Goal: Task Accomplishment & Management: Use online tool/utility

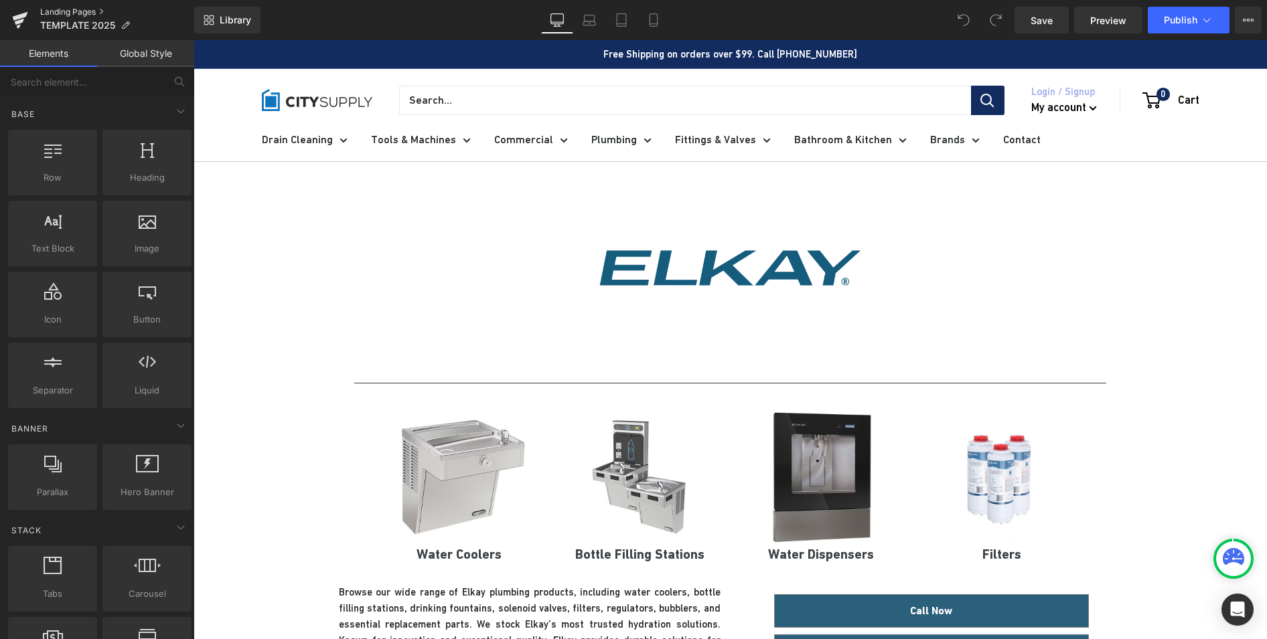
click at [110, 11] on link "Landing Pages" at bounding box center [117, 12] width 154 height 11
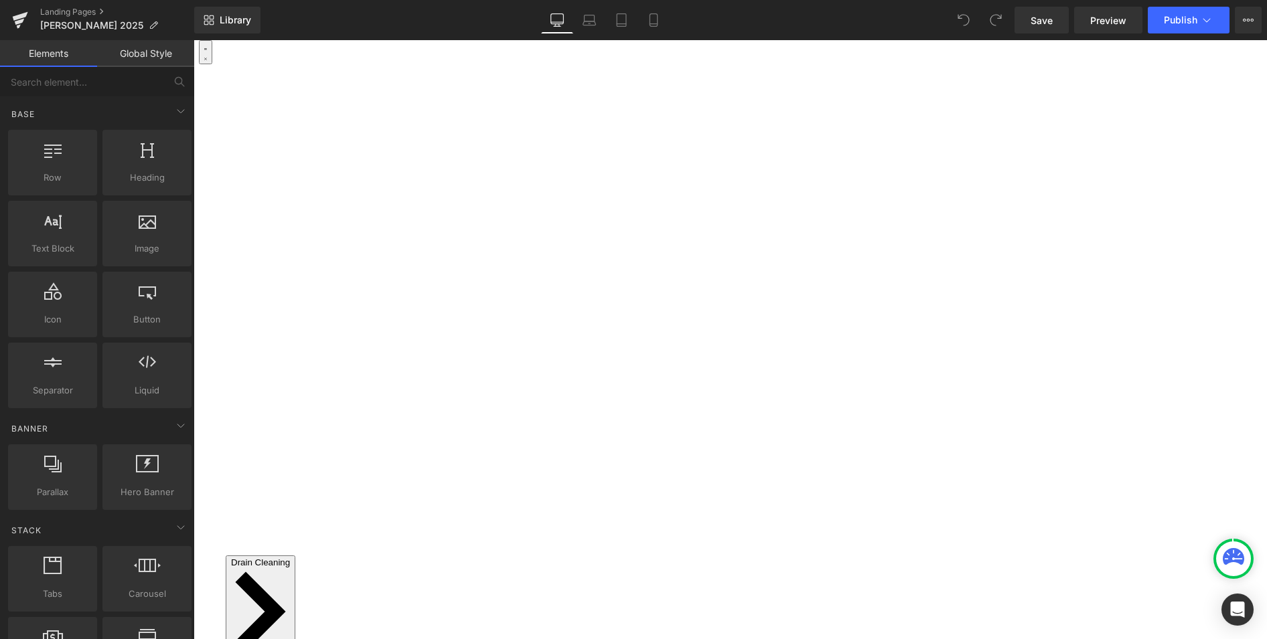
scroll to position [88, 0]
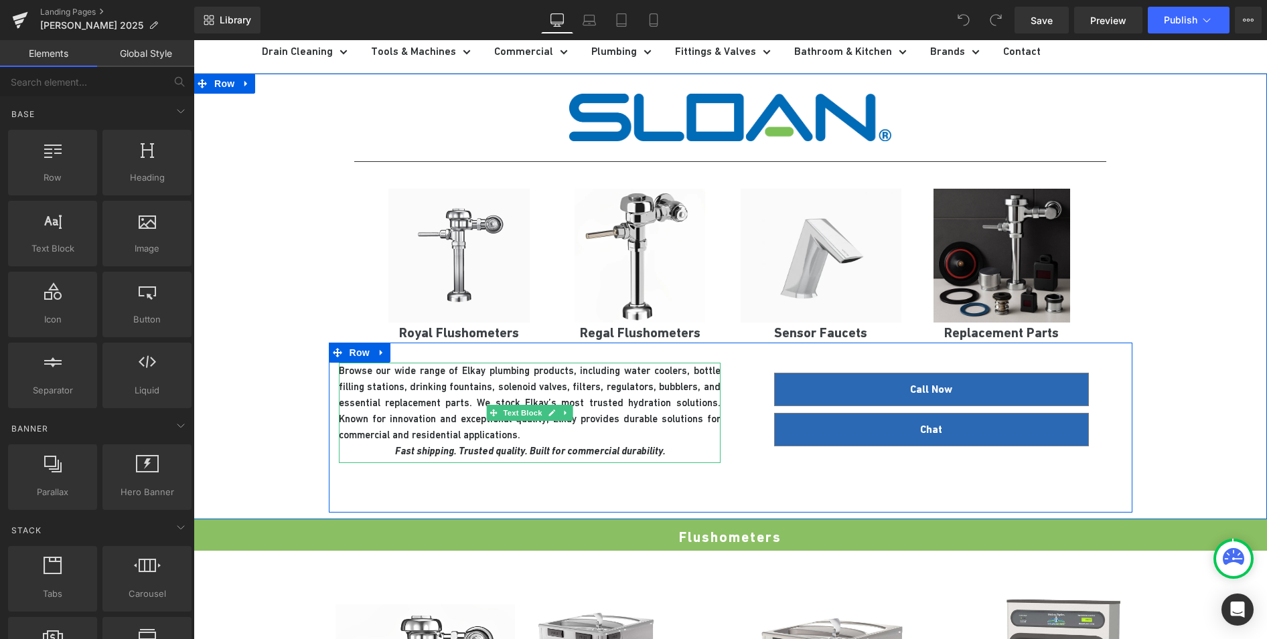
click at [590, 390] on p "Browse our wide range of Elkay plumbing products, including water coolers, bott…" at bounding box center [530, 411] width 382 height 96
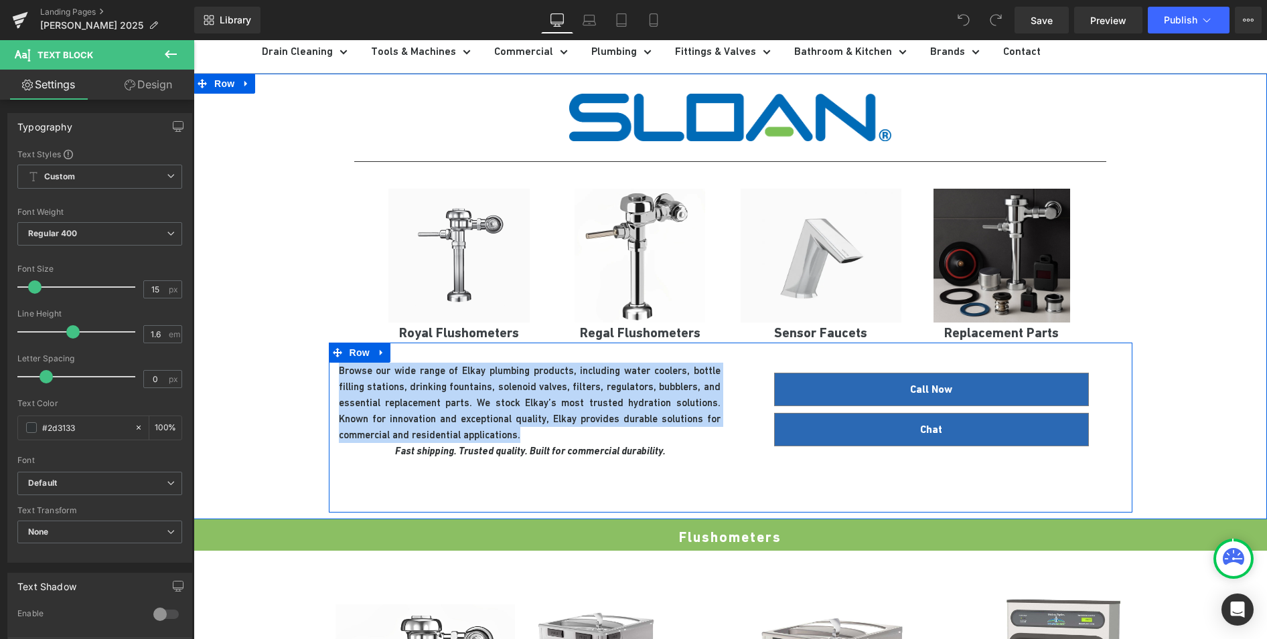
drag, startPoint x: 513, startPoint y: 439, endPoint x: 330, endPoint y: 372, distance: 195.5
click at [330, 372] on div "Browse our wide range of Elkay plumbing products, including water coolers, bott…" at bounding box center [530, 424] width 402 height 123
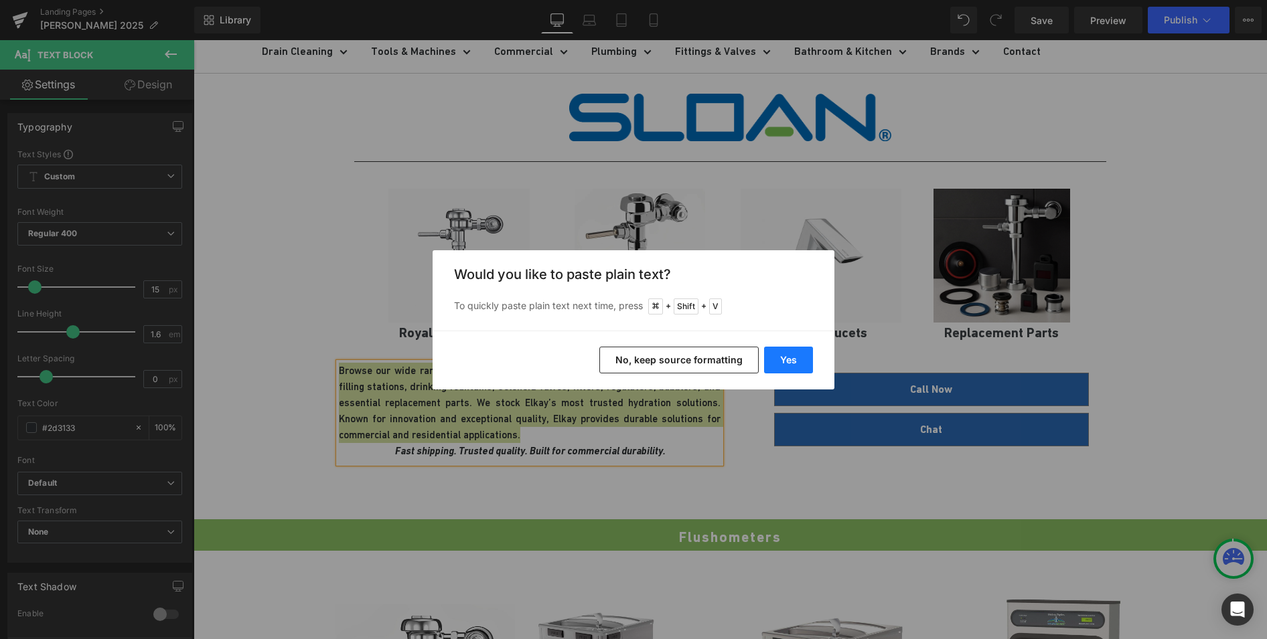
click at [790, 355] on button "Yes" at bounding box center [788, 360] width 49 height 27
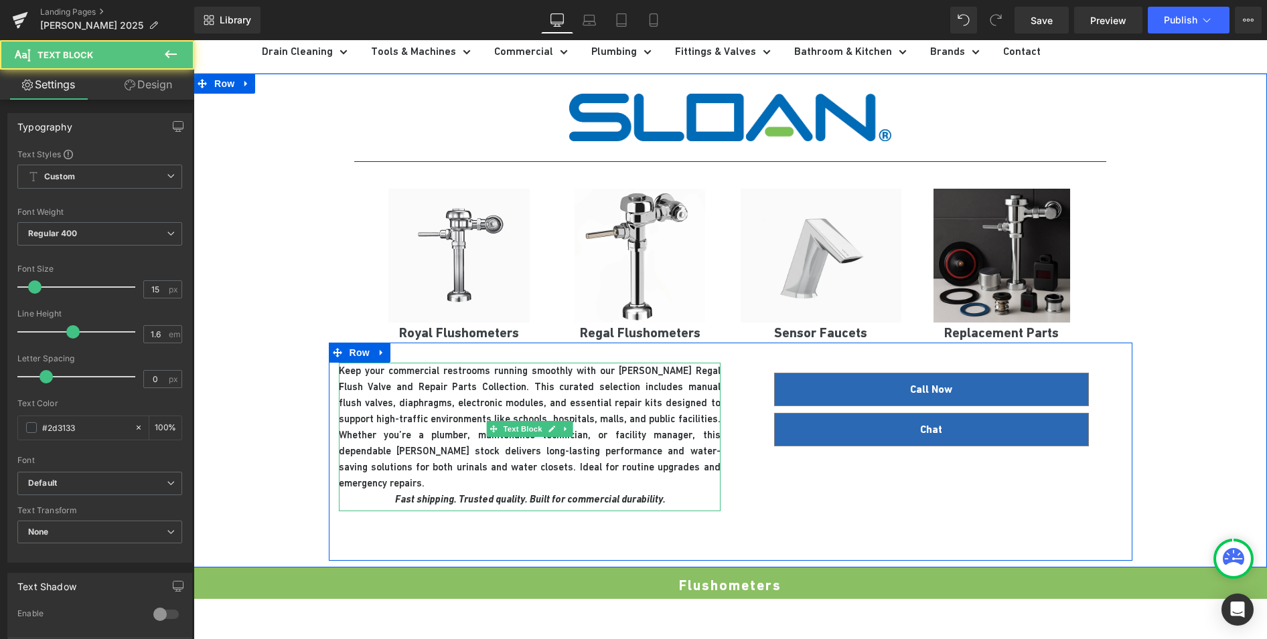
click at [607, 371] on p "Keep your commercial restrooms running smoothly with our [PERSON_NAME] Regal Fl…" at bounding box center [530, 435] width 382 height 145
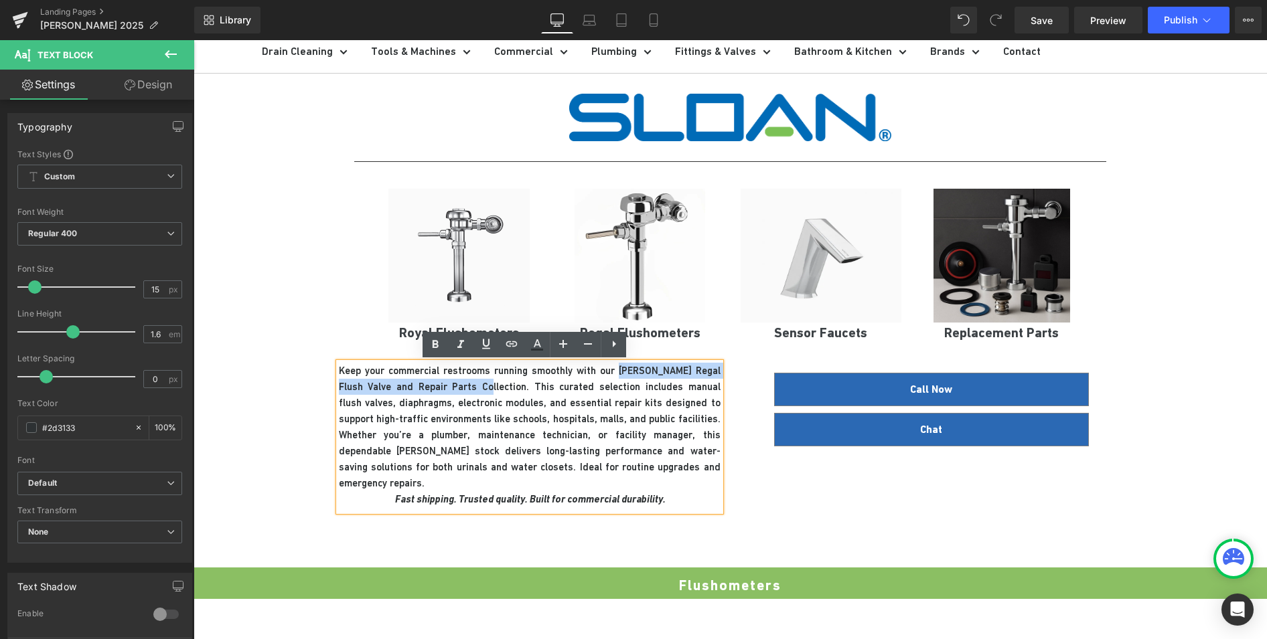
drag, startPoint x: 607, startPoint y: 371, endPoint x: 459, endPoint y: 384, distance: 149.2
click at [459, 384] on p "Keep your commercial restrooms running smoothly with our [PERSON_NAME] Regal Fl…" at bounding box center [530, 435] width 382 height 145
click at [519, 409] on p "Keep your commercial restrooms running smoothly with our [PERSON_NAME] Regal Fl…" at bounding box center [530, 435] width 382 height 145
click at [350, 412] on p "Keep your commercial restrooms running smoothly with our [PERSON_NAME] Regal Fl…" at bounding box center [530, 435] width 382 height 145
click at [754, 480] on div "Keep your commercial restrooms running smoothly with our [PERSON_NAME] Regal Fl…" at bounding box center [730, 452] width 803 height 218
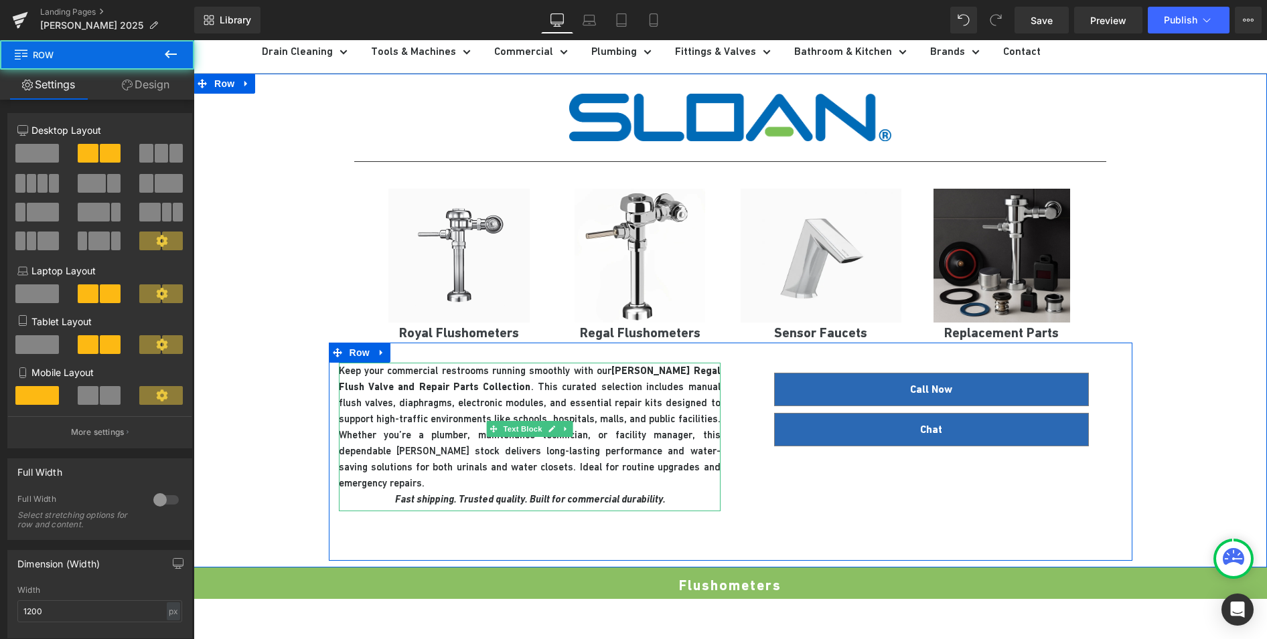
click at [588, 440] on p "Keep your commercial restrooms running smoothly with our [PERSON_NAME] Regal Fl…" at bounding box center [530, 435] width 382 height 145
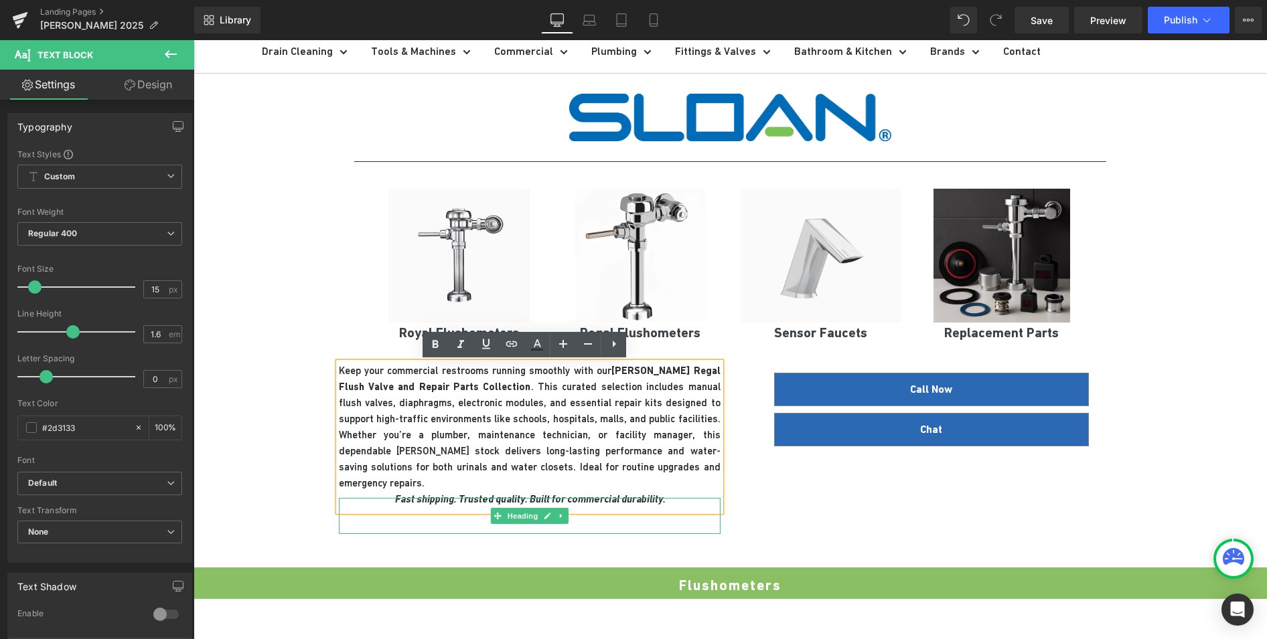
click at [677, 501] on h1 at bounding box center [530, 516] width 382 height 36
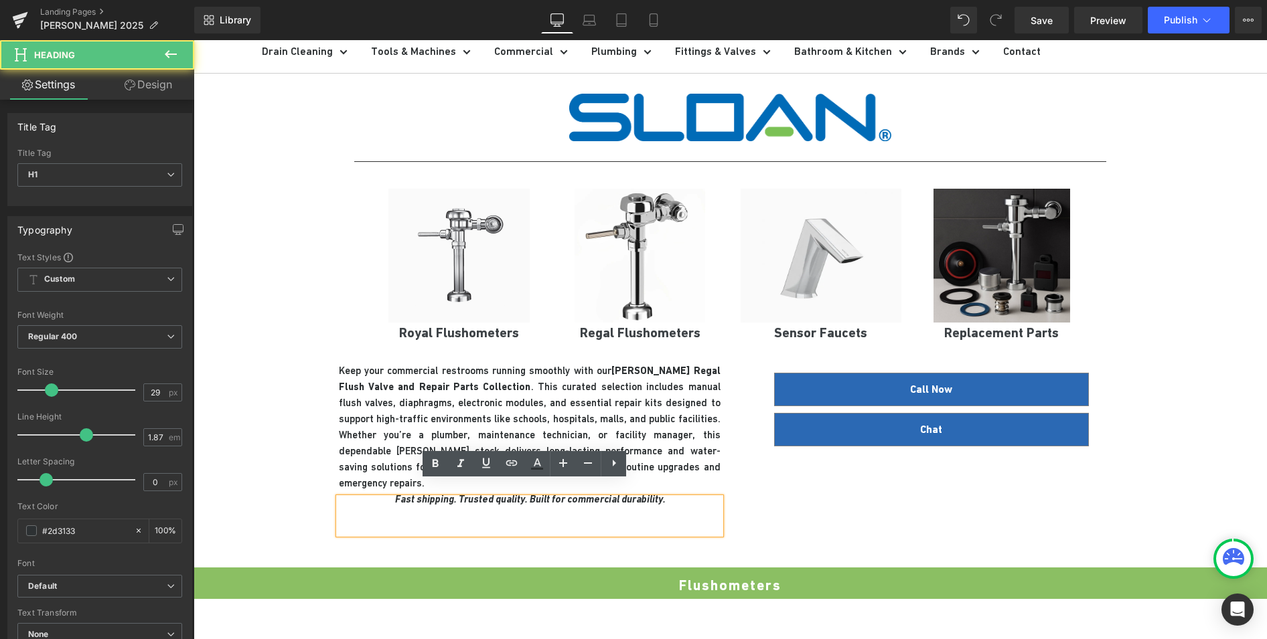
click at [575, 432] on p "Keep your commercial restrooms running smoothly with our [PERSON_NAME] Regal Fl…" at bounding box center [530, 435] width 382 height 145
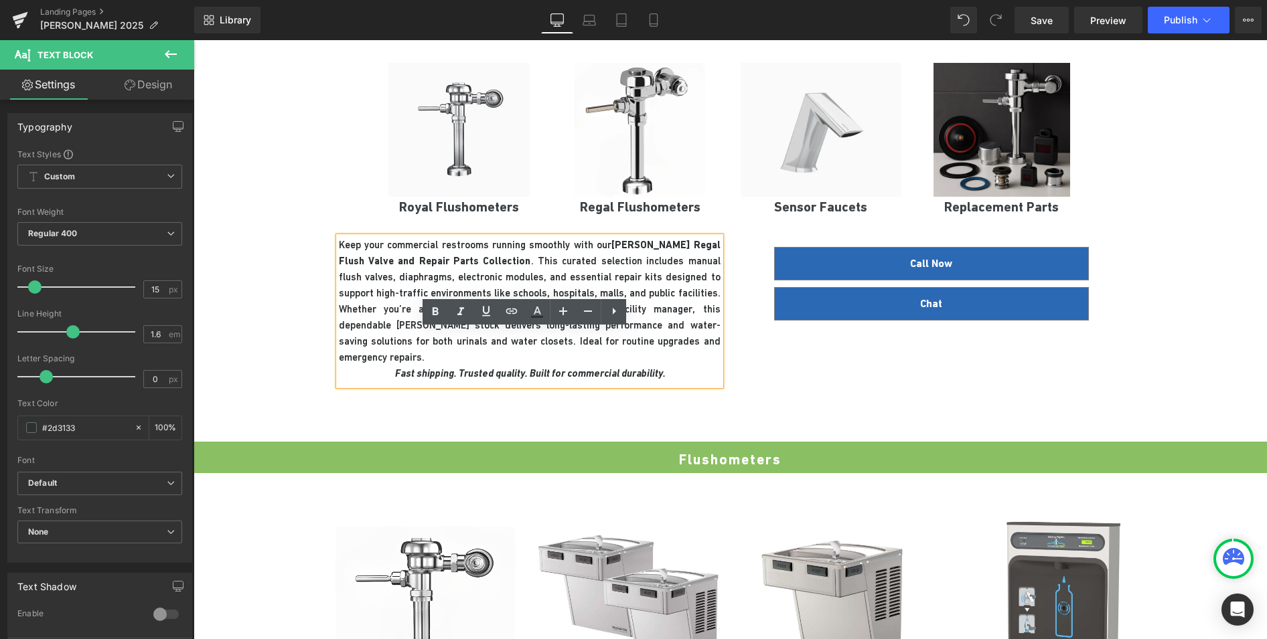
scroll to position [274, 0]
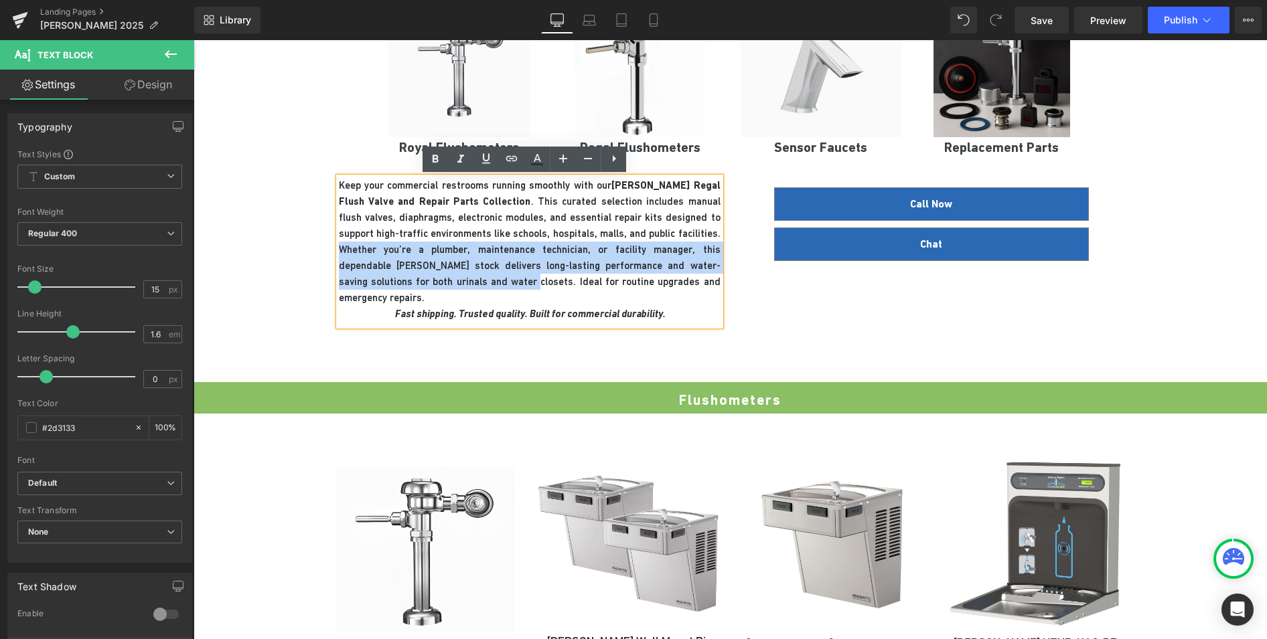
drag, startPoint x: 396, startPoint y: 283, endPoint x: 649, endPoint y: 232, distance: 258.1
click at [649, 232] on p "Keep your commercial restrooms running smoothly with our [PERSON_NAME] Regal Fl…" at bounding box center [530, 249] width 382 height 145
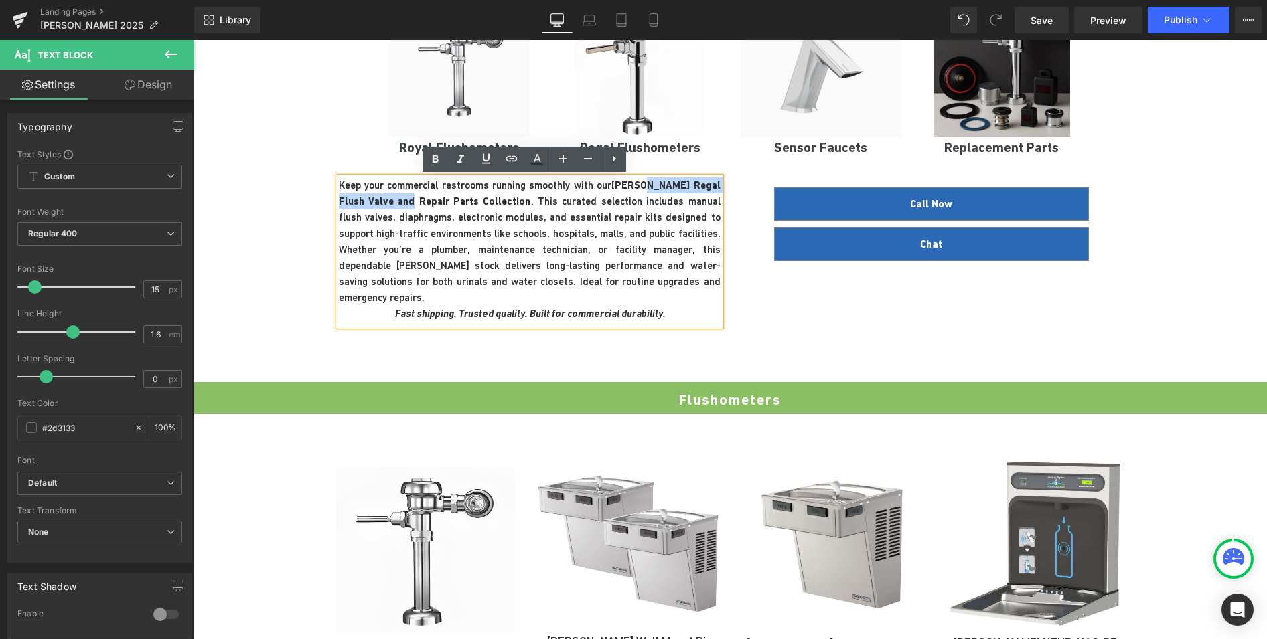
drag, startPoint x: 390, startPoint y: 202, endPoint x: 635, endPoint y: 184, distance: 246.3
click at [635, 184] on strong "[PERSON_NAME] Regal Flush Valve and Repair Parts Collection" at bounding box center [530, 193] width 382 height 28
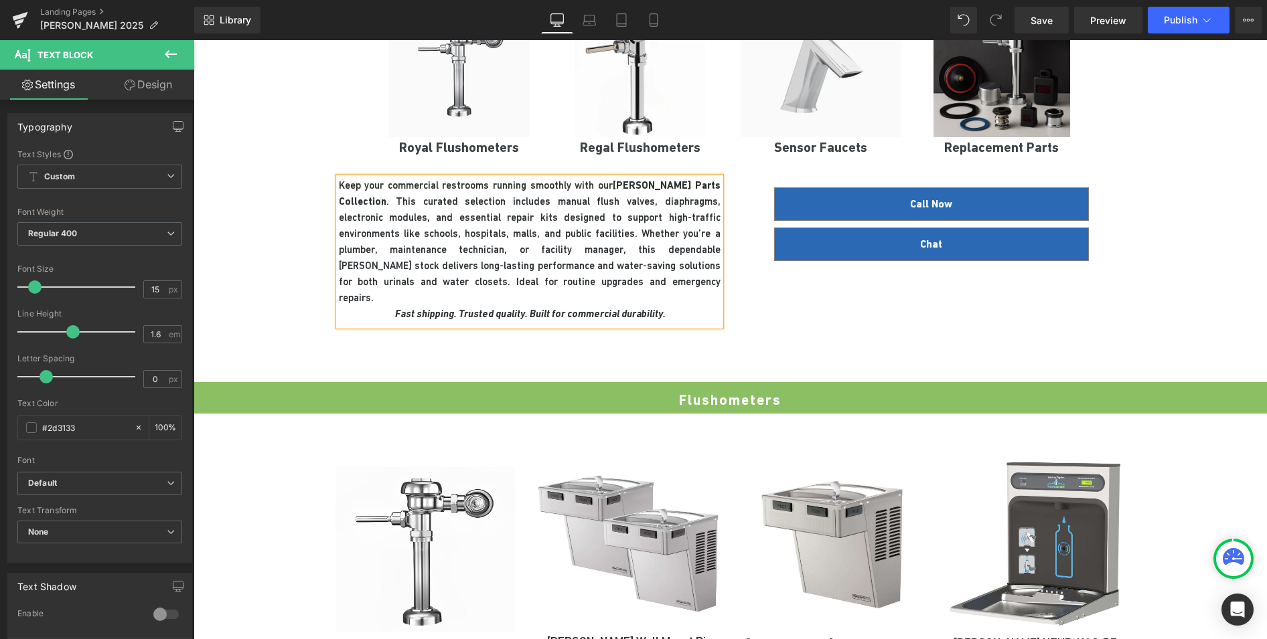
click at [843, 296] on div "Keep your commercial restrooms running smoothly with our [PERSON_NAME] Parts Co…" at bounding box center [730, 266] width 803 height 218
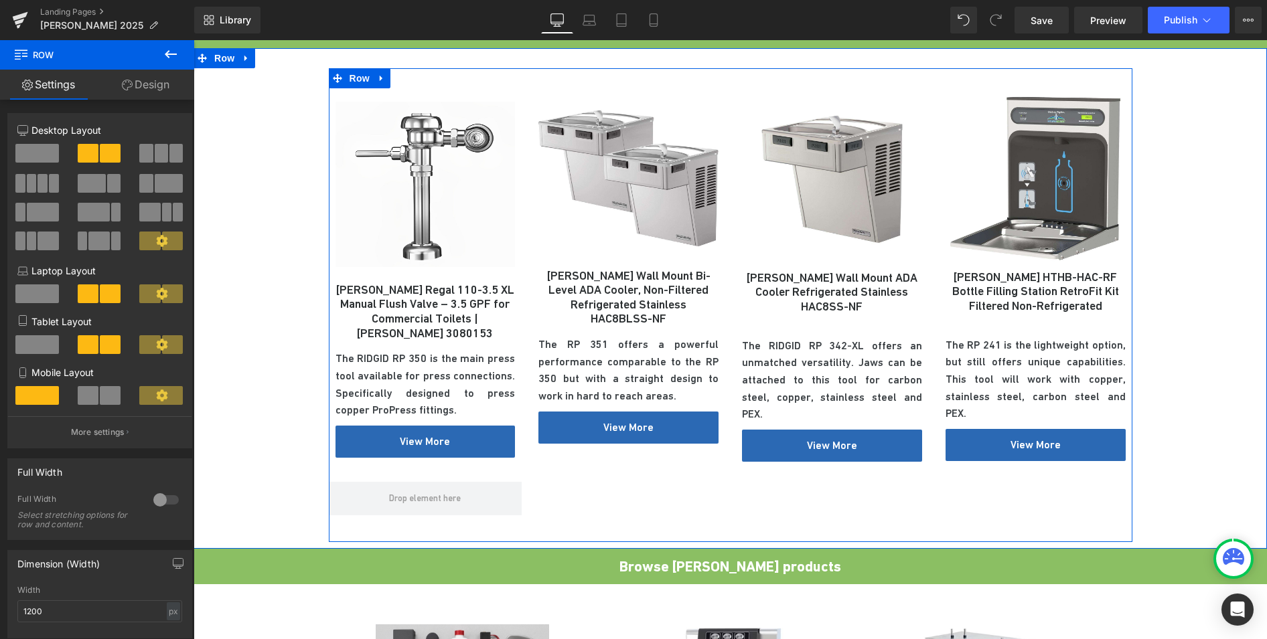
scroll to position [590, 0]
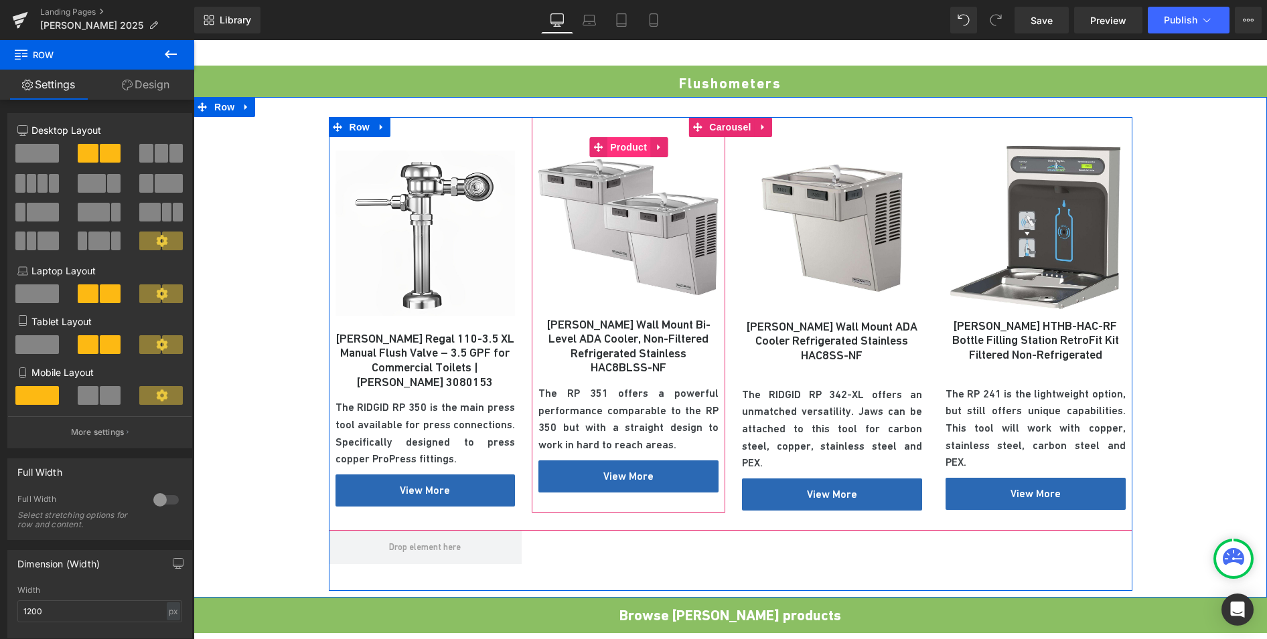
click at [629, 137] on span "Product" at bounding box center [629, 147] width 44 height 20
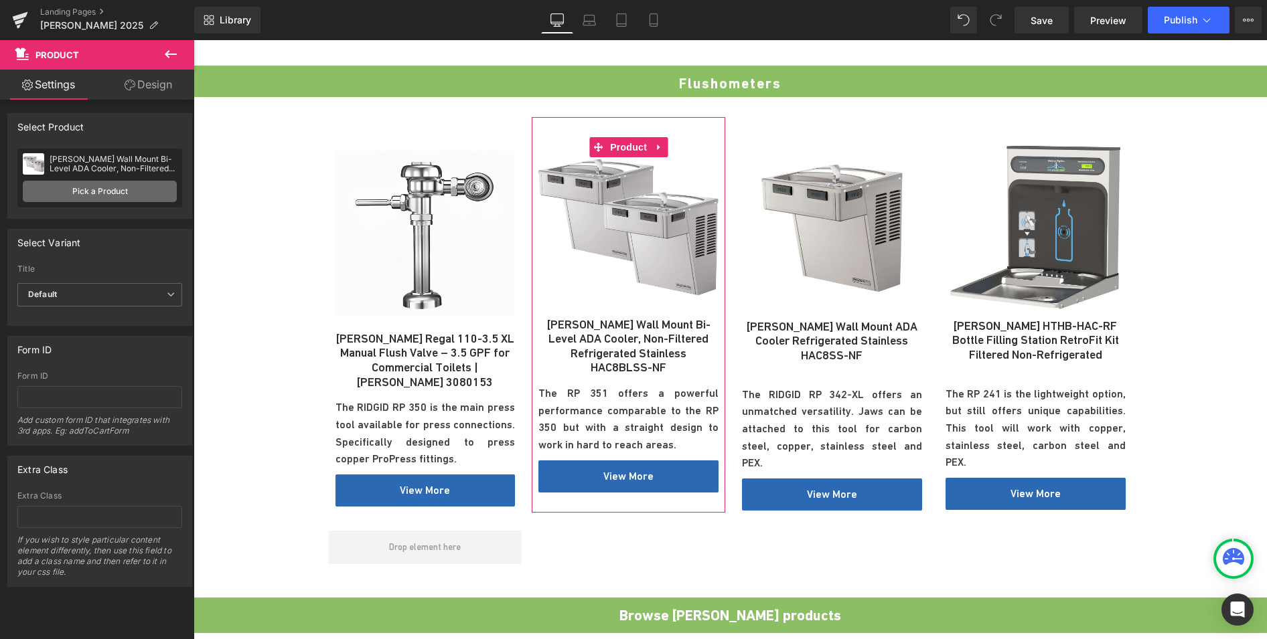
click at [109, 197] on link "Pick a Product" at bounding box center [100, 191] width 154 height 21
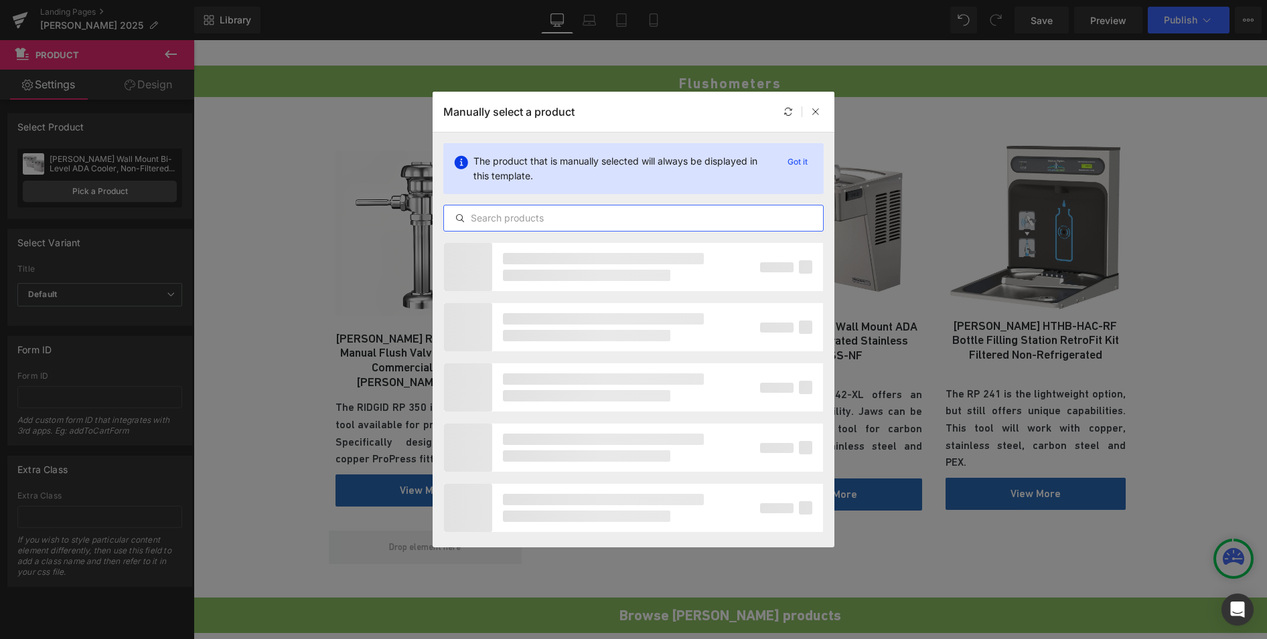
click at [621, 223] on input "text" at bounding box center [633, 218] width 379 height 16
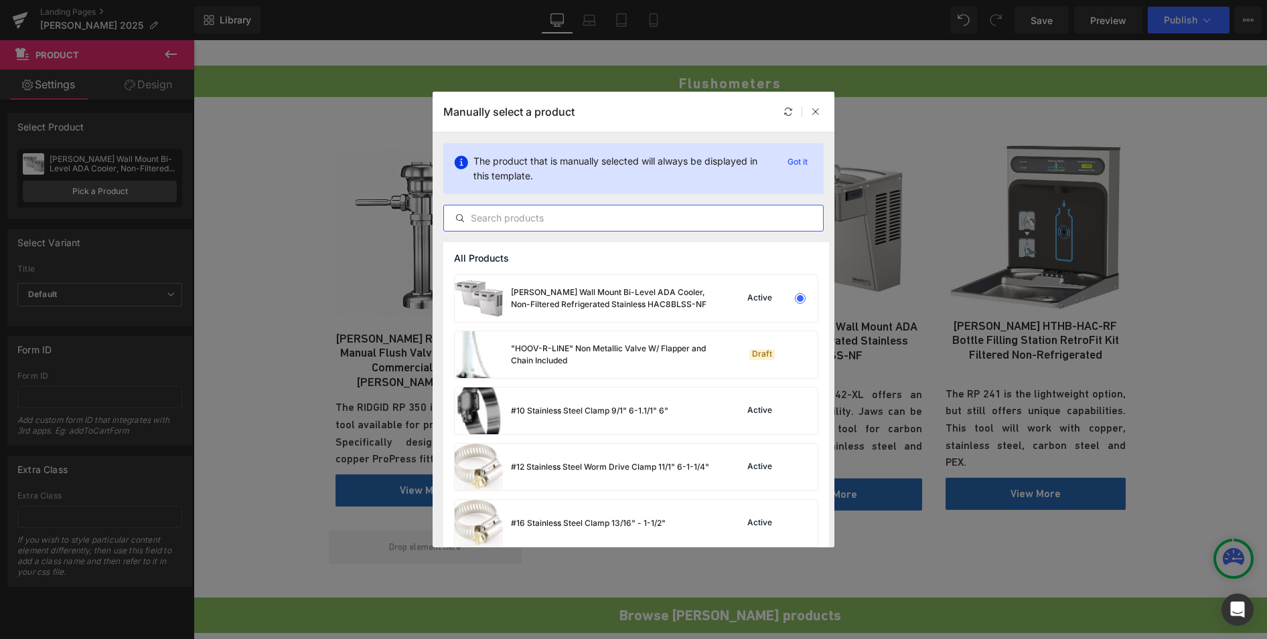
paste input "111-XL"
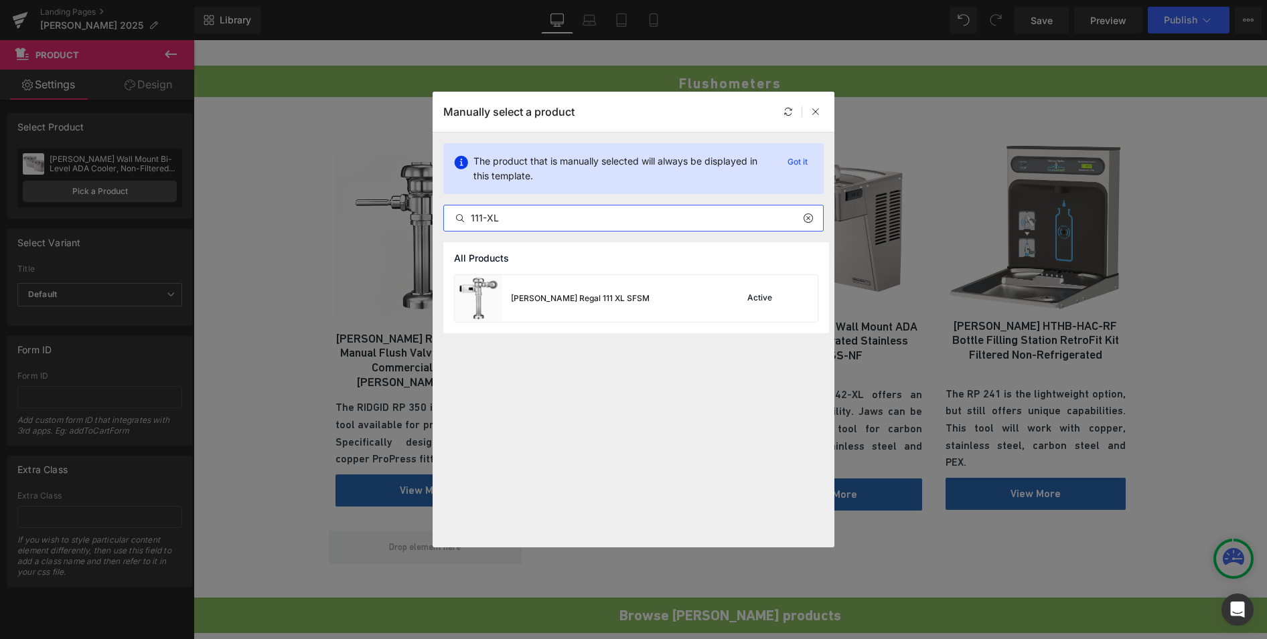
type input "111-XL"
click at [560, 307] on div "[PERSON_NAME] Regal 111 XL SFSM" at bounding box center [552, 298] width 195 height 47
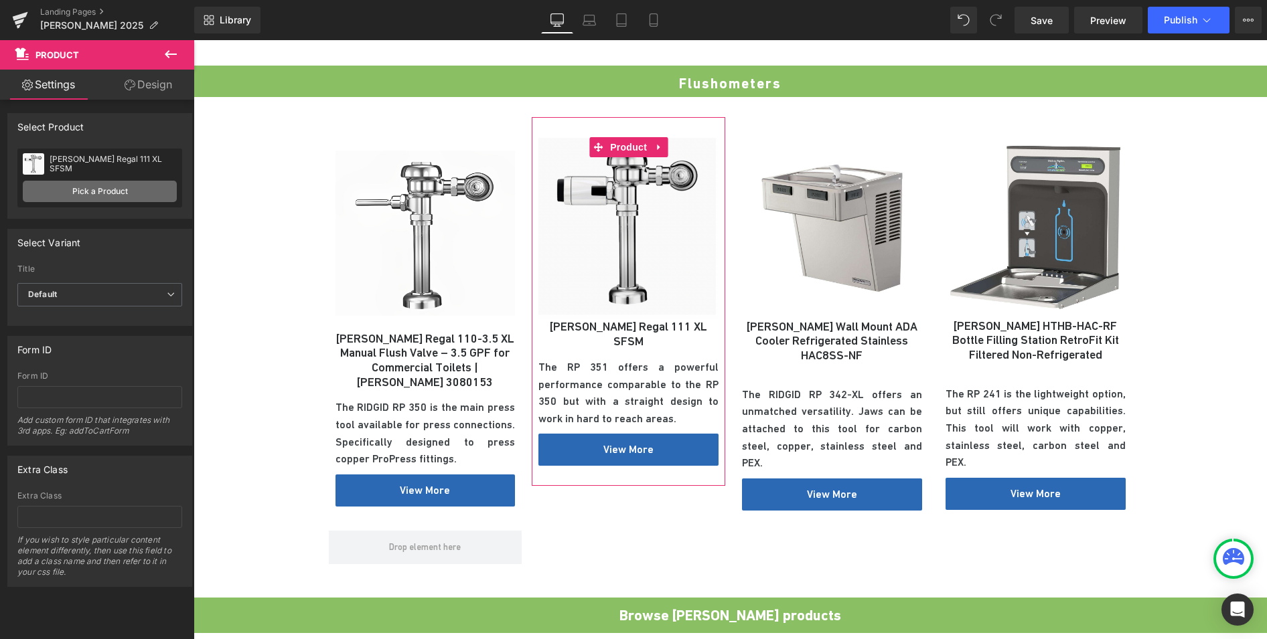
click at [116, 189] on link "Pick a Product" at bounding box center [100, 191] width 154 height 21
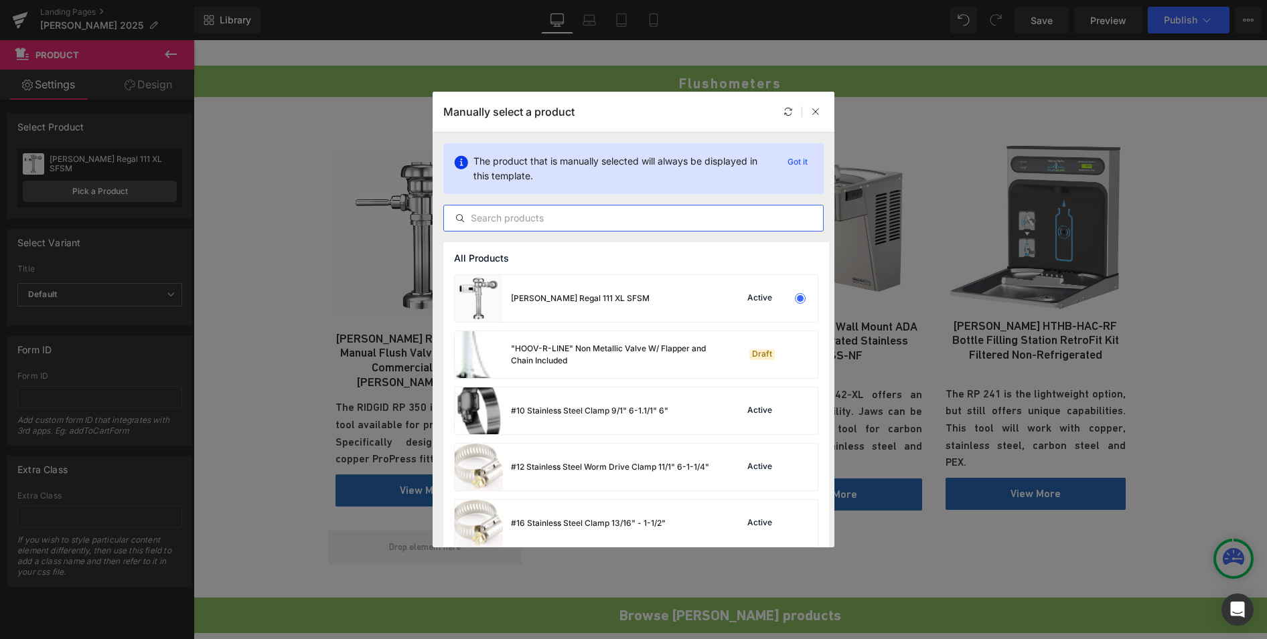
click at [521, 218] on input "text" at bounding box center [633, 218] width 379 height 16
paste input "111-XL"
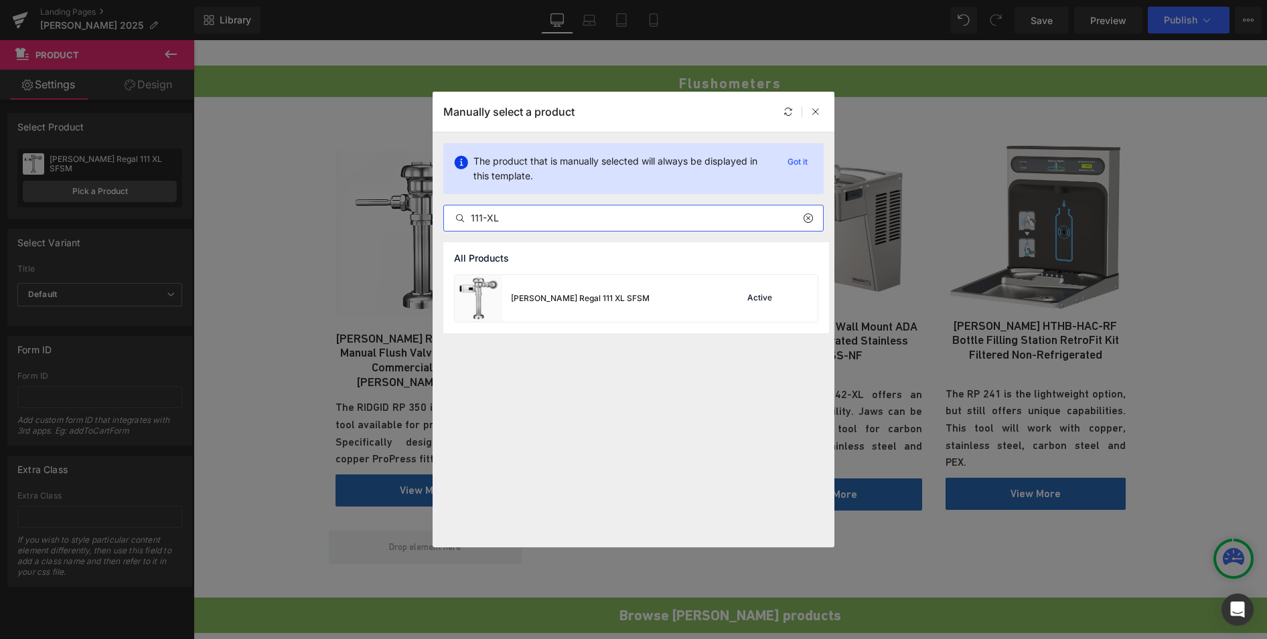
drag, startPoint x: 471, startPoint y: 218, endPoint x: 518, endPoint y: 217, distance: 46.9
click at [518, 217] on input "111-XL" at bounding box center [633, 218] width 379 height 16
type input "regal 111-1.6"
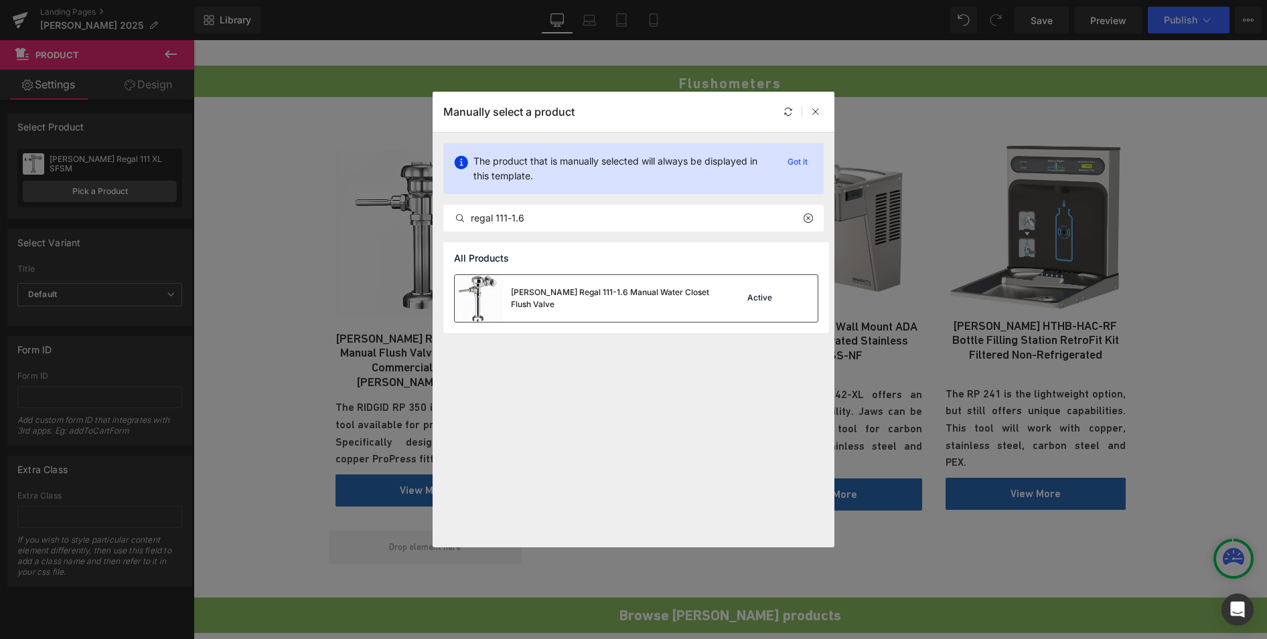
click at [580, 306] on div "[PERSON_NAME] Regal 111-1.6 Manual Water Closet Flush Valve" at bounding box center [583, 298] width 257 height 47
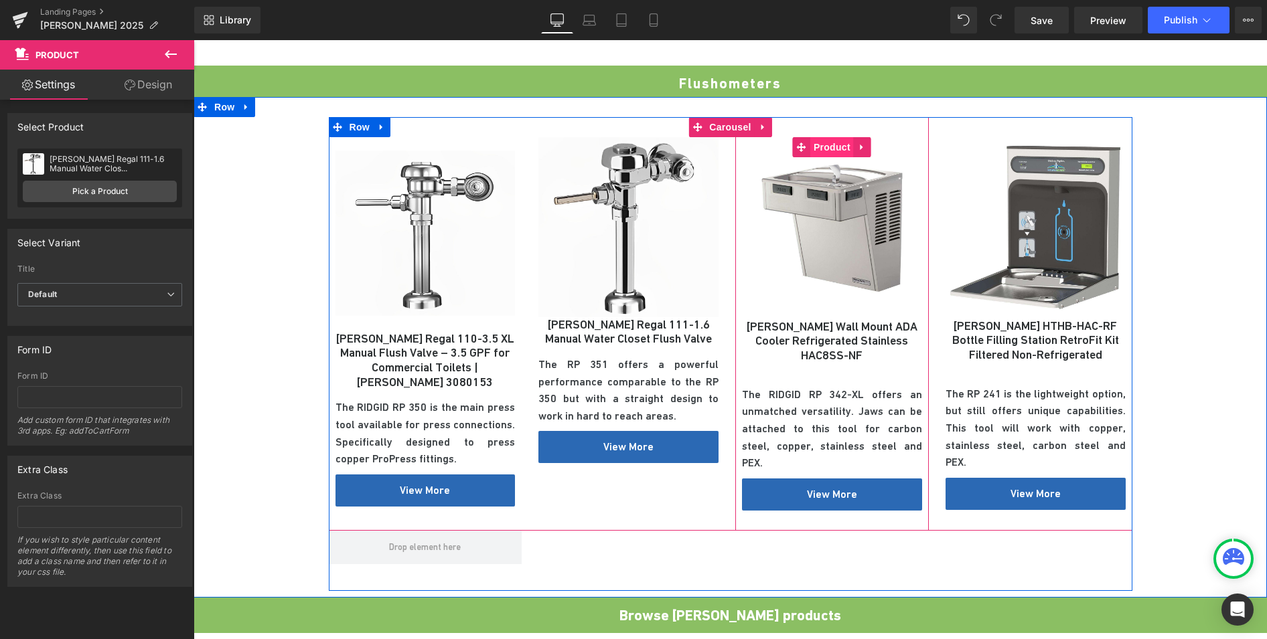
click at [831, 137] on span "Product" at bounding box center [832, 147] width 44 height 20
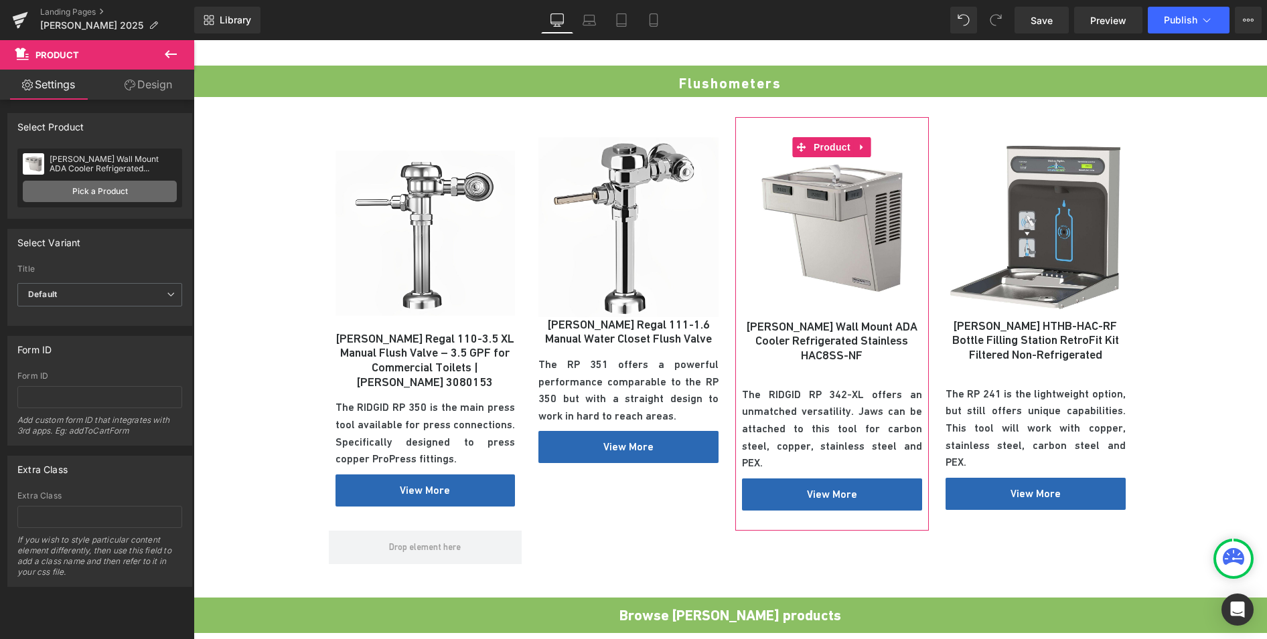
click at [78, 192] on link "Pick a Product" at bounding box center [100, 191] width 154 height 21
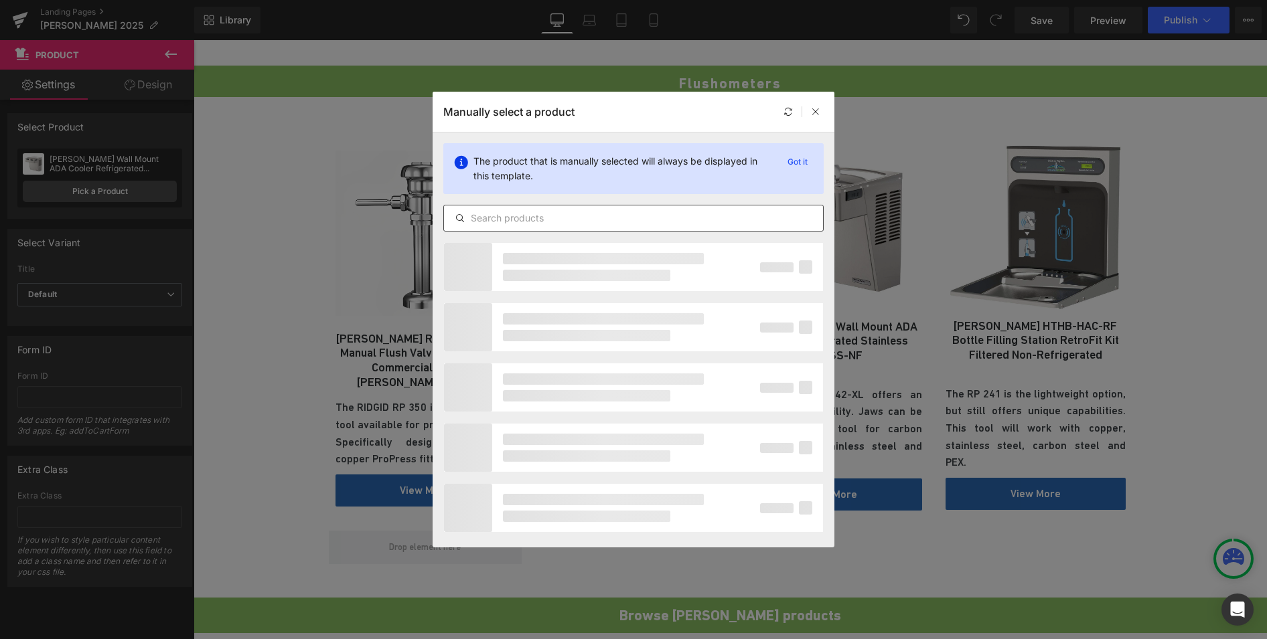
click at [679, 220] on input "text" at bounding box center [633, 218] width 379 height 16
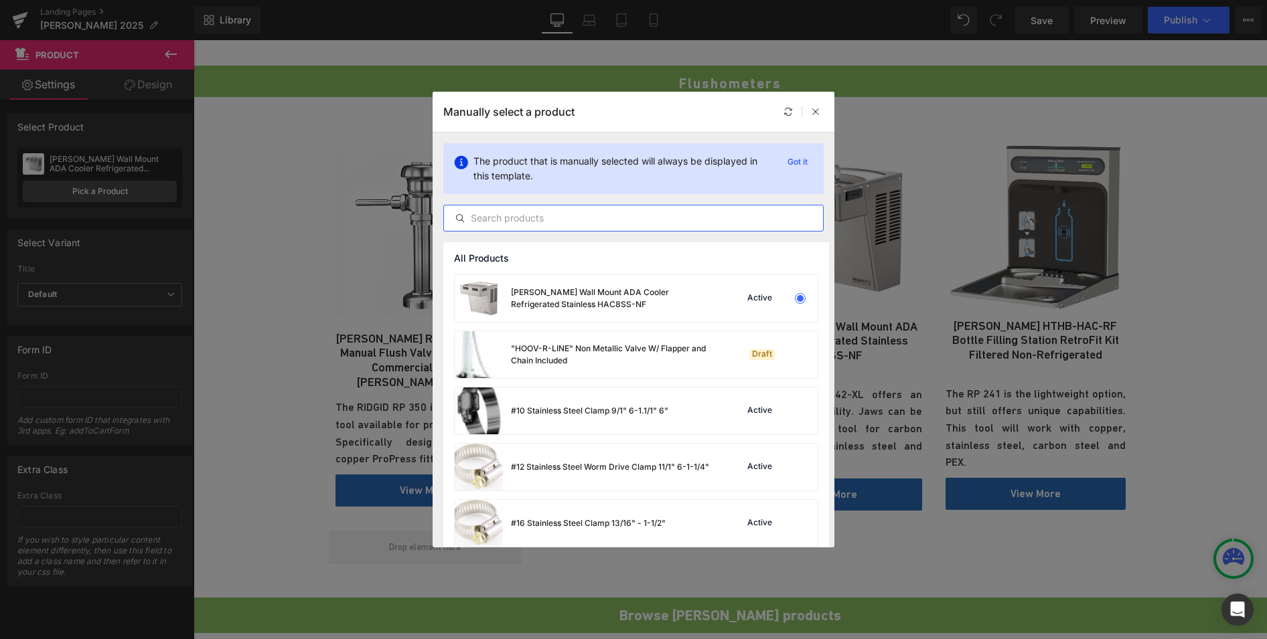
paste input "Regal 186 XL"
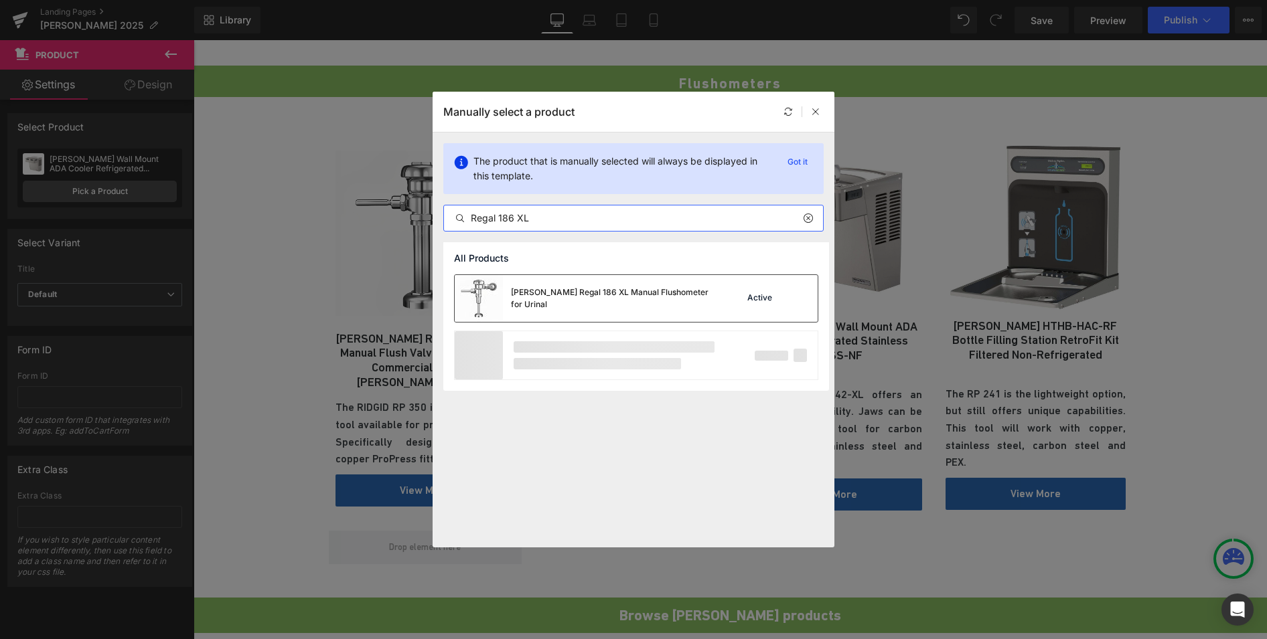
type input "Regal 186 XL"
click at [605, 300] on div "[PERSON_NAME] Regal 186 XL Manual Flushometer for Urinal" at bounding box center [611, 299] width 201 height 24
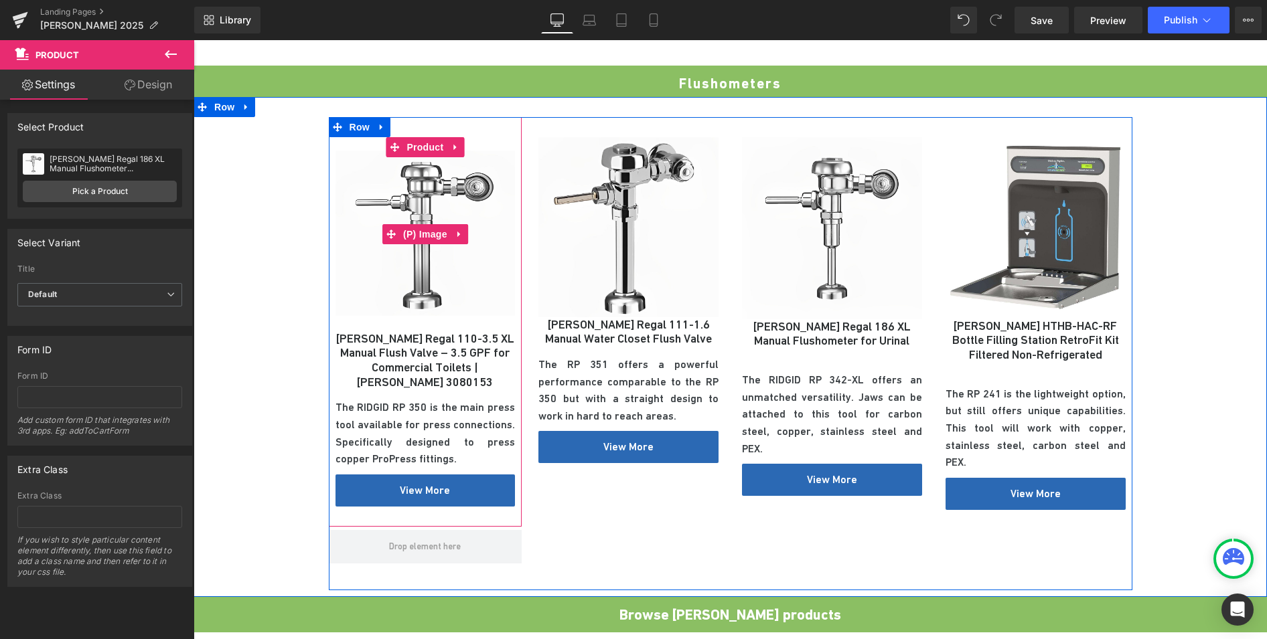
click at [406, 233] on img at bounding box center [425, 234] width 180 height 194
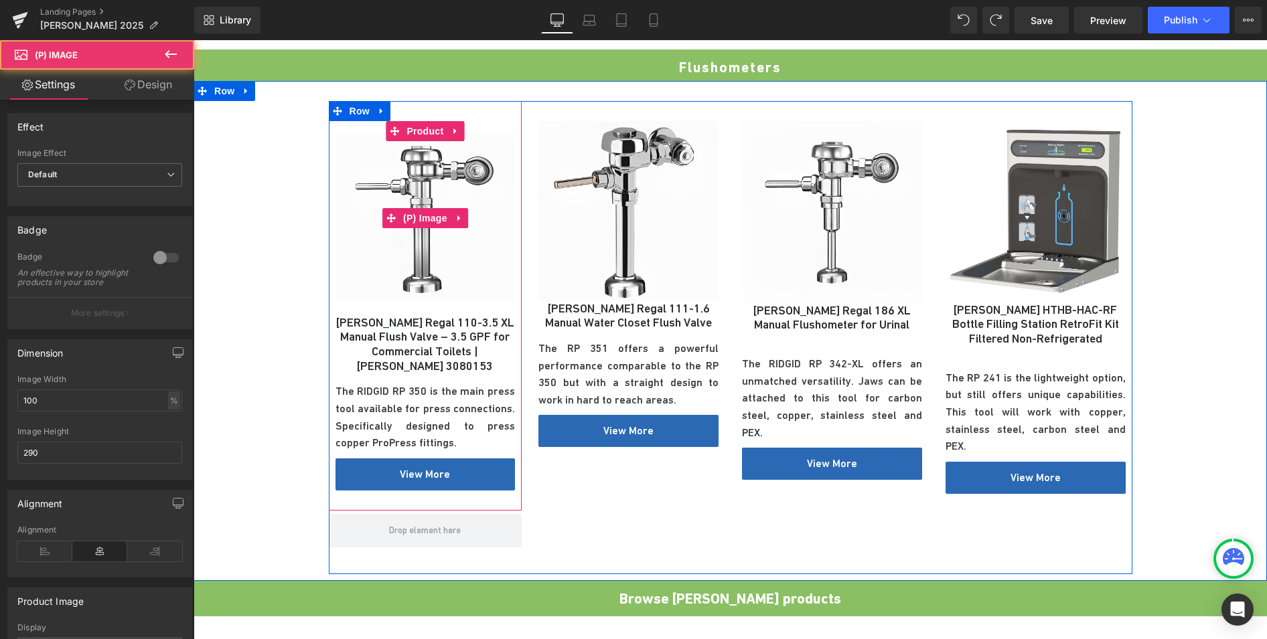
click at [493, 222] on img at bounding box center [425, 218] width 180 height 194
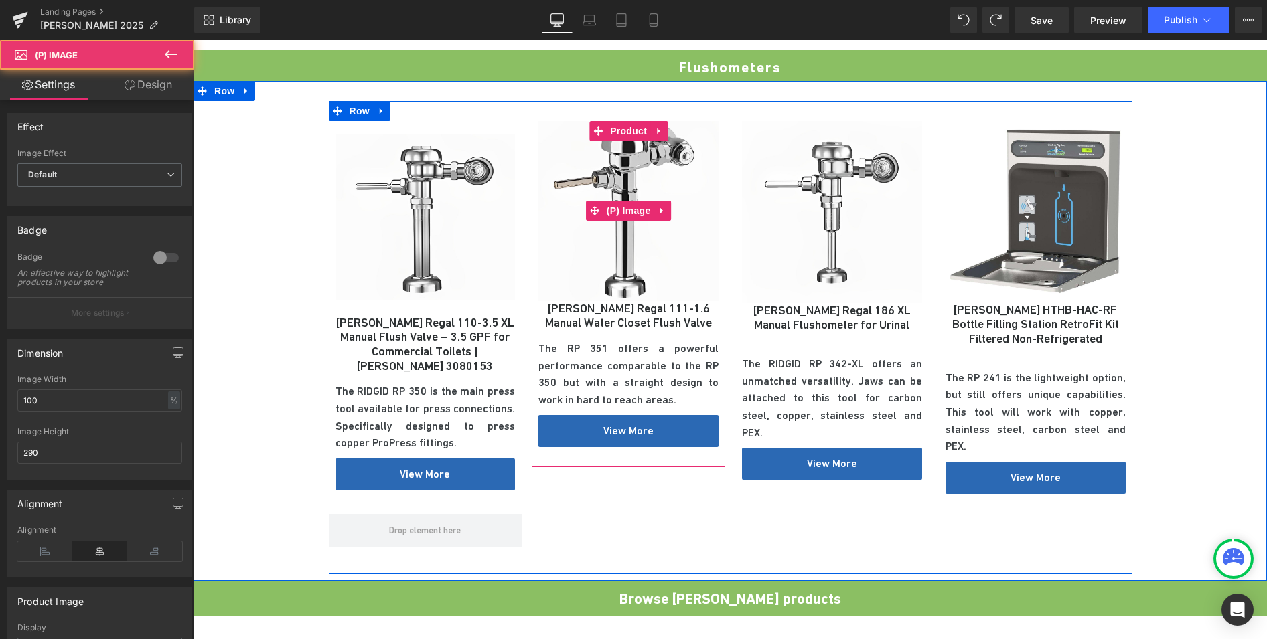
click at [606, 191] on img at bounding box center [628, 211] width 180 height 180
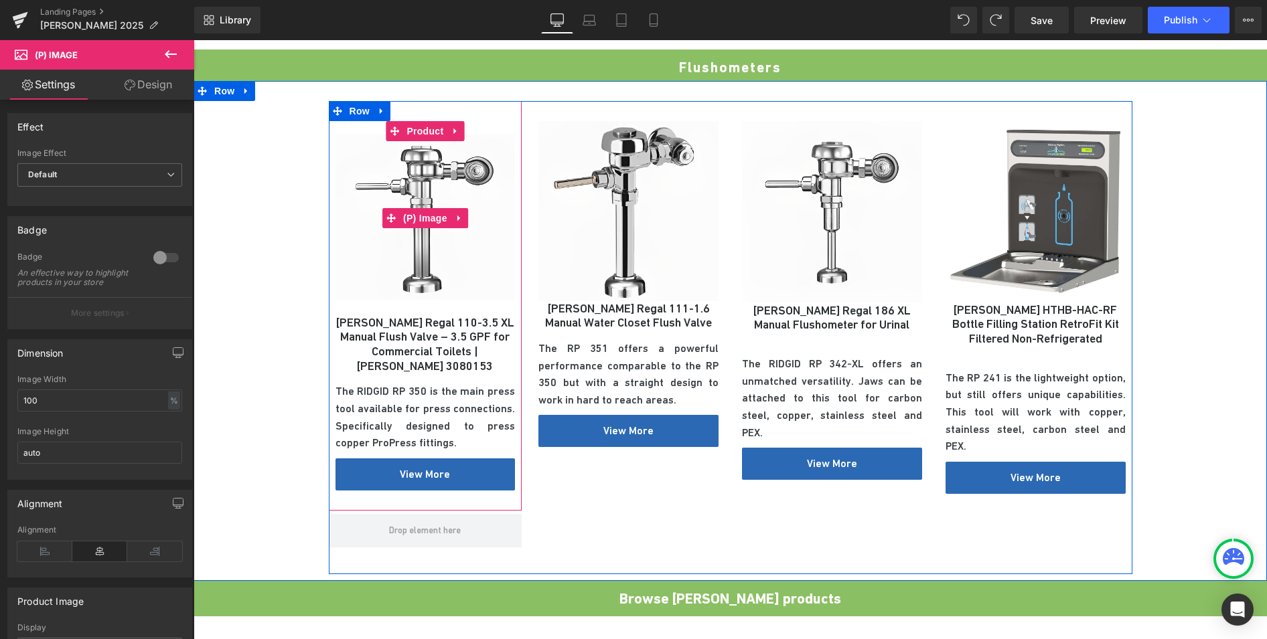
click at [468, 184] on img at bounding box center [425, 218] width 180 height 194
click at [390, 218] on icon at bounding box center [390, 218] width 9 height 9
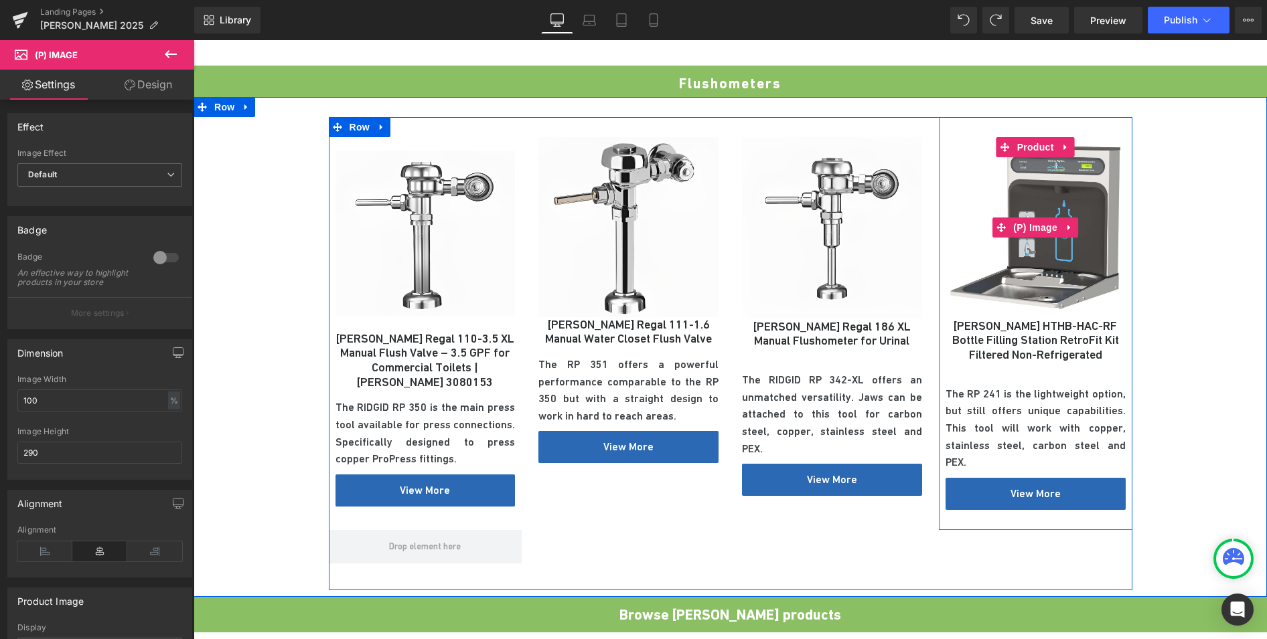
click at [1034, 226] on img at bounding box center [1035, 227] width 180 height 181
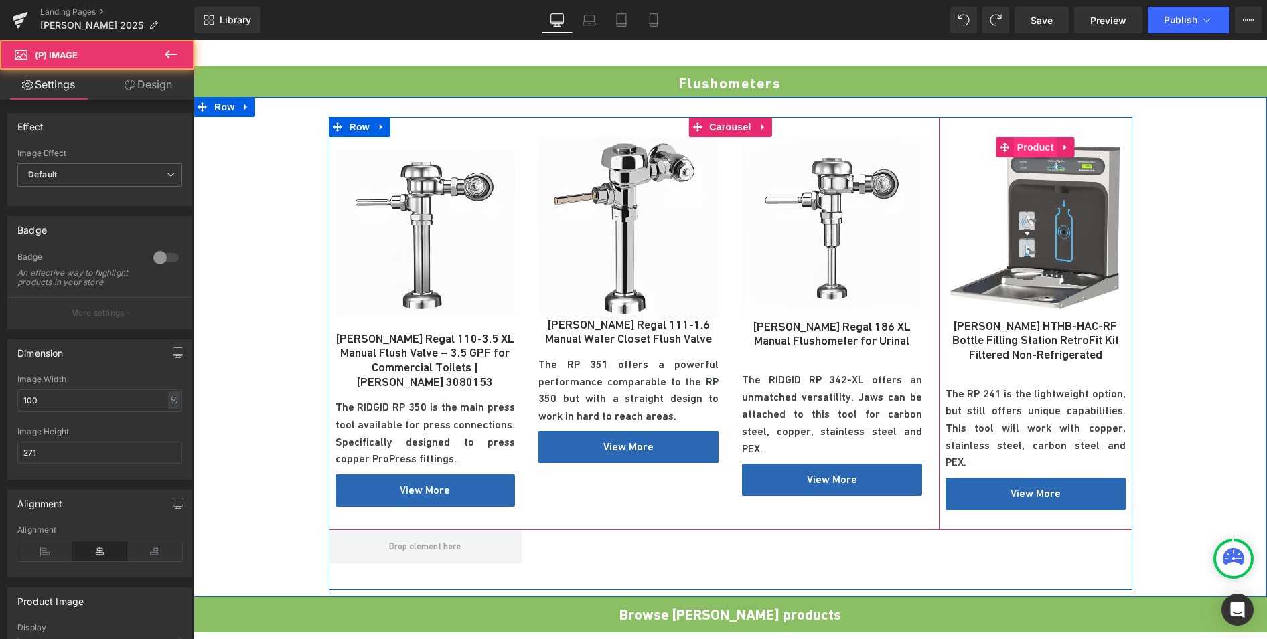
click at [1037, 137] on span "Product" at bounding box center [1036, 147] width 44 height 20
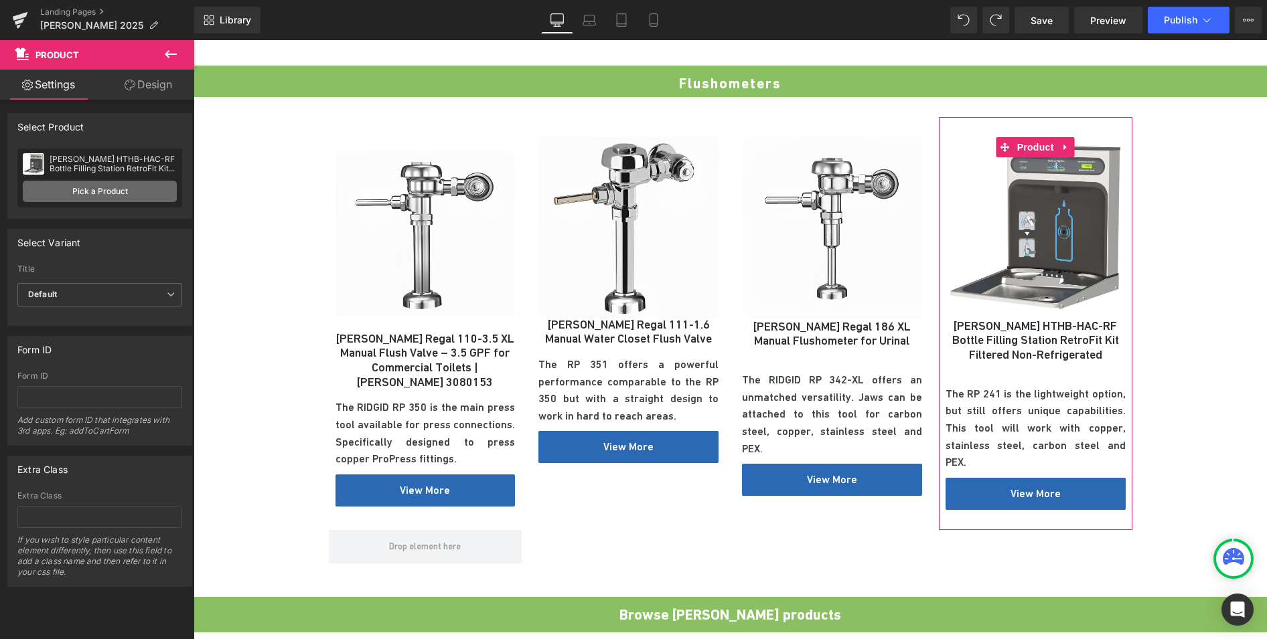
click at [125, 190] on link "Pick a Product" at bounding box center [100, 191] width 154 height 21
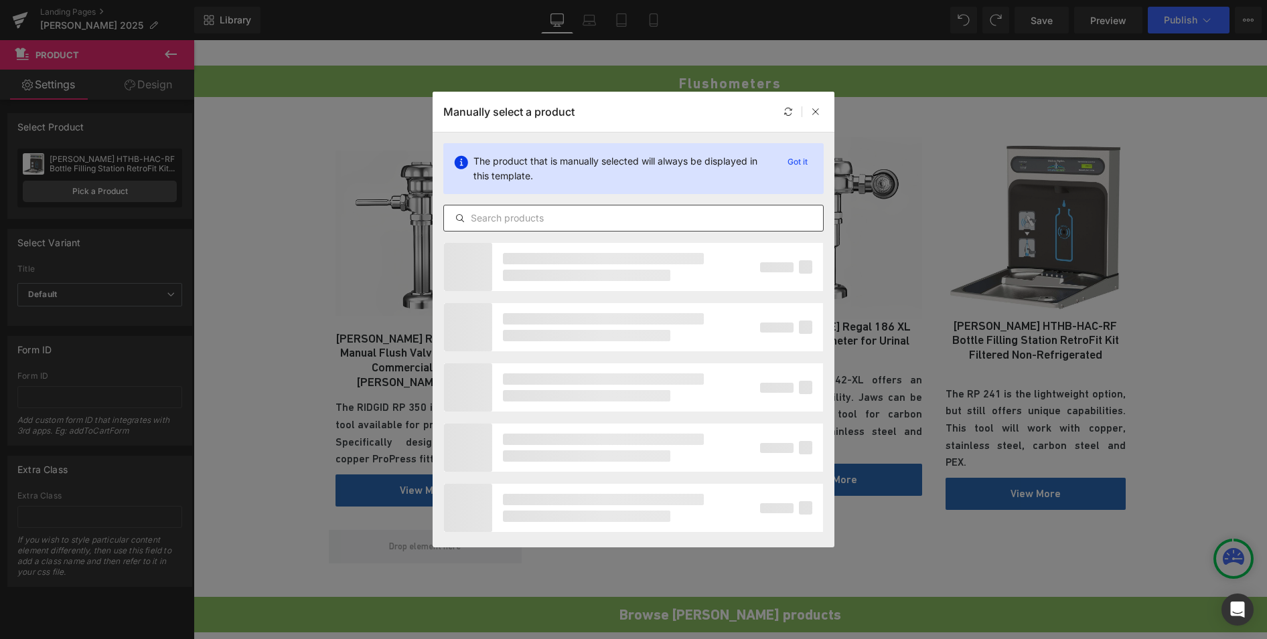
click at [499, 215] on input "text" at bounding box center [633, 218] width 379 height 16
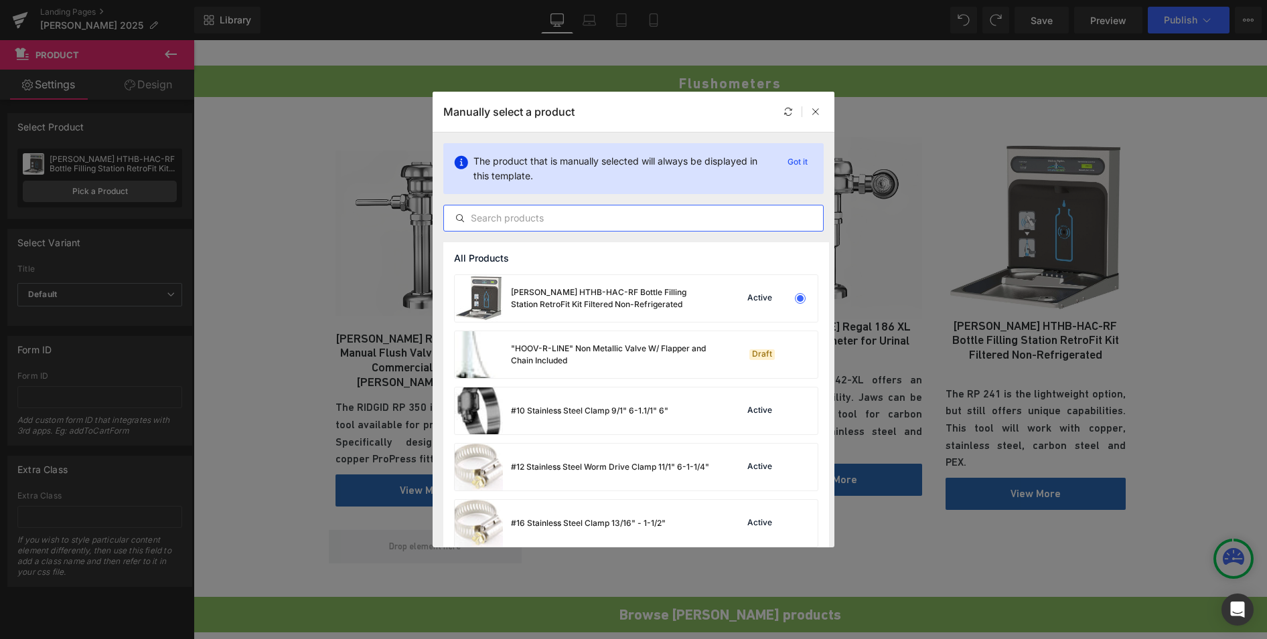
paste input "Regal 186-1 Urinal Exposed"
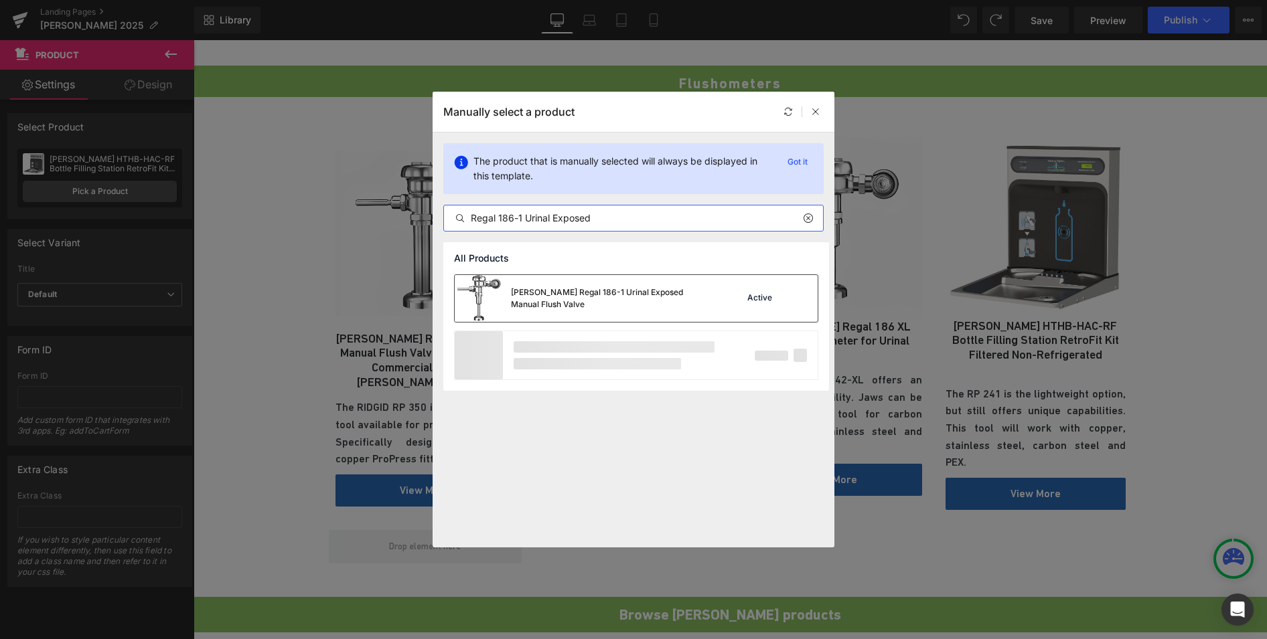
type input "Regal 186-1 Urinal Exposed"
drag, startPoint x: 598, startPoint y: 296, endPoint x: 495, endPoint y: 318, distance: 104.8
click at [598, 296] on div "[PERSON_NAME] Regal 186-1 Urinal Exposed Manual Flush Valve" at bounding box center [611, 299] width 201 height 24
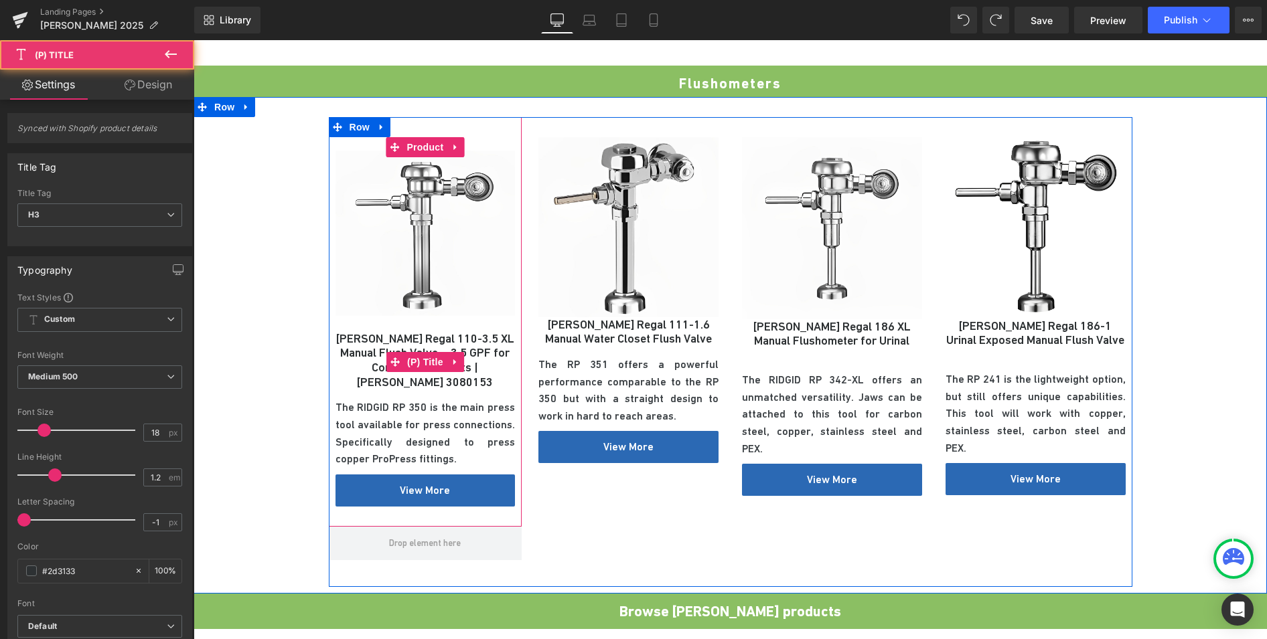
click at [442, 331] on link "[PERSON_NAME] Regal 110-3.5 XL Manual Flush Valve – 3.5 GPF for Commercial Toil…" at bounding box center [425, 360] width 180 height 58
click at [424, 353] on span "(P) Title" at bounding box center [425, 363] width 43 height 20
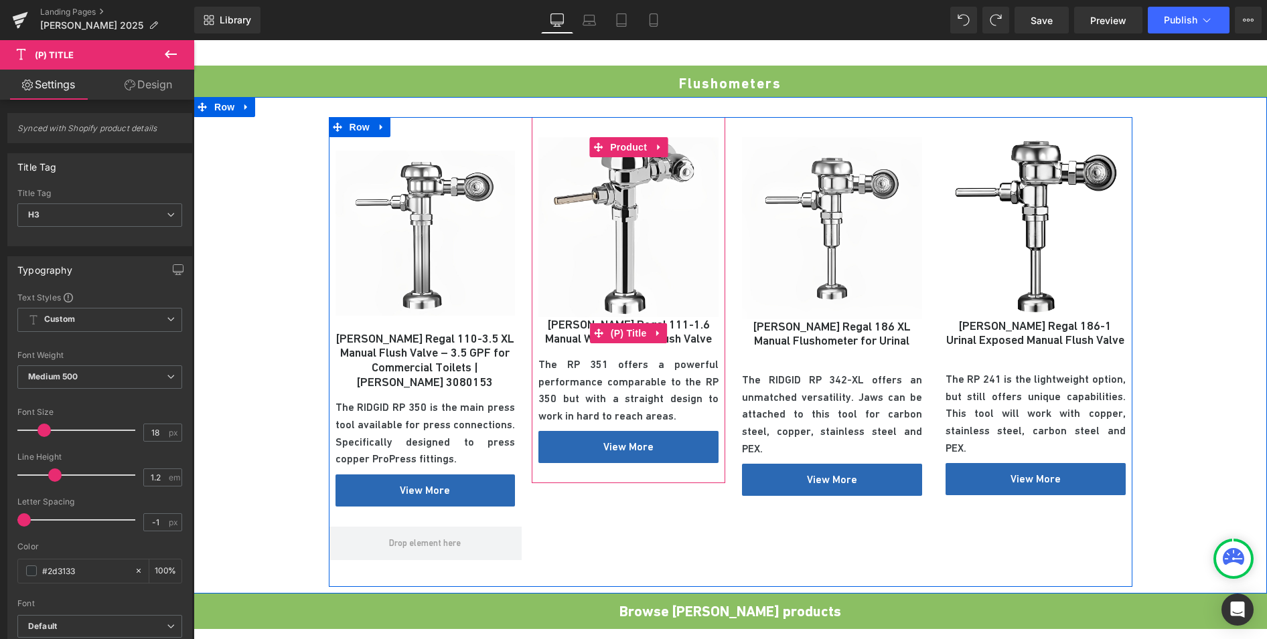
click at [613, 323] on span "(P) Title" at bounding box center [628, 333] width 43 height 20
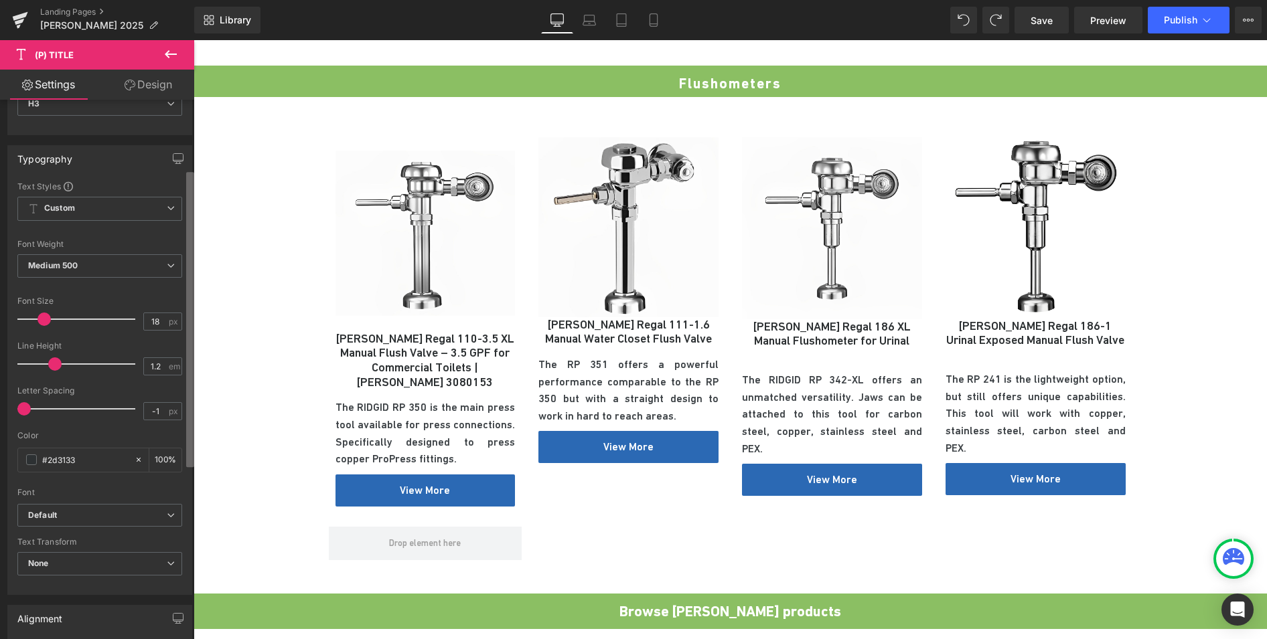
scroll to position [127, 0]
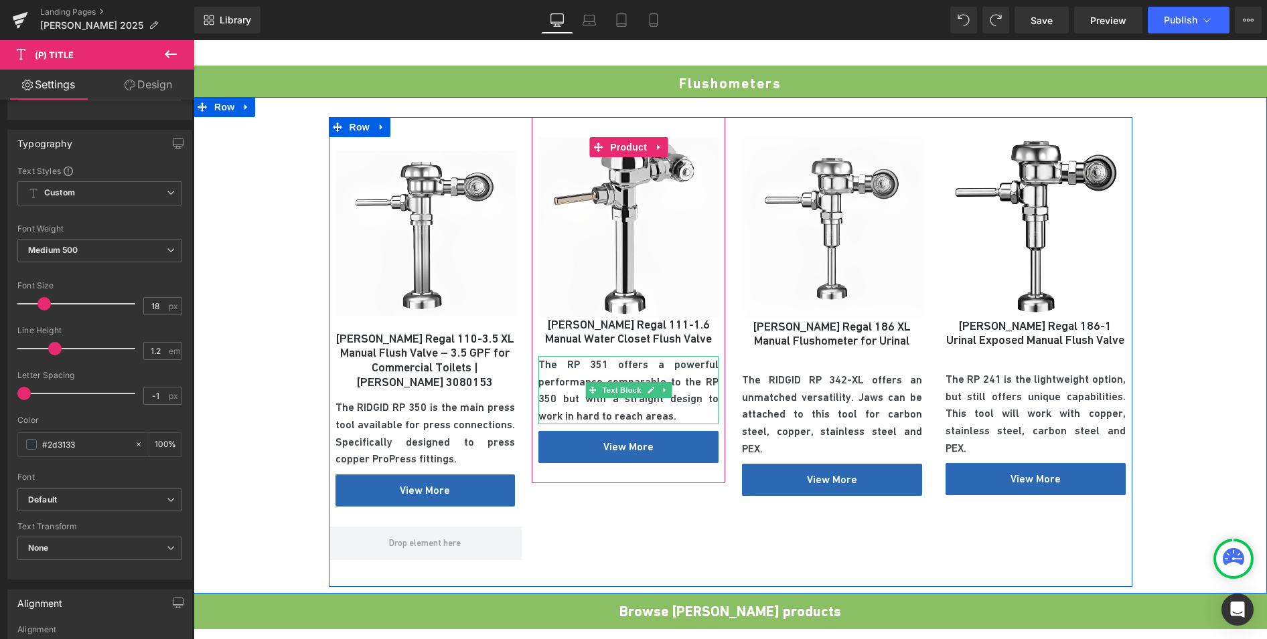
click at [574, 389] on p "The RP 351 offers a powerful performance comparable to the RP 350 but with a st…" at bounding box center [628, 390] width 180 height 68
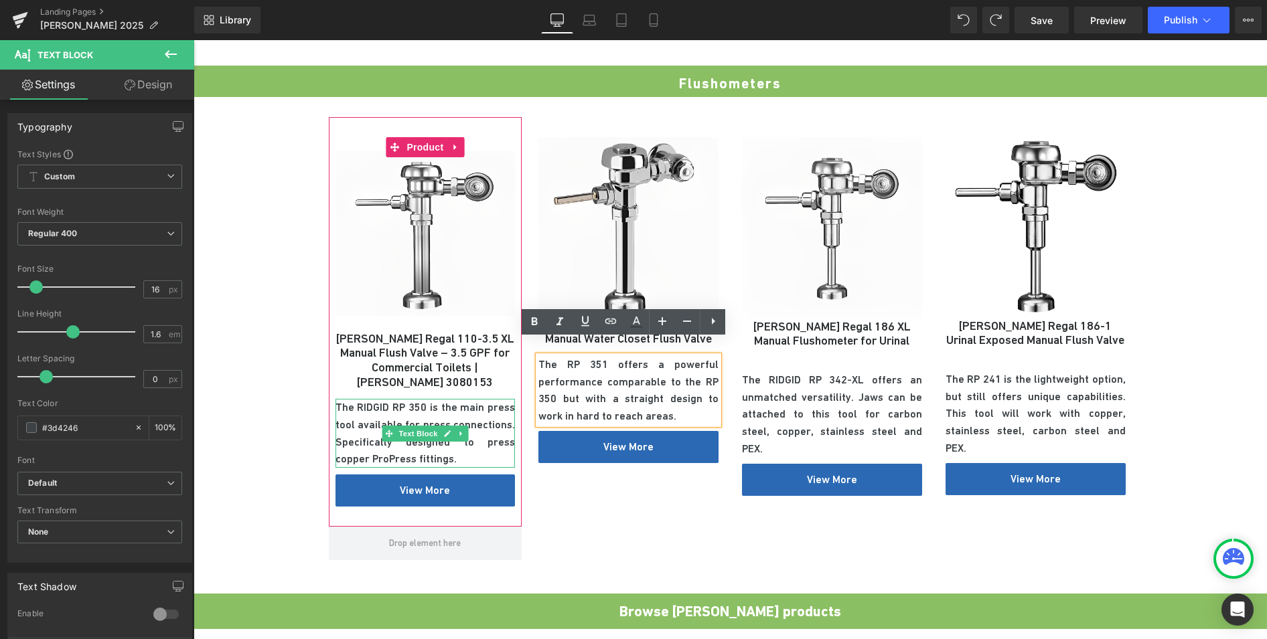
click at [432, 401] on span "The RIDGID RP 350 is the main press tool available for press connections. Speci…" at bounding box center [425, 433] width 180 height 64
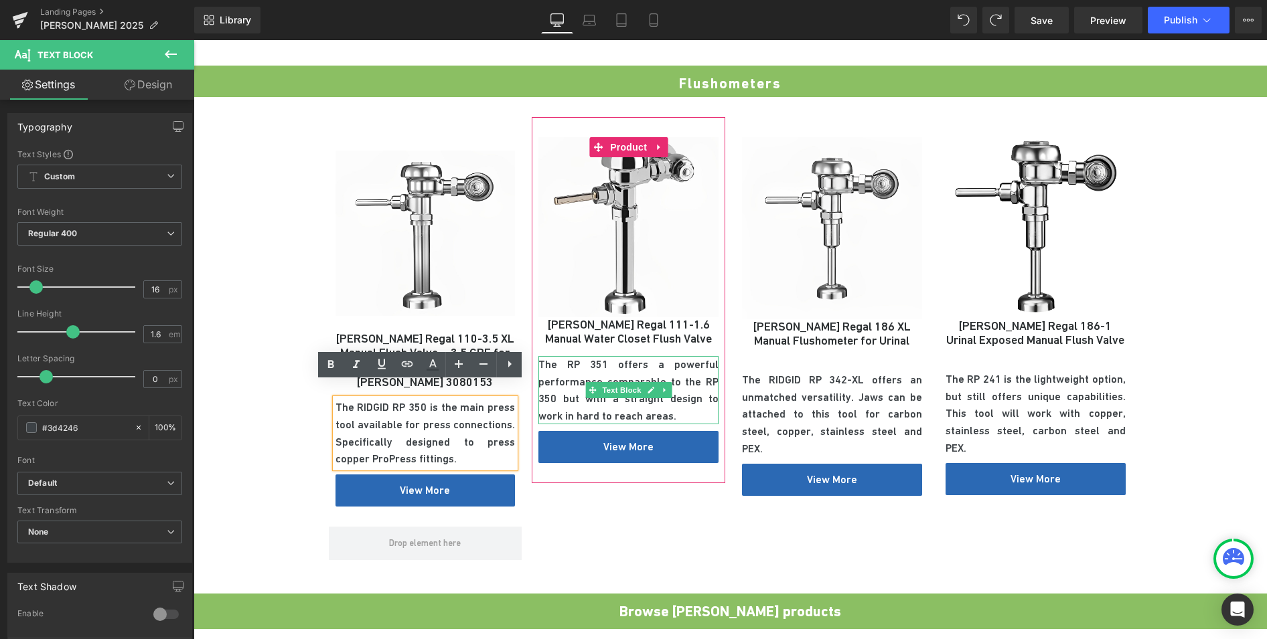
click at [560, 370] on p "The RP 351 offers a powerful performance comparable to the RP 350 but with a st…" at bounding box center [628, 390] width 180 height 68
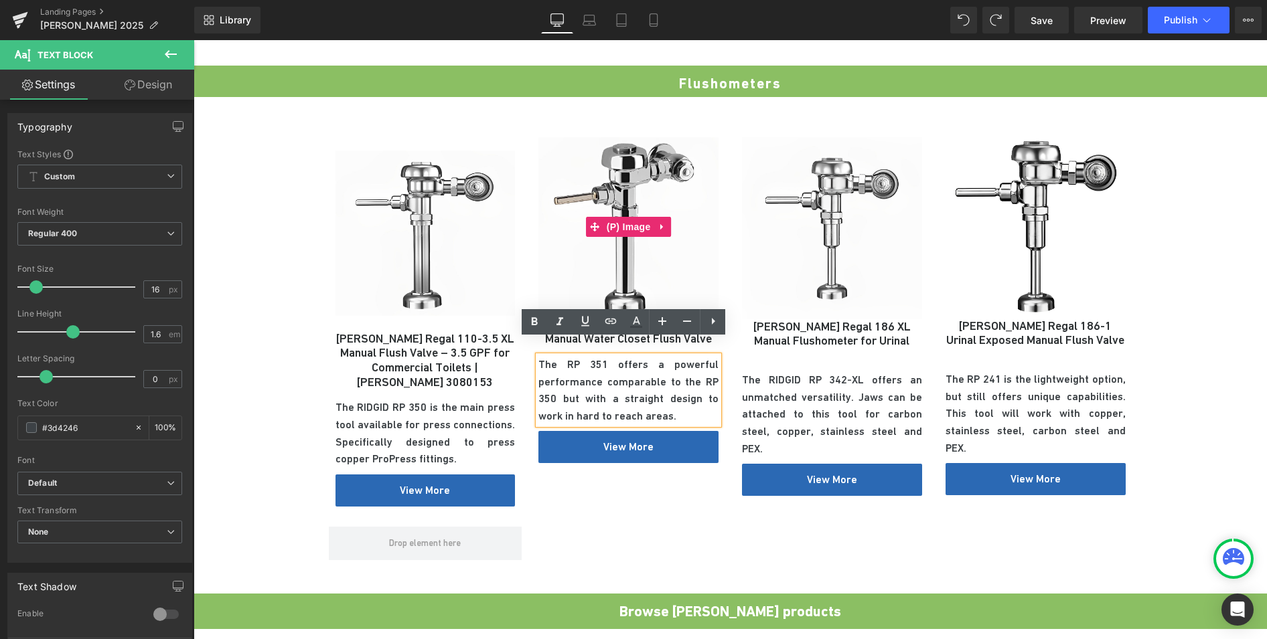
click at [639, 167] on img at bounding box center [628, 227] width 180 height 180
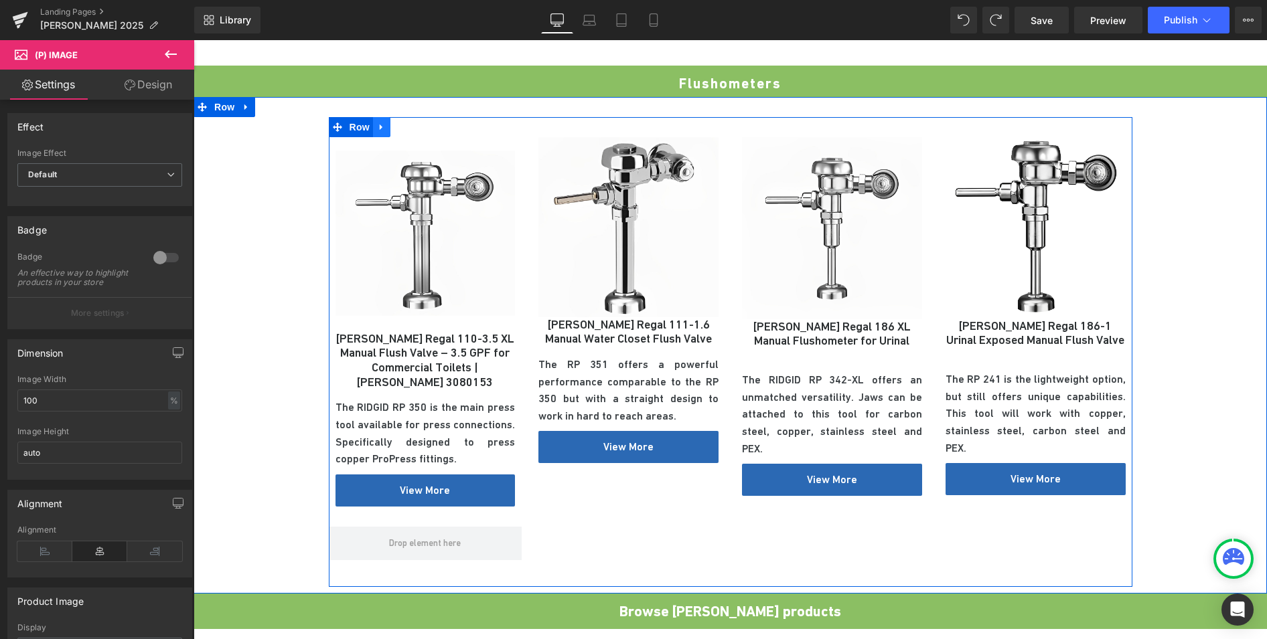
click at [377, 122] on icon at bounding box center [381, 127] width 9 height 10
click at [396, 123] on icon at bounding box center [398, 127] width 9 height 9
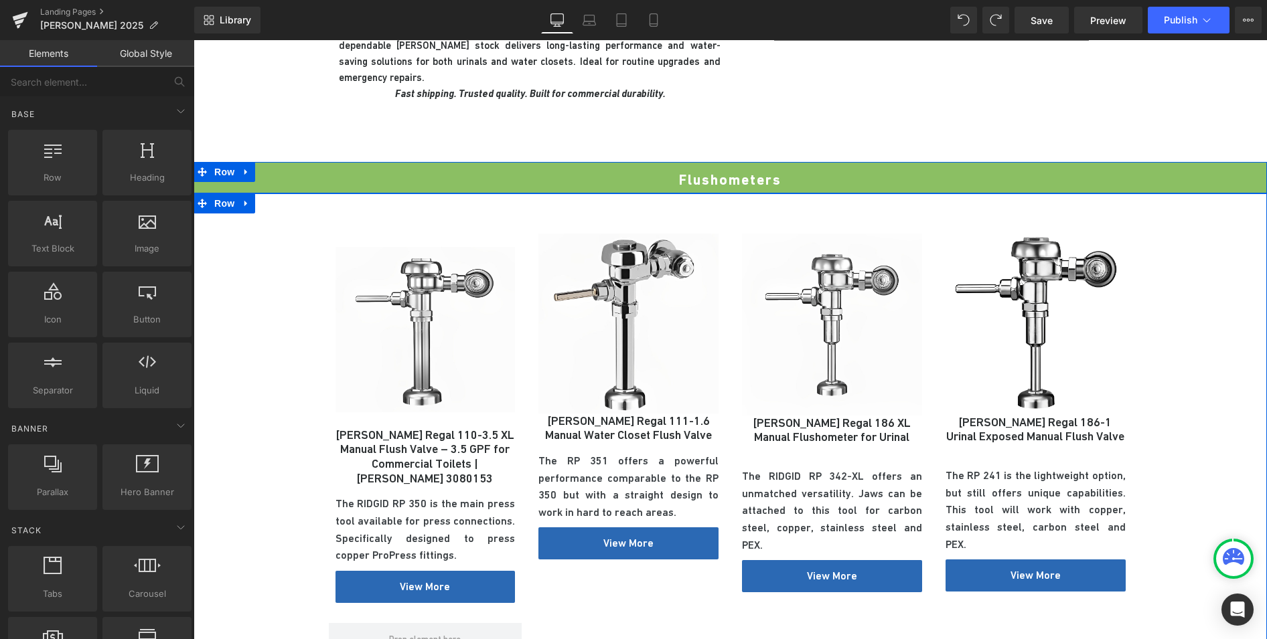
scroll to position [508, 0]
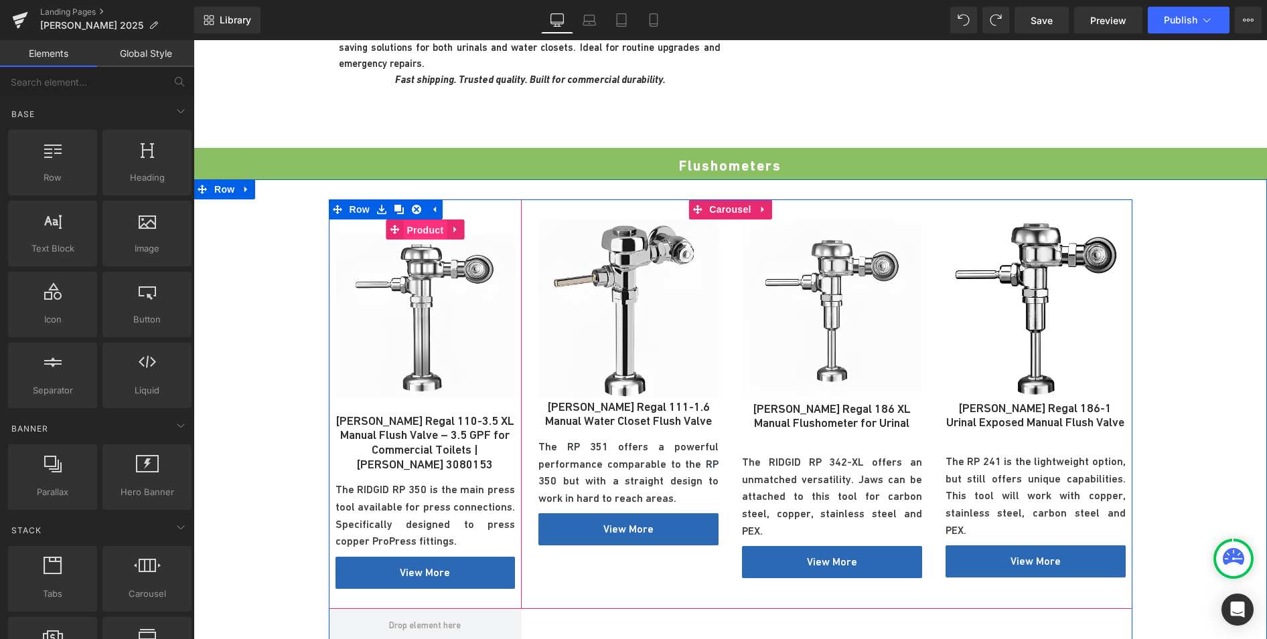
click at [435, 220] on span "Product" at bounding box center [425, 230] width 44 height 20
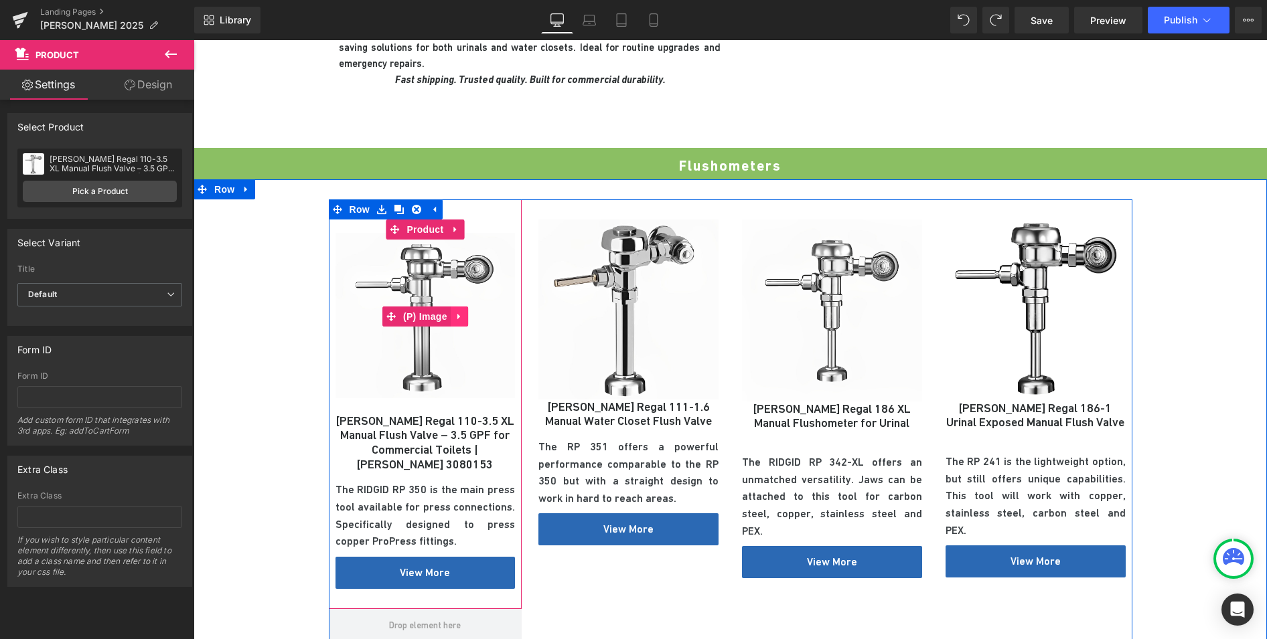
click at [455, 311] on icon at bounding box center [459, 316] width 9 height 10
click at [483, 311] on icon at bounding box center [485, 316] width 9 height 10
click at [457, 311] on icon at bounding box center [459, 316] width 9 height 10
click at [361, 301] on div "Sale Off (P) Image" at bounding box center [425, 317] width 180 height 194
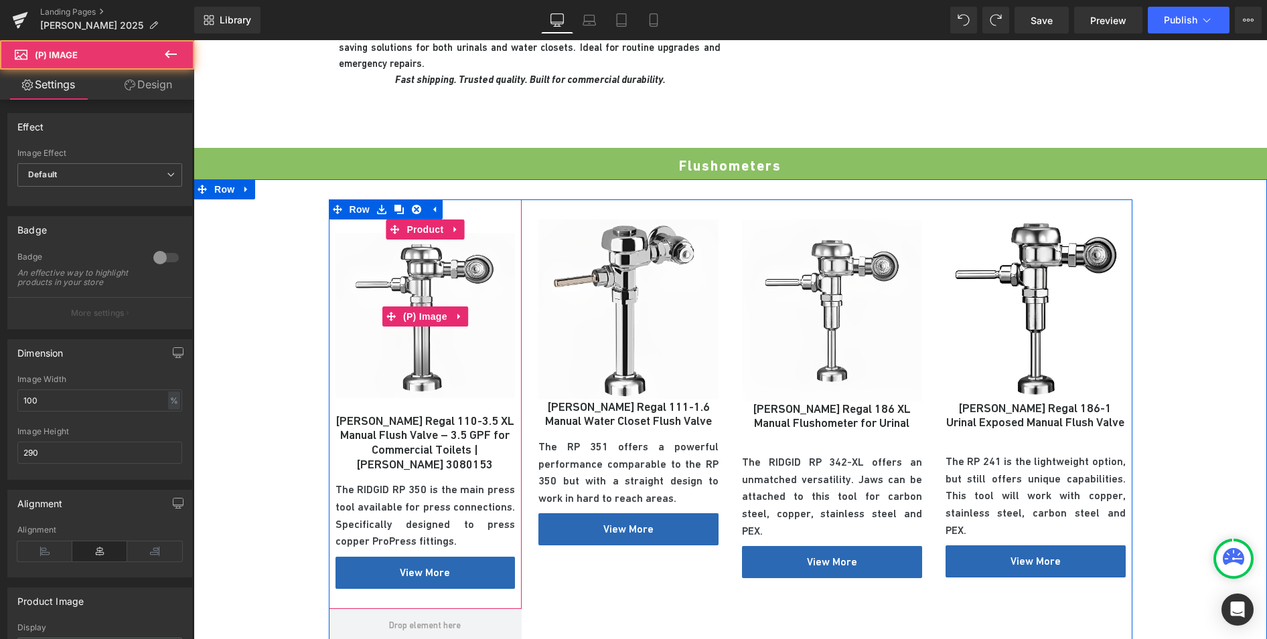
click at [396, 330] on img at bounding box center [425, 317] width 180 height 194
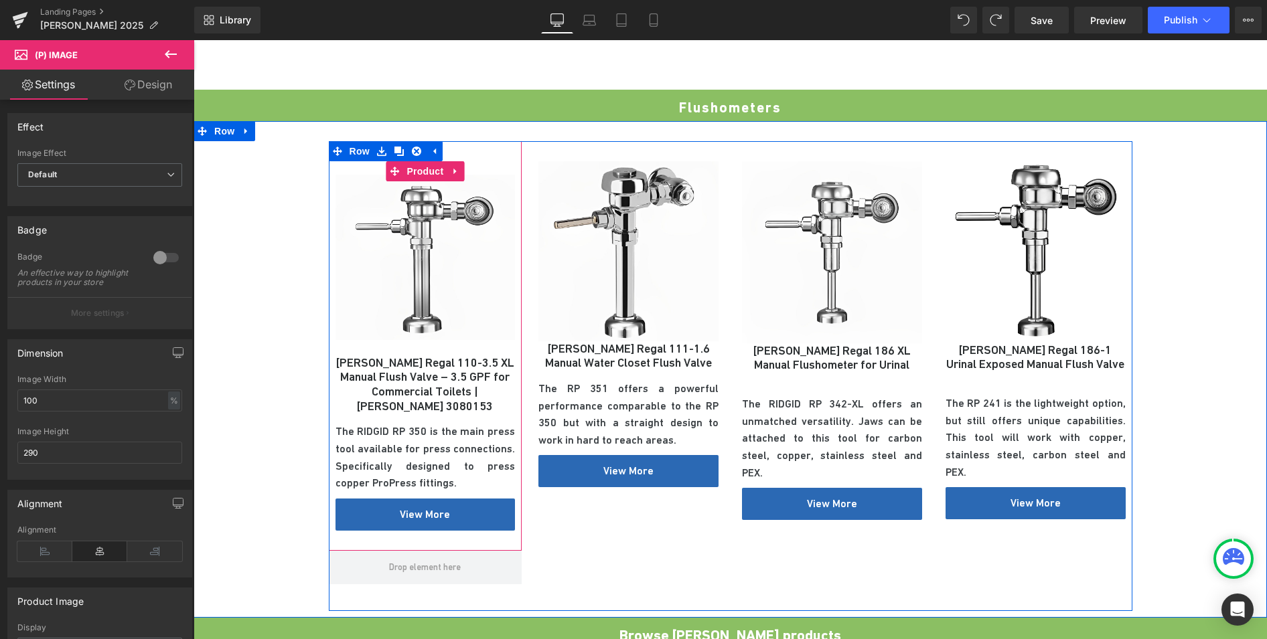
scroll to position [587, 0]
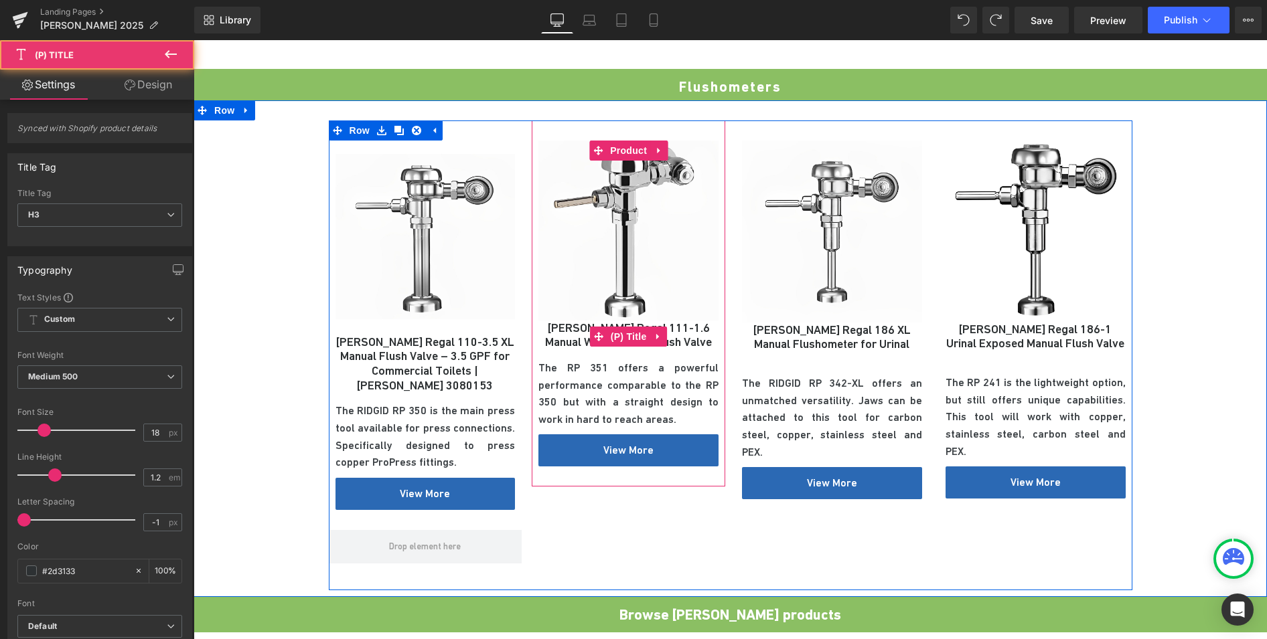
click at [599, 321] on div "[PERSON_NAME] Regal 111-1.6 Manual Water Closet Flush Valve (P) Title" at bounding box center [628, 337] width 180 height 33
click at [626, 327] on span "(P) Title" at bounding box center [628, 337] width 43 height 20
click at [678, 327] on link "[PERSON_NAME] Regal 111-1.6 Manual Water Closet Flush Valve" at bounding box center [628, 335] width 180 height 29
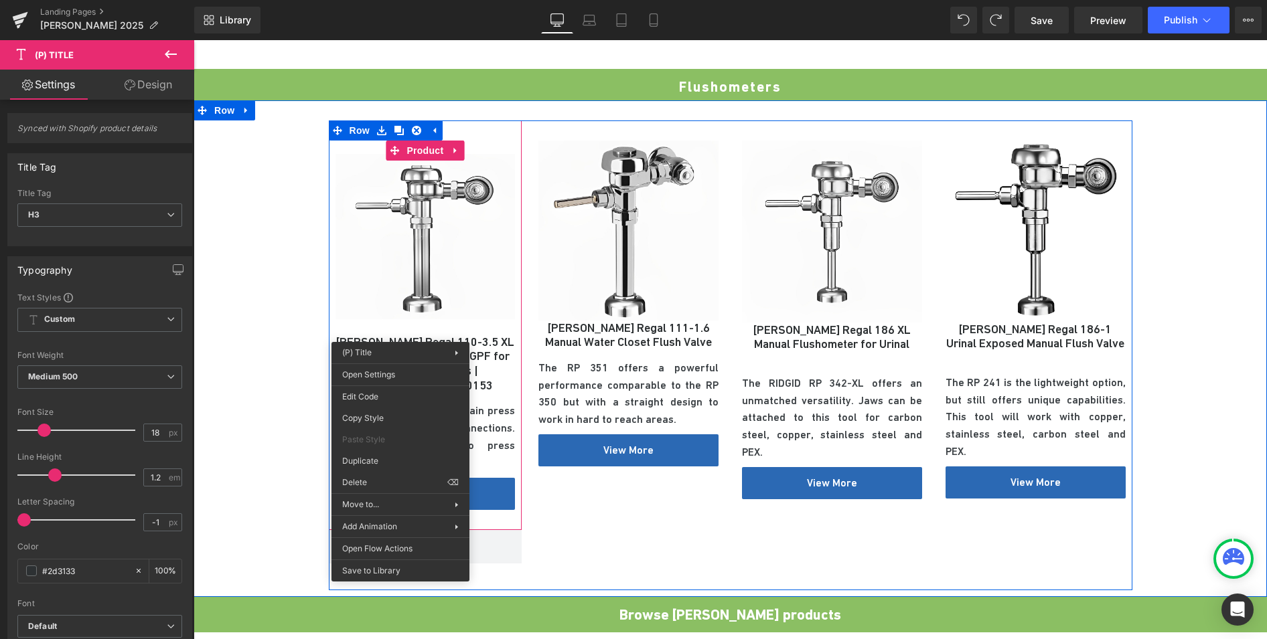
click at [347, 335] on link "[PERSON_NAME] Regal 110-3.5 XL Manual Flush Valve – 3.5 GPF for Commercial Toil…" at bounding box center [425, 364] width 180 height 58
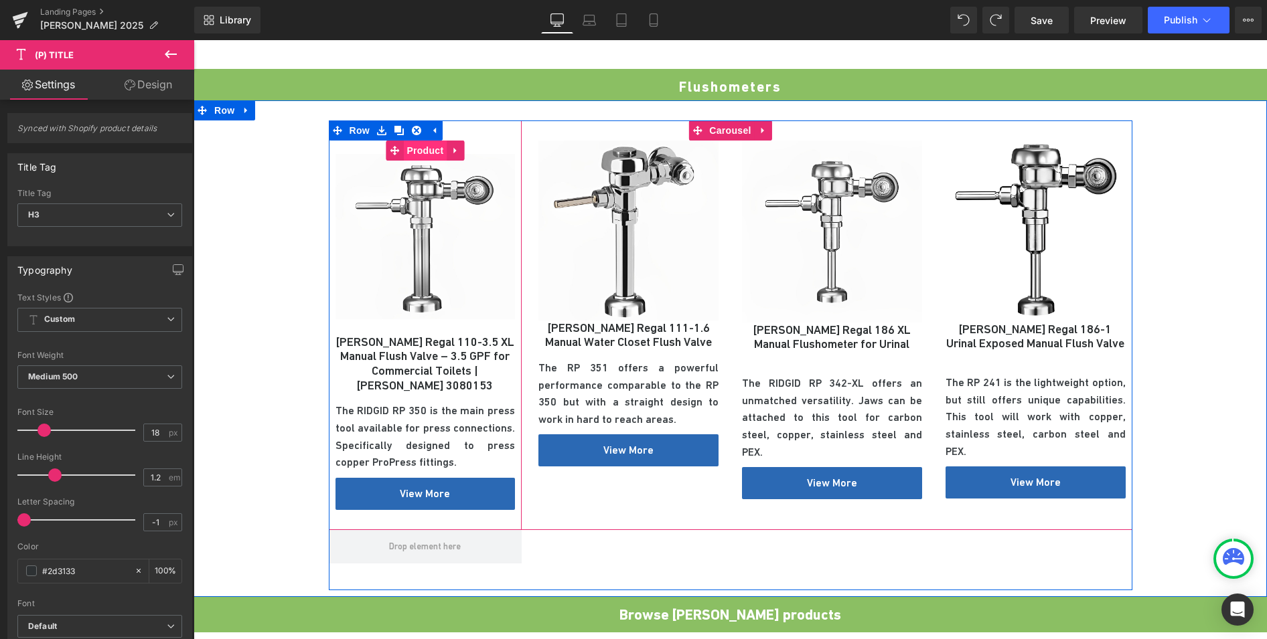
click at [412, 141] on span "Product" at bounding box center [425, 151] width 44 height 20
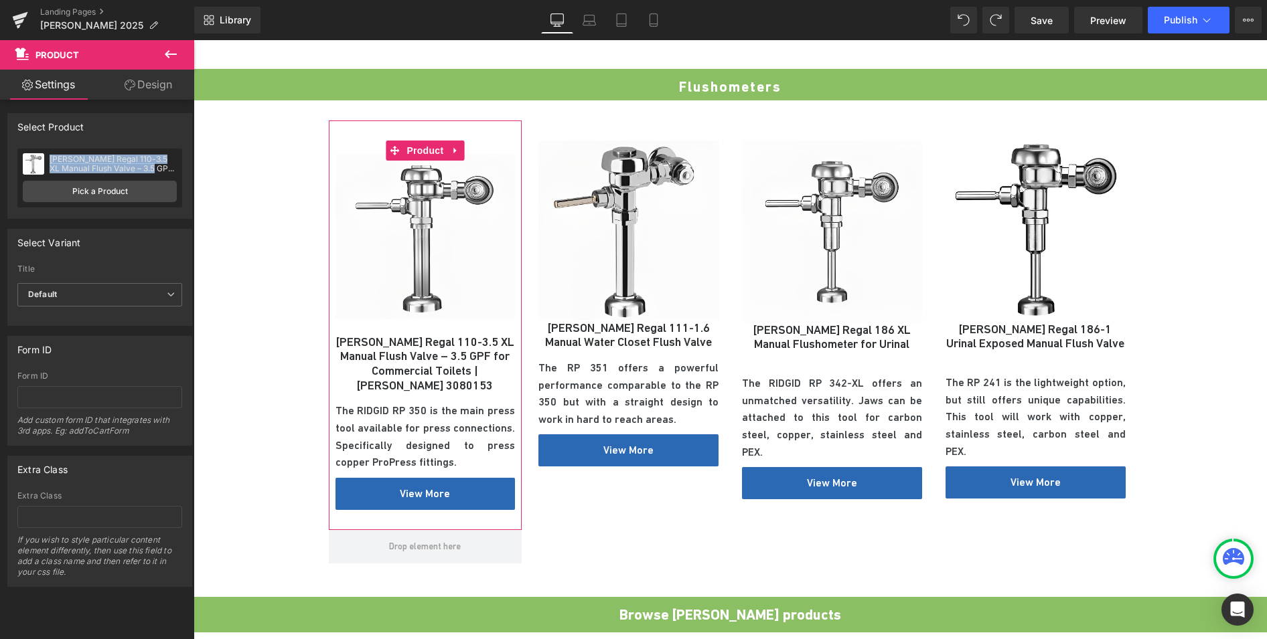
drag, startPoint x: 151, startPoint y: 170, endPoint x: 56, endPoint y: 153, distance: 96.6
click at [56, 153] on div "[PERSON_NAME] Regal 110-3.5 XL Manual Flush Valve – 3.5 GPF for Commercial Toil…" at bounding box center [99, 178] width 165 height 59
copy div "[PERSON_NAME] Regal 110-3.5 XL Manual Flush Valve – 3.5 GPF for"
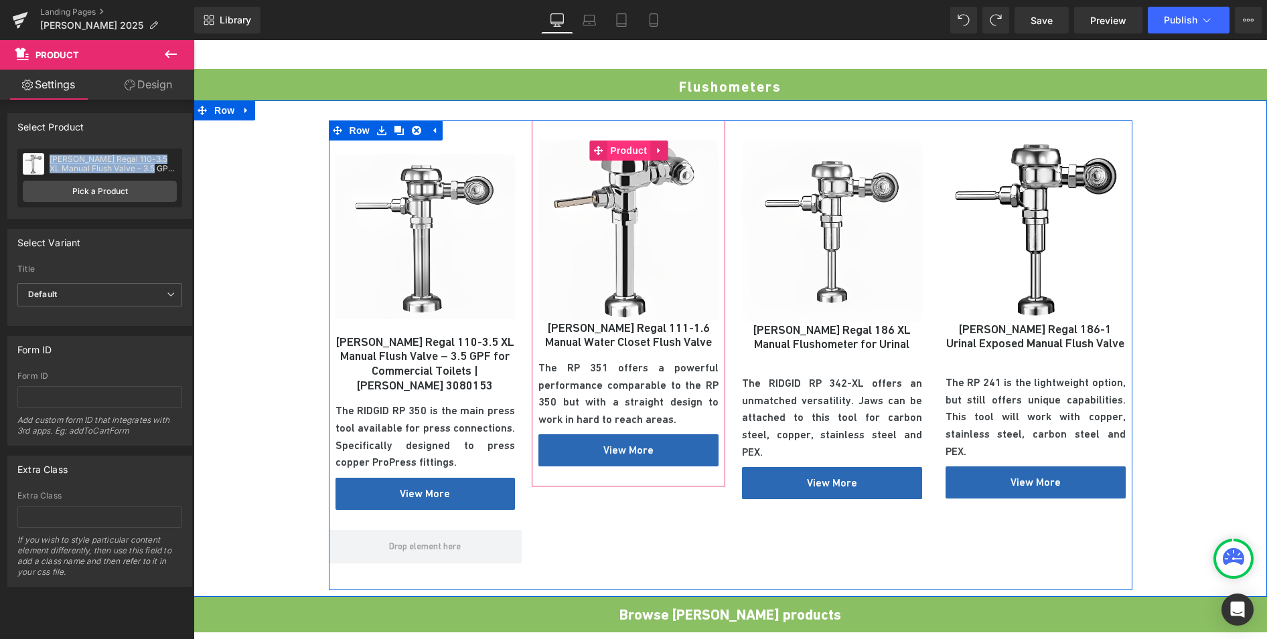
click at [621, 141] on span "Product" at bounding box center [629, 151] width 44 height 20
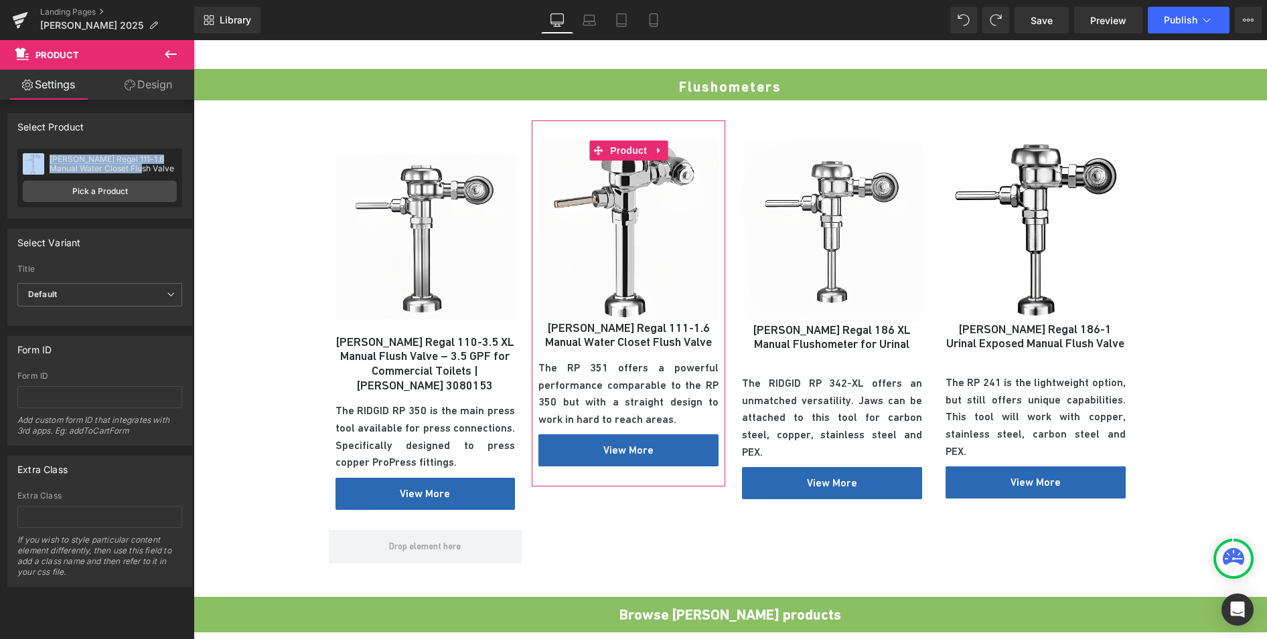
drag, startPoint x: 147, startPoint y: 168, endPoint x: 44, endPoint y: 150, distance: 104.7
click at [44, 150] on div "[PERSON_NAME] Regal 111-1.6 Manual Water Closet Flush Valve [PERSON_NAME] Regal…" at bounding box center [99, 178] width 165 height 59
copy div "[PERSON_NAME] Regal 111-1.6 Manual Water Closet Flush Valve"
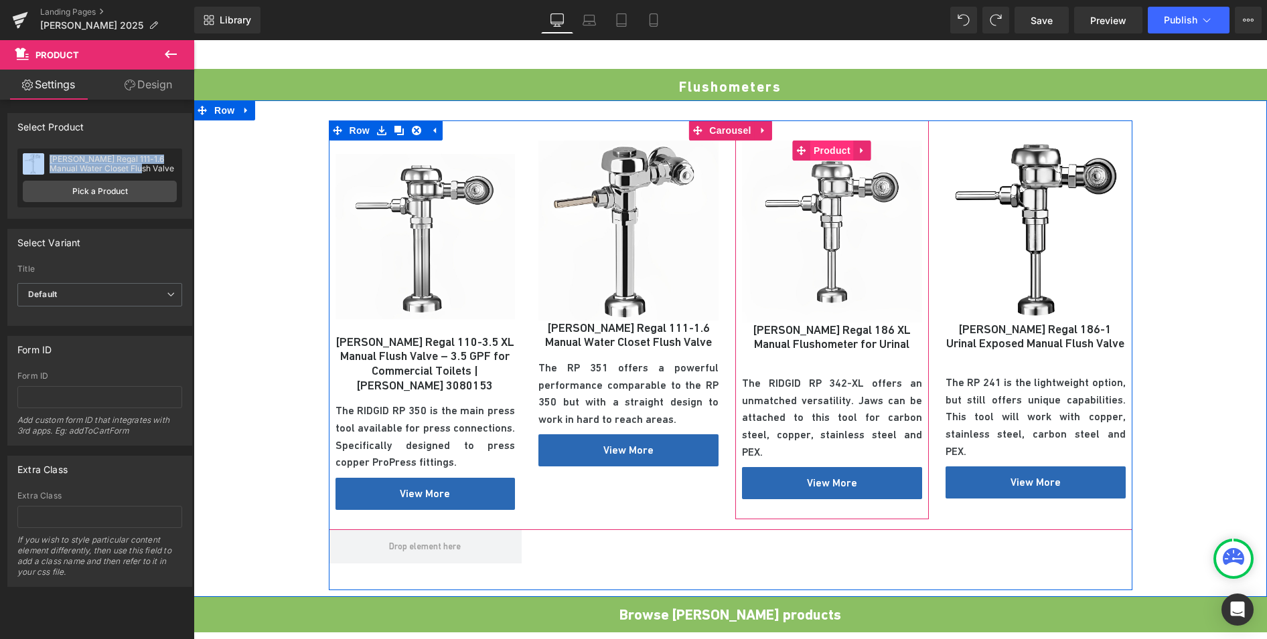
click at [825, 141] on span "Product" at bounding box center [832, 151] width 44 height 20
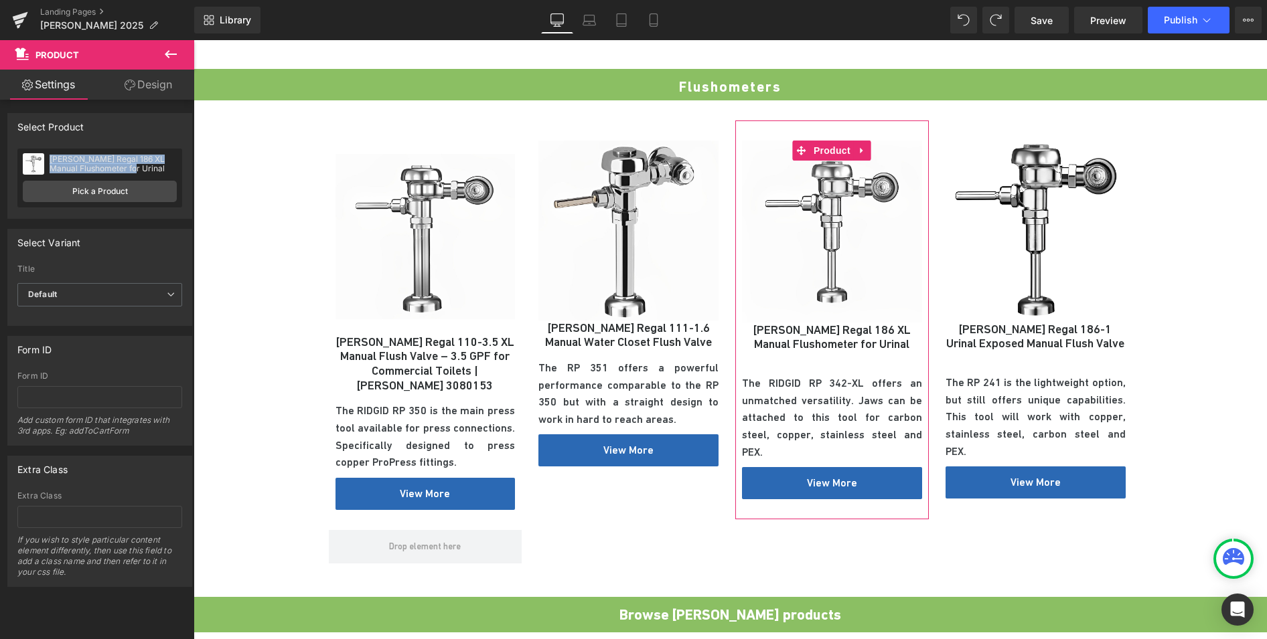
drag, startPoint x: 139, startPoint y: 171, endPoint x: 50, endPoint y: 159, distance: 89.8
click at [50, 159] on div "[PERSON_NAME] Regal 186 XL Manual Flushometer for Urinal" at bounding box center [113, 164] width 127 height 19
copy div "[PERSON_NAME] Regal 186 XL Manual Flushometer for Urinal"
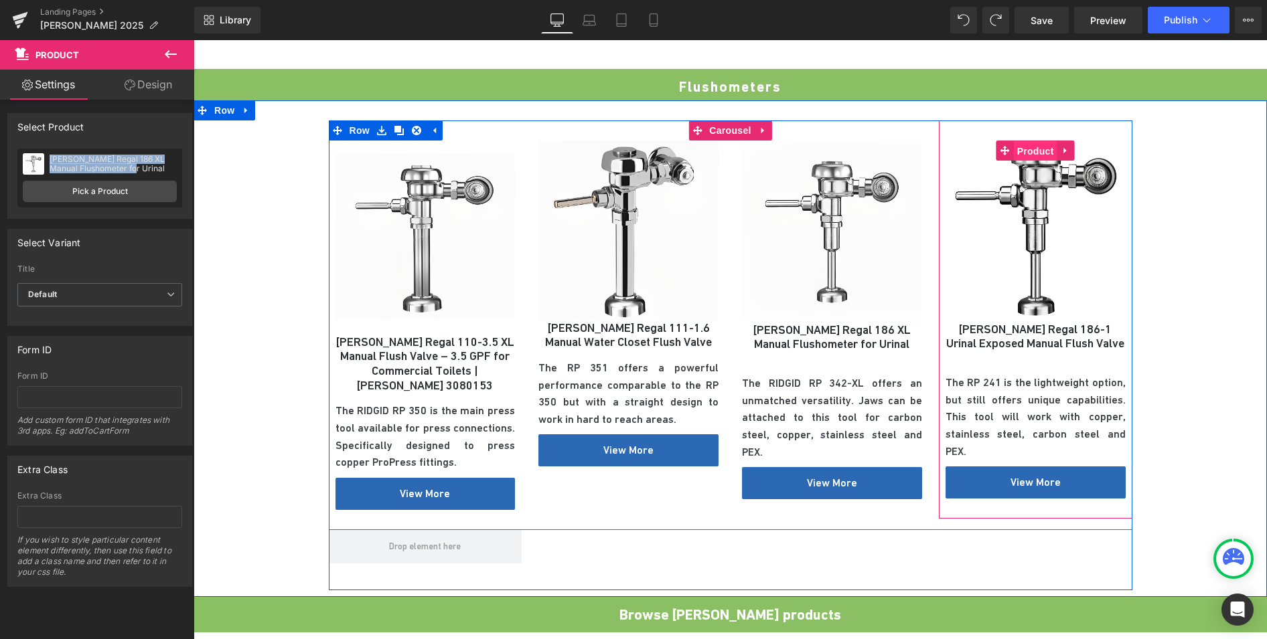
click at [1030, 141] on span "Product" at bounding box center [1036, 151] width 44 height 20
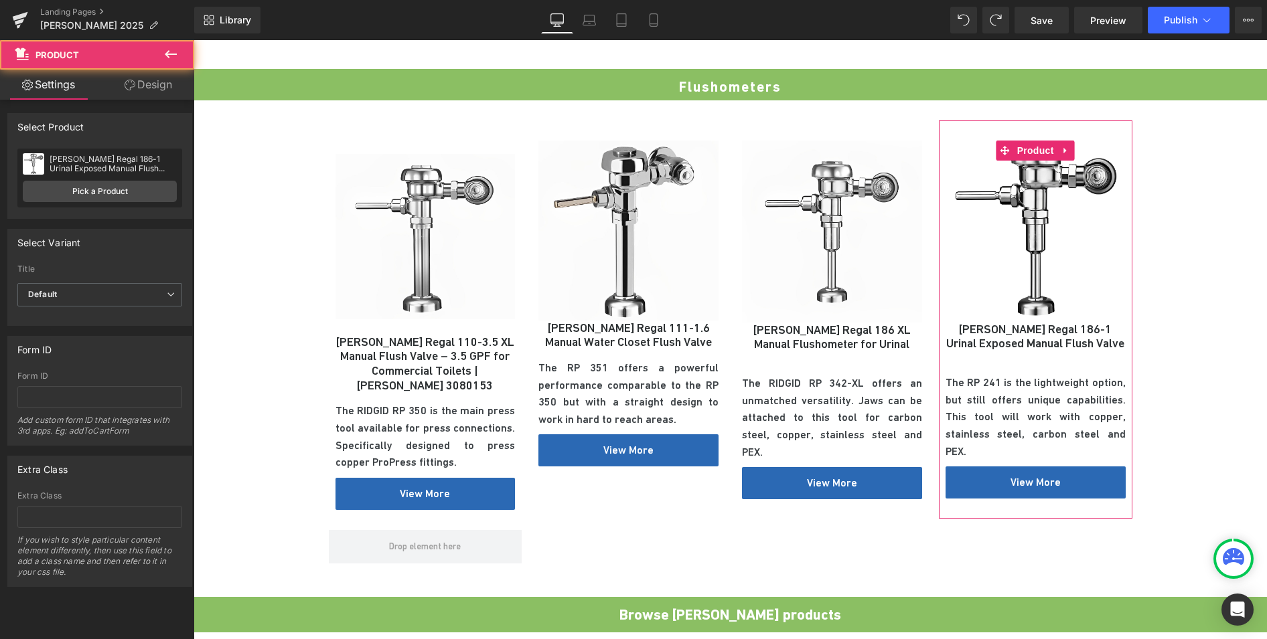
click at [161, 168] on div "[PERSON_NAME] Regal 186-1 Urinal Exposed Manual Flush Valve" at bounding box center [113, 164] width 127 height 19
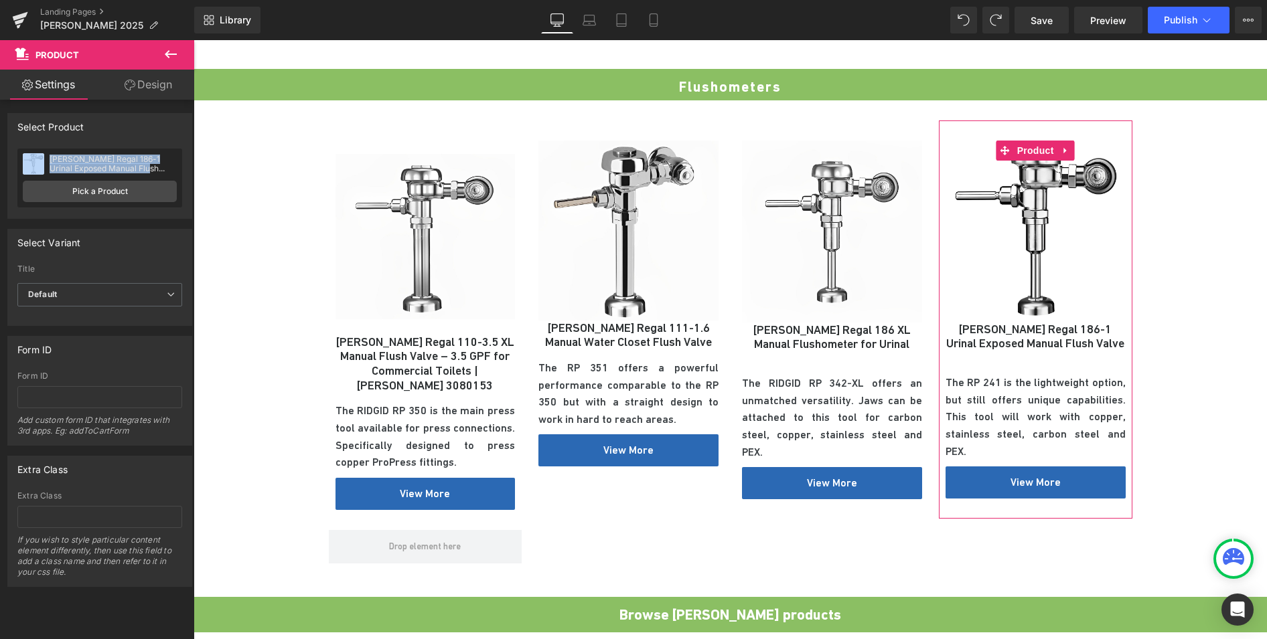
drag, startPoint x: 159, startPoint y: 169, endPoint x: 42, endPoint y: 158, distance: 118.3
click at [42, 158] on div "[PERSON_NAME] Regal 186-1 Urinal Exposed Manual Flush Valve [PERSON_NAME] Regal…" at bounding box center [100, 164] width 154 height 20
copy div "[PERSON_NAME] Regal 186-1 Urinal Exposed Manual Flush Valve"
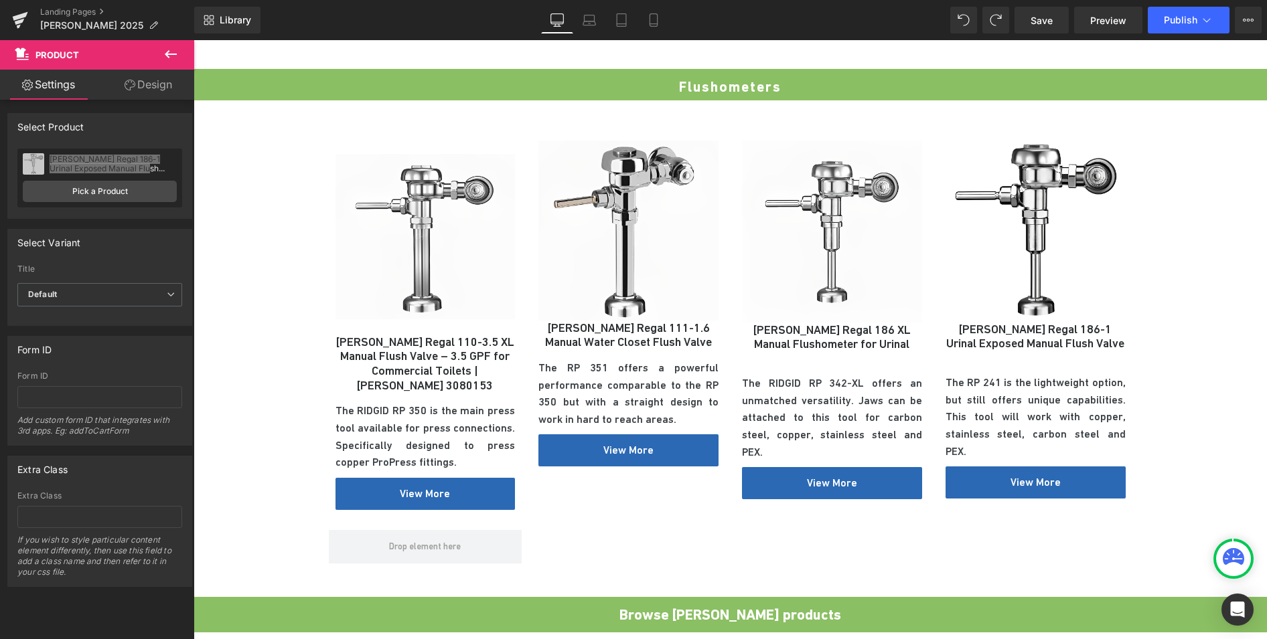
click at [428, 422] on div "The RIDGID RP 350 is the main press tool available for press connections. Speci…" at bounding box center [425, 436] width 180 height 68
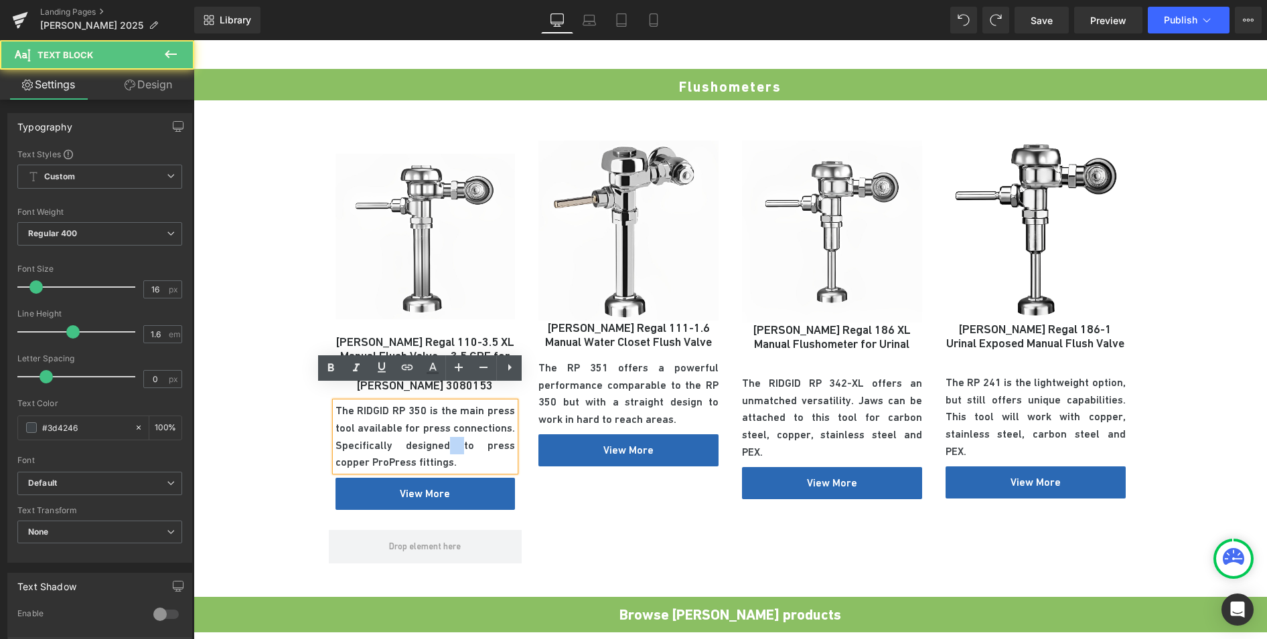
click at [428, 422] on span "The RIDGID RP 350 is the main press tool available for press connections. Speci…" at bounding box center [425, 436] width 180 height 64
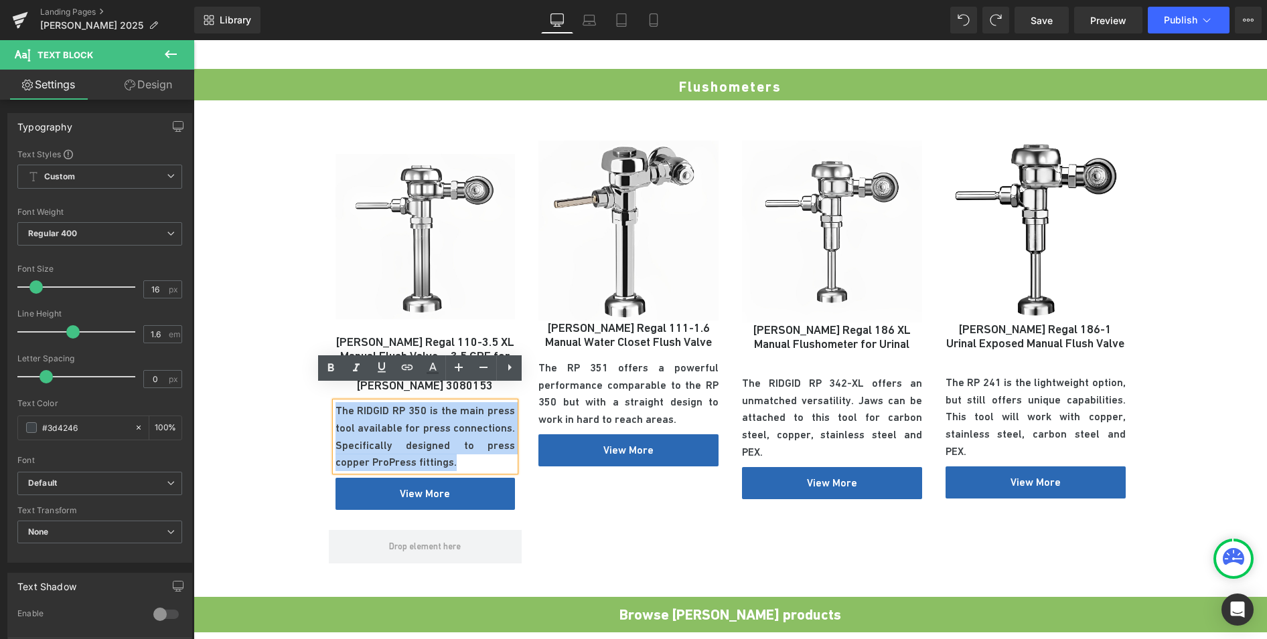
drag, startPoint x: 420, startPoint y: 447, endPoint x: 339, endPoint y: 380, distance: 105.0
click at [339, 380] on div "Sale Off (P) Image [PERSON_NAME] Regal 110-3.5 XL Manual Flush Valve – 3.5 GPF …" at bounding box center [425, 326] width 180 height 370
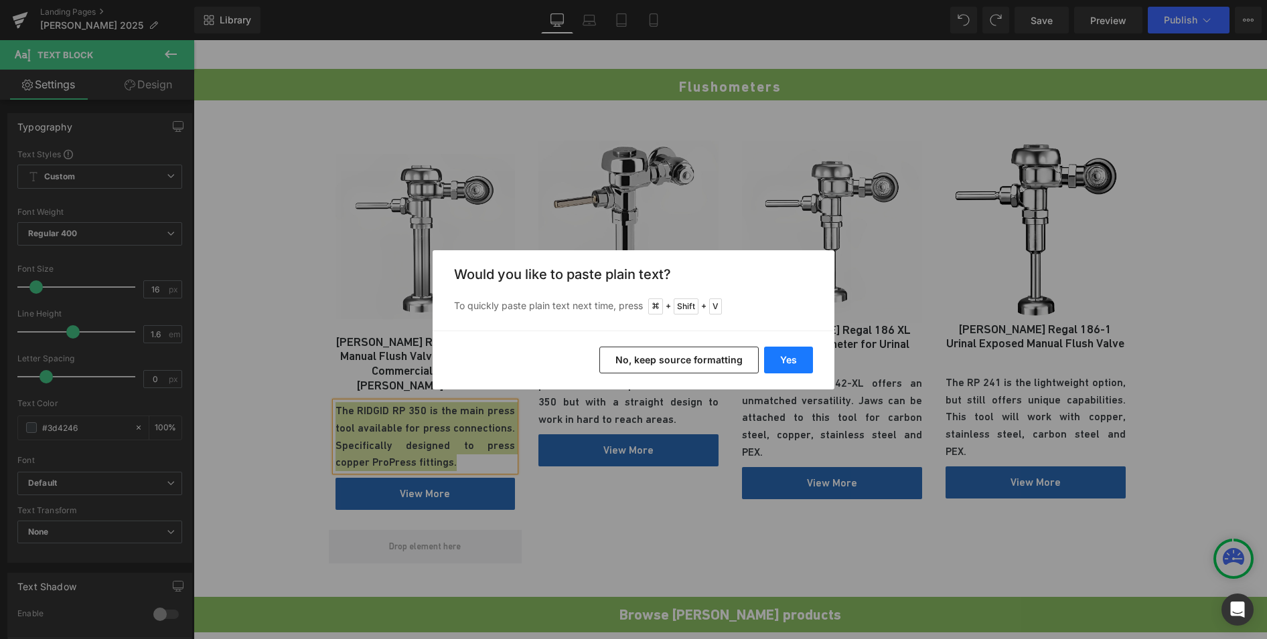
click at [785, 366] on button "Yes" at bounding box center [788, 360] width 49 height 27
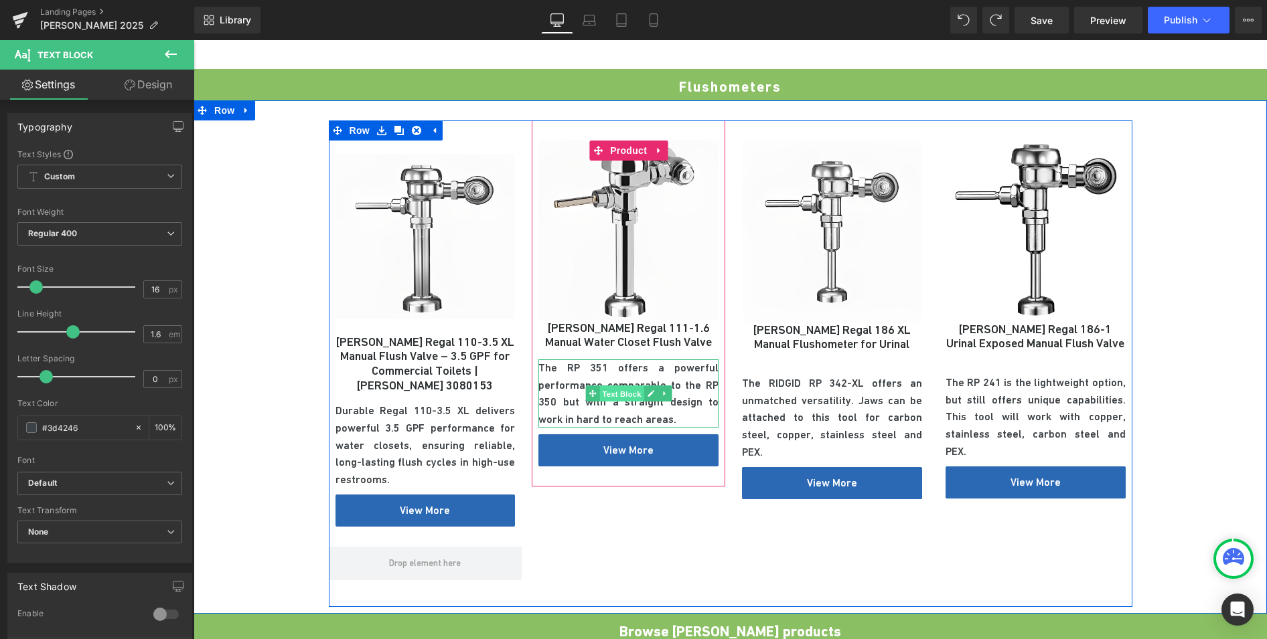
click at [629, 386] on span "Text Block" at bounding box center [621, 394] width 44 height 16
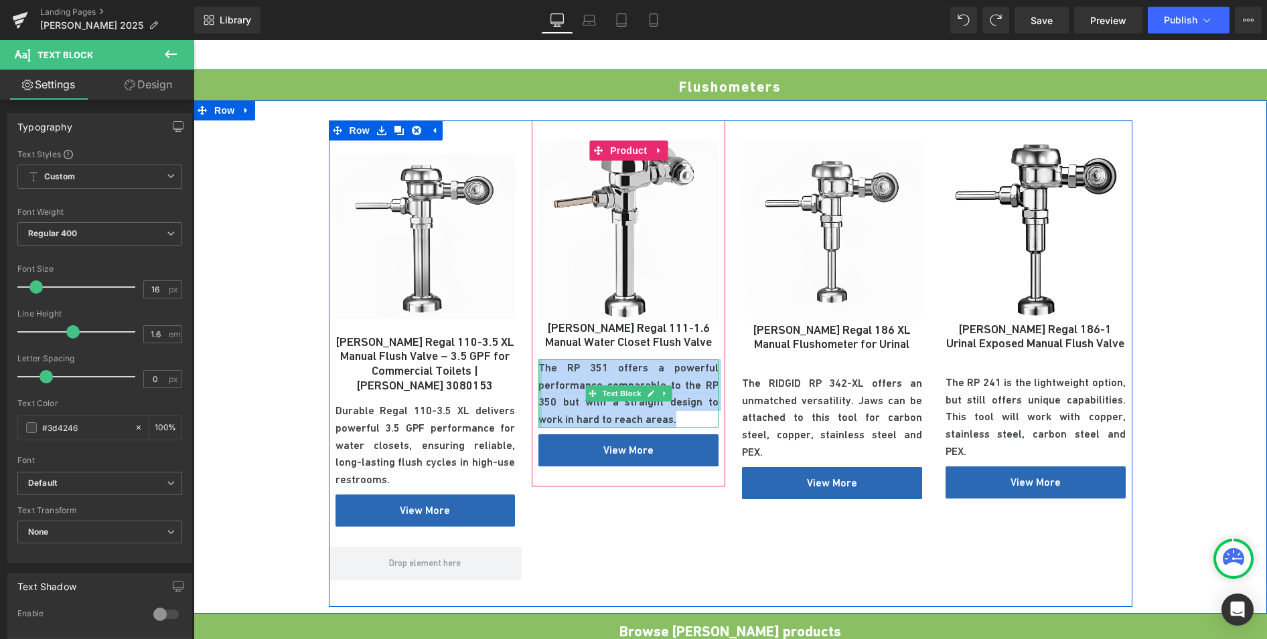
drag, startPoint x: 643, startPoint y: 400, endPoint x: 535, endPoint y: 348, distance: 120.4
click at [538, 359] on div "The RP 351 offers a powerful performance comparable to the RP 350 but with a st…" at bounding box center [628, 393] width 180 height 68
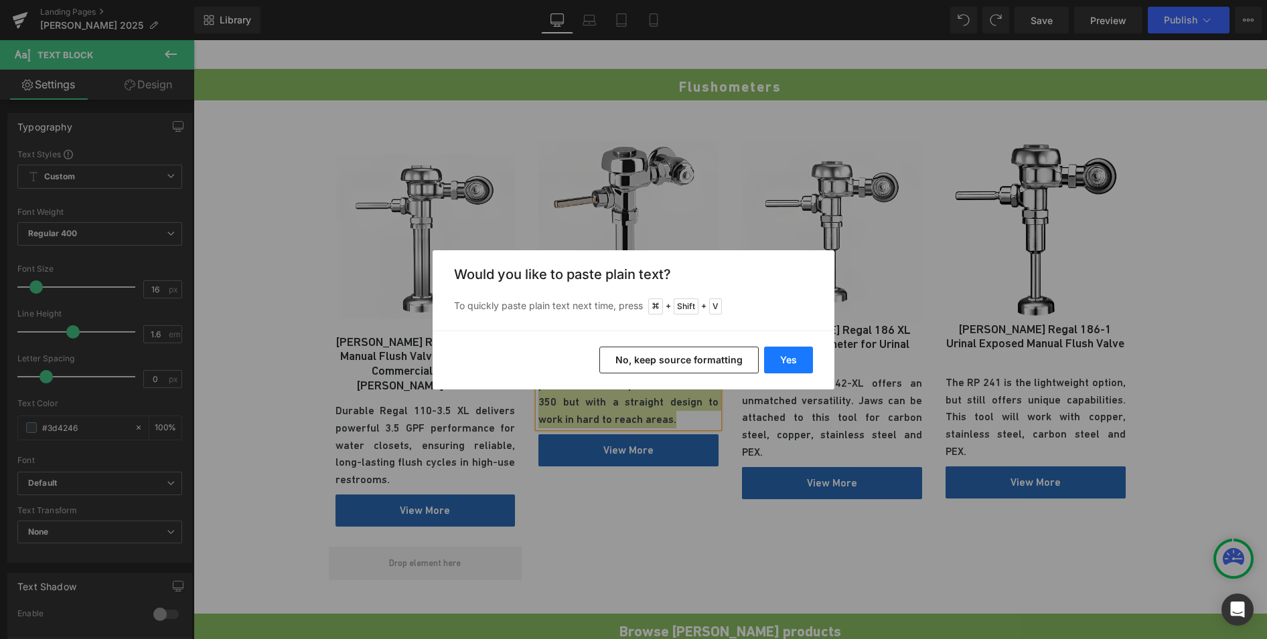
click at [784, 359] on button "Yes" at bounding box center [788, 360] width 49 height 27
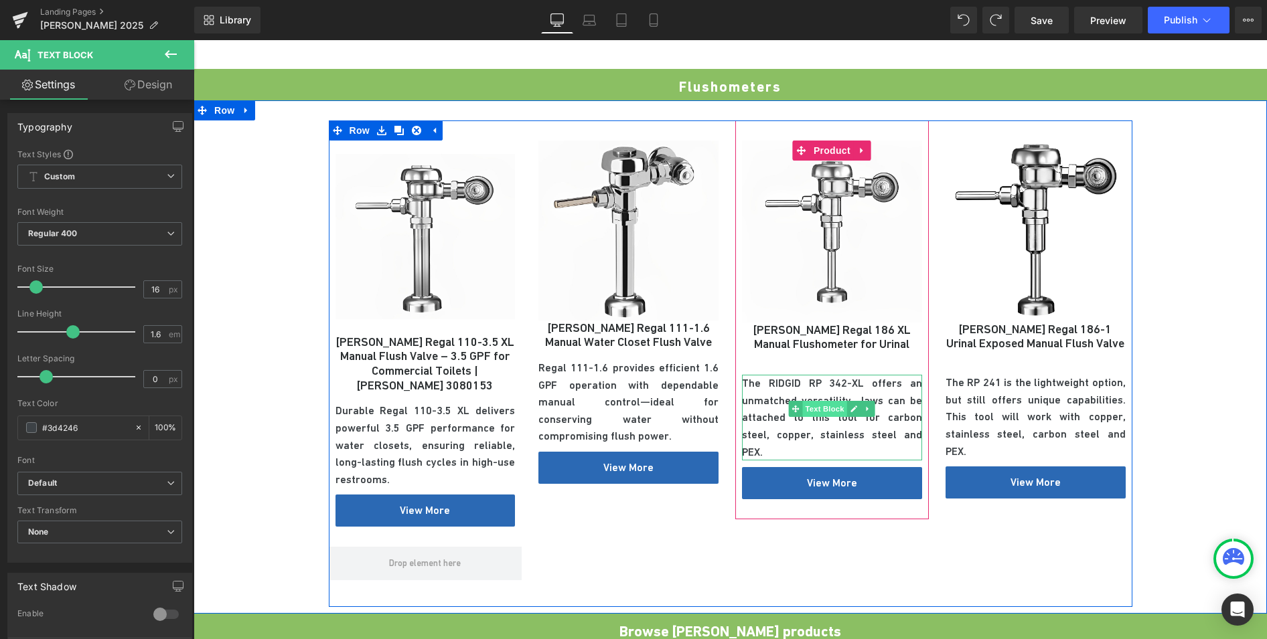
click at [836, 401] on span "Text Block" at bounding box center [825, 409] width 44 height 16
click at [902, 383] on p "The RIDGID RP 342-XL offers an unmatched versatility. Jaws can be attached to t…" at bounding box center [832, 418] width 180 height 86
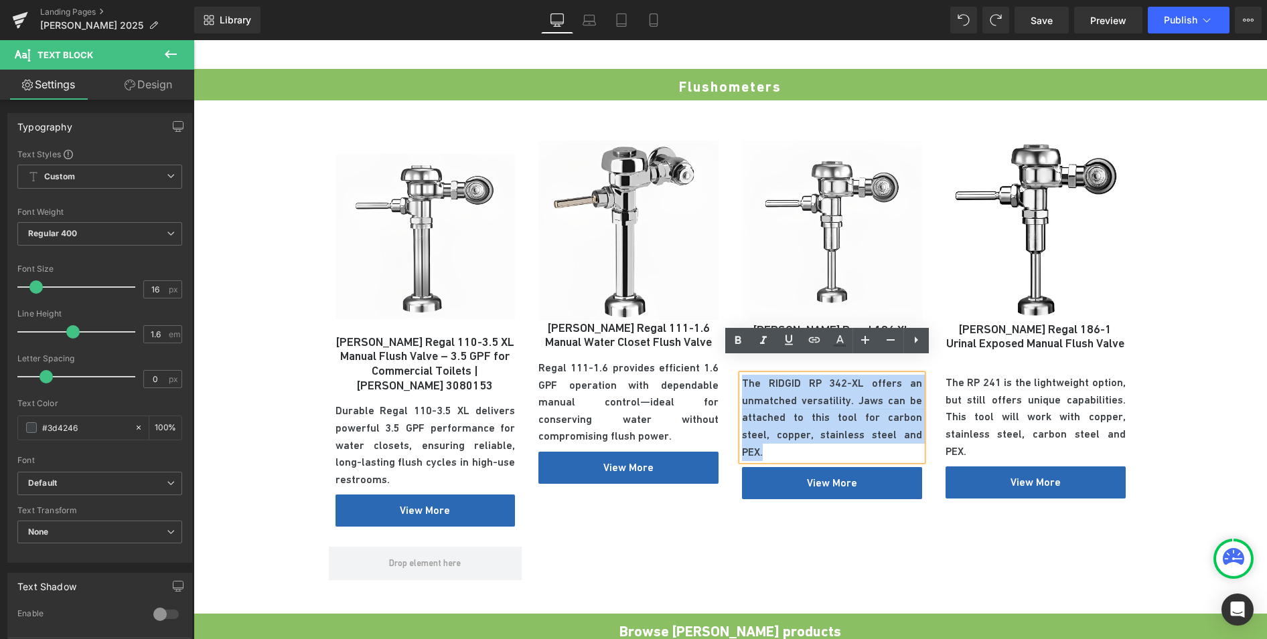
drag, startPoint x: 892, startPoint y: 422, endPoint x: 738, endPoint y: 368, distance: 163.7
click at [742, 375] on p "The RIDGID RP 342-XL offers an unmatched versatility. Jaws can be attached to t…" at bounding box center [832, 418] width 180 height 86
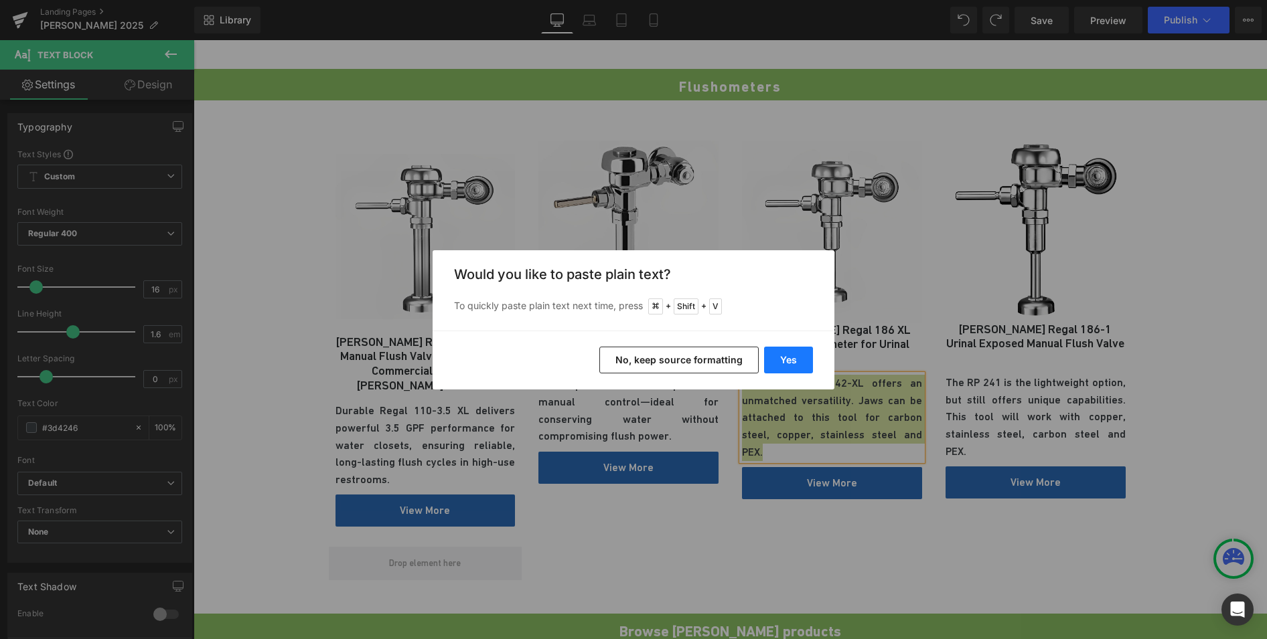
click at [799, 363] on button "Yes" at bounding box center [788, 360] width 49 height 27
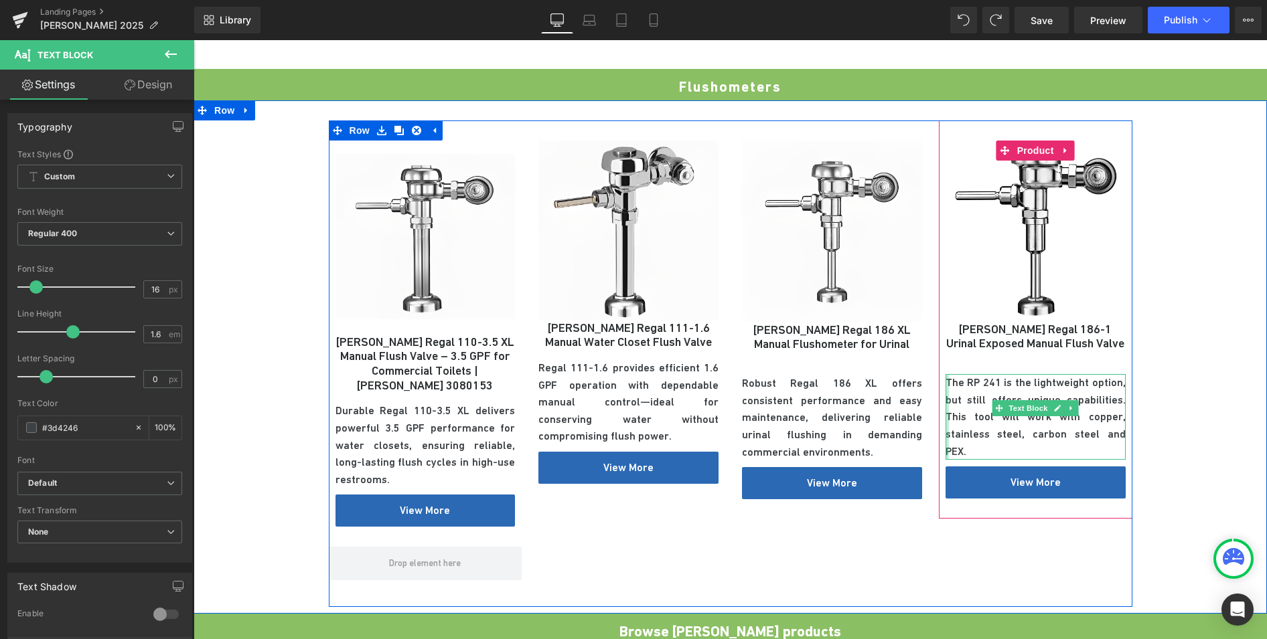
drag, startPoint x: 1115, startPoint y: 420, endPoint x: 940, endPoint y: 368, distance: 182.8
click at [945, 374] on div "The RP 241 is the lightweight option, but still offers unique capabilities. Thi…" at bounding box center [1035, 417] width 180 height 86
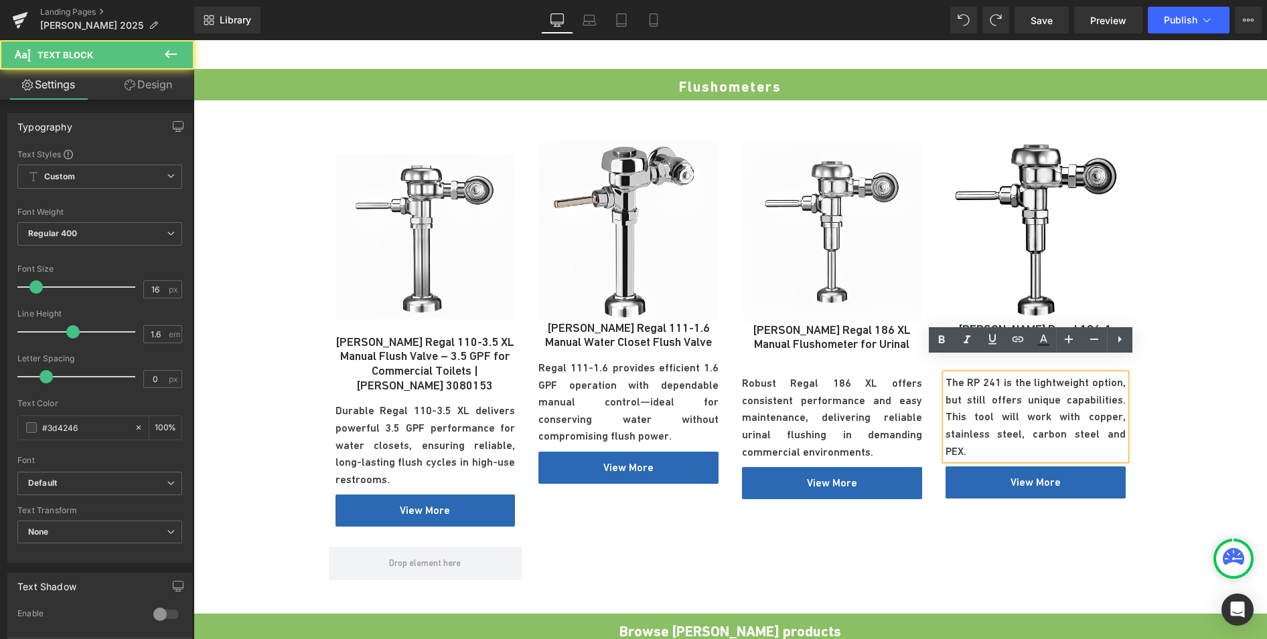
click at [959, 376] on p "The RP 241 is the lightweight option, but still offers unique capabilities. Thi…" at bounding box center [1035, 417] width 180 height 86
drag, startPoint x: 939, startPoint y: 366, endPoint x: 1121, endPoint y: 414, distance: 187.7
click at [1122, 406] on div "The RP 241 is the lightweight option, but still offers unique capabilities. Thi…" at bounding box center [1035, 417] width 180 height 86
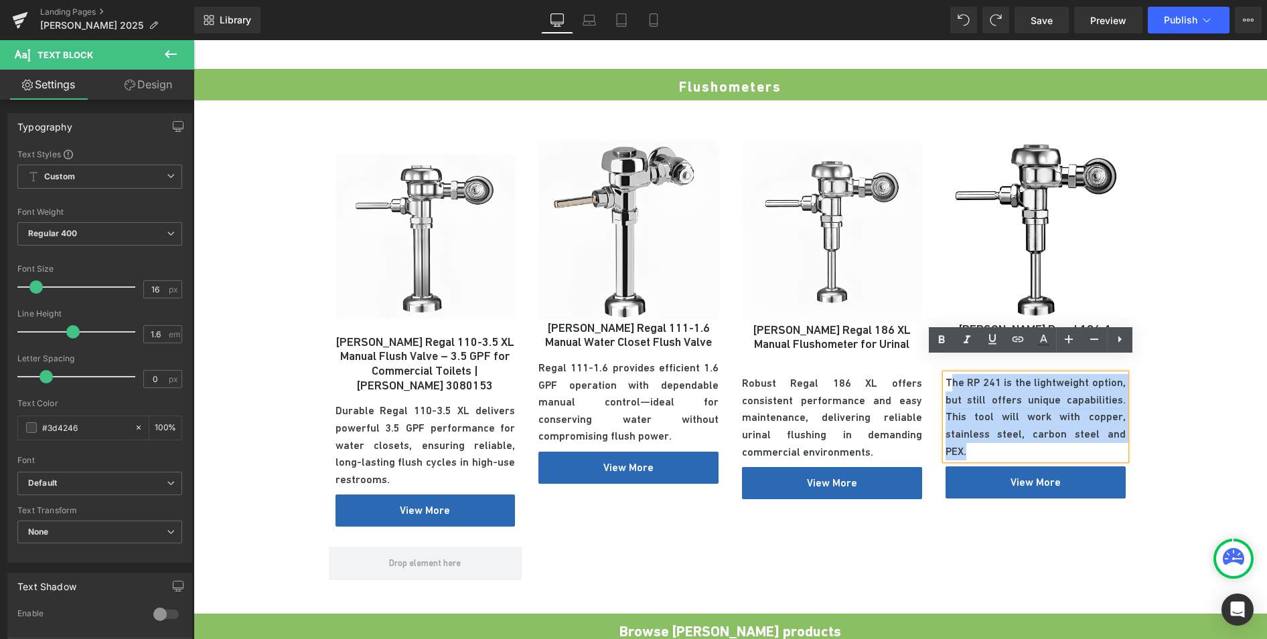
drag, startPoint x: 1119, startPoint y: 418, endPoint x: 955, endPoint y: 388, distance: 166.1
click at [947, 374] on p "The RP 241 is the lightweight option, but still offers unique capabilities. Thi…" at bounding box center [1035, 417] width 180 height 86
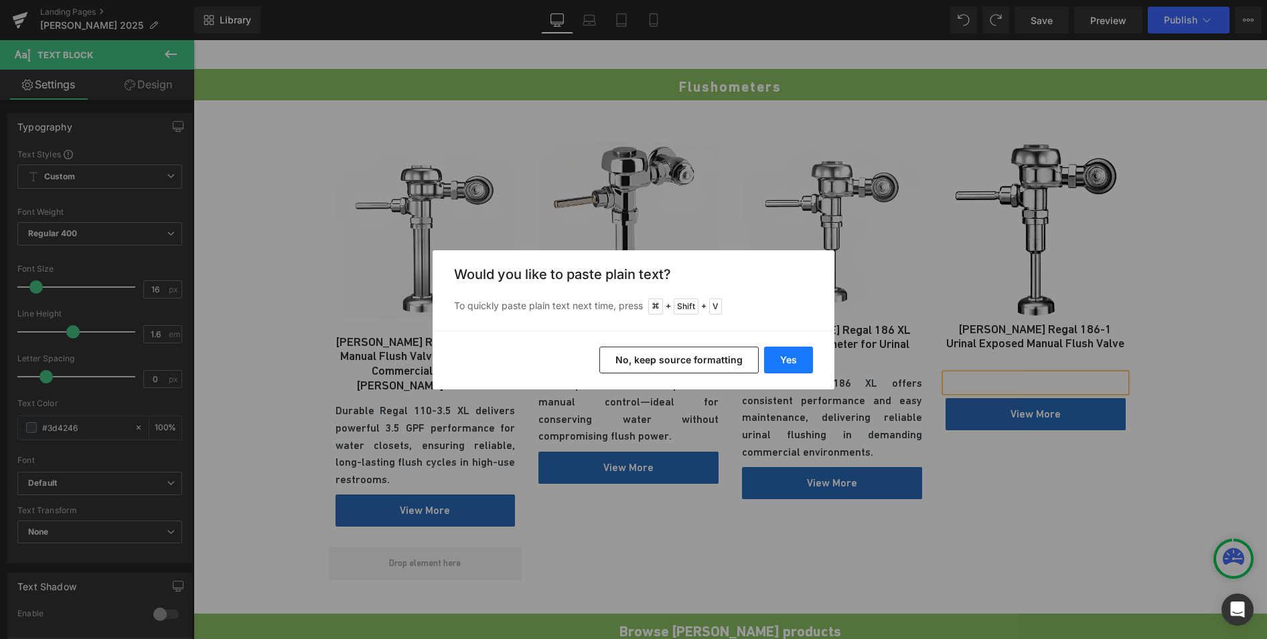
click at [789, 362] on button "Yes" at bounding box center [788, 360] width 49 height 27
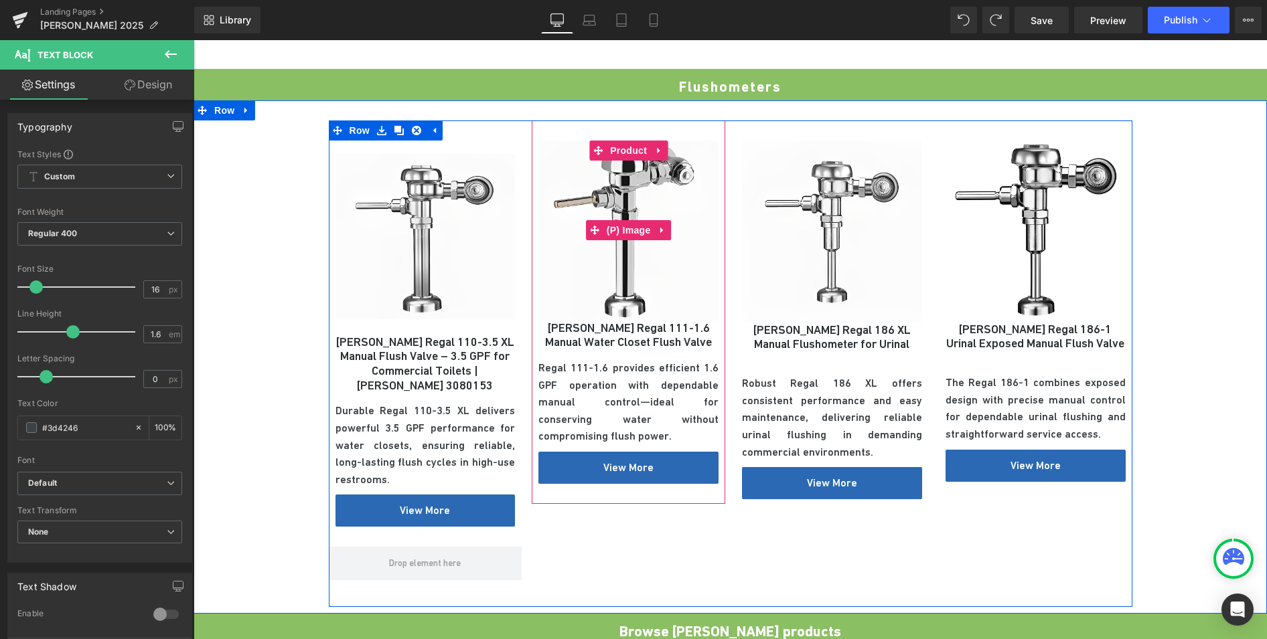
click at [673, 287] on img at bounding box center [628, 231] width 180 height 180
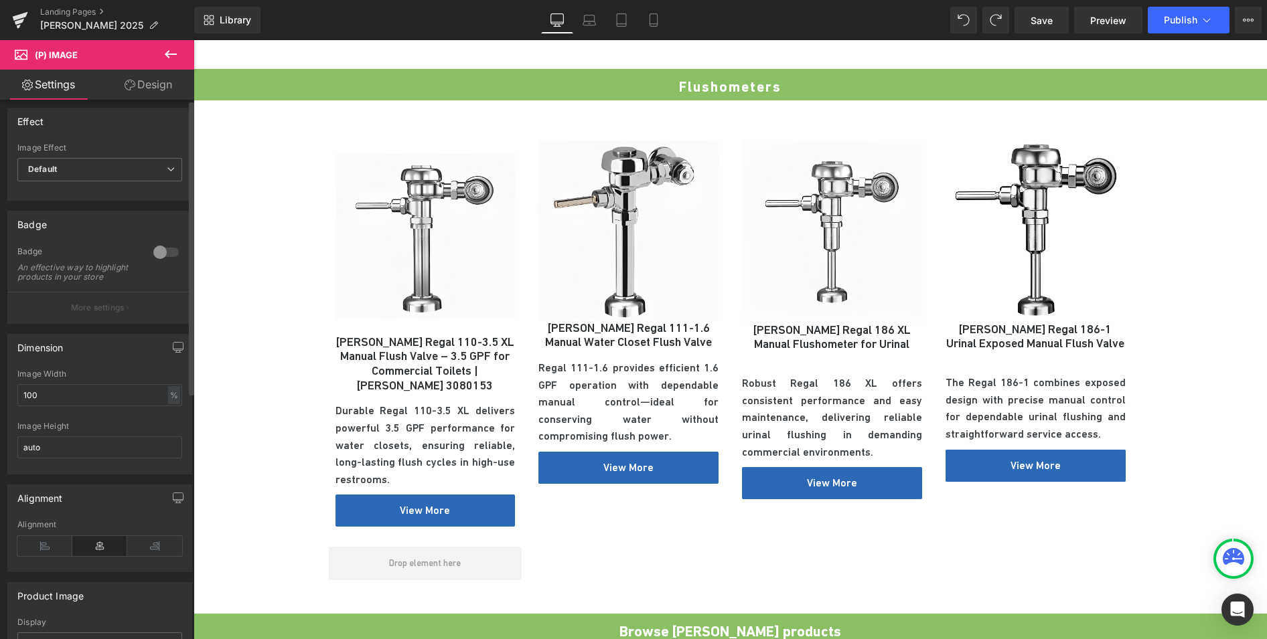
scroll to position [15, 0]
click at [67, 440] on input "auto" at bounding box center [99, 437] width 165 height 22
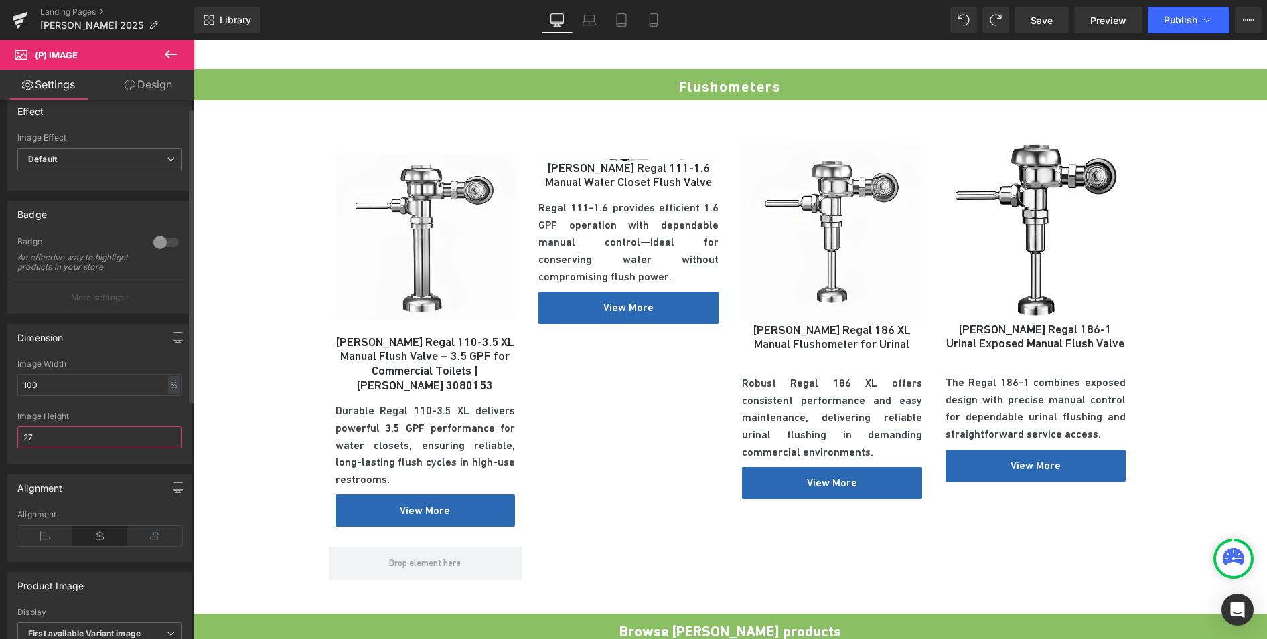
type input "275"
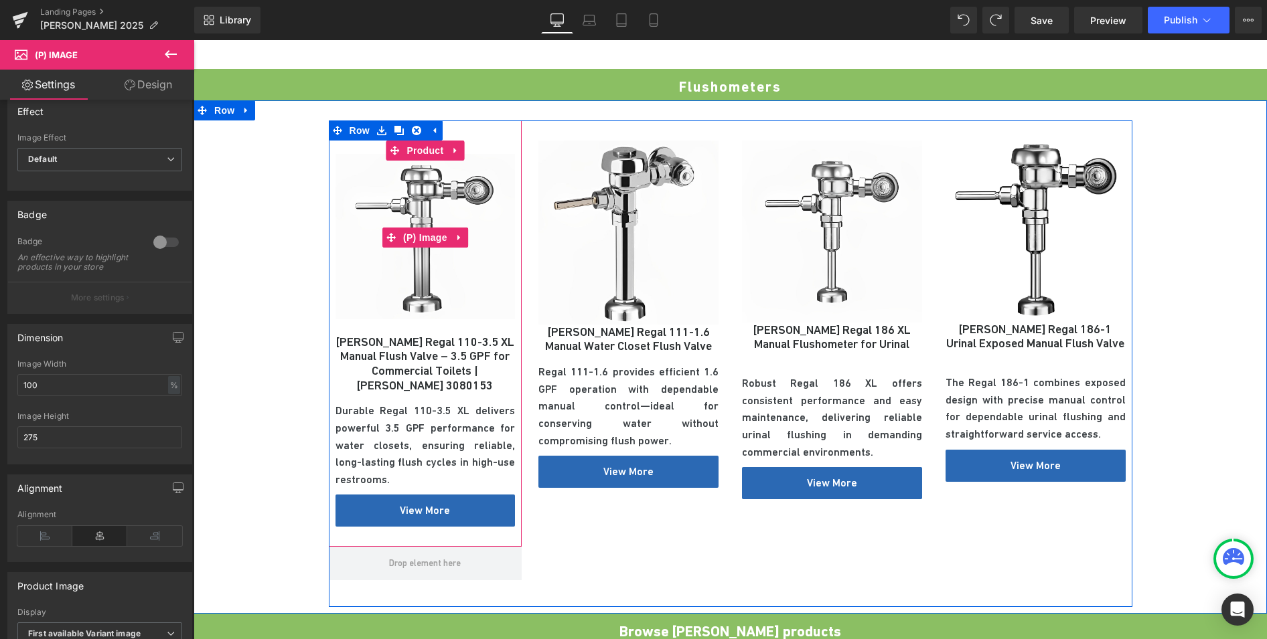
click at [388, 283] on img at bounding box center [425, 238] width 180 height 194
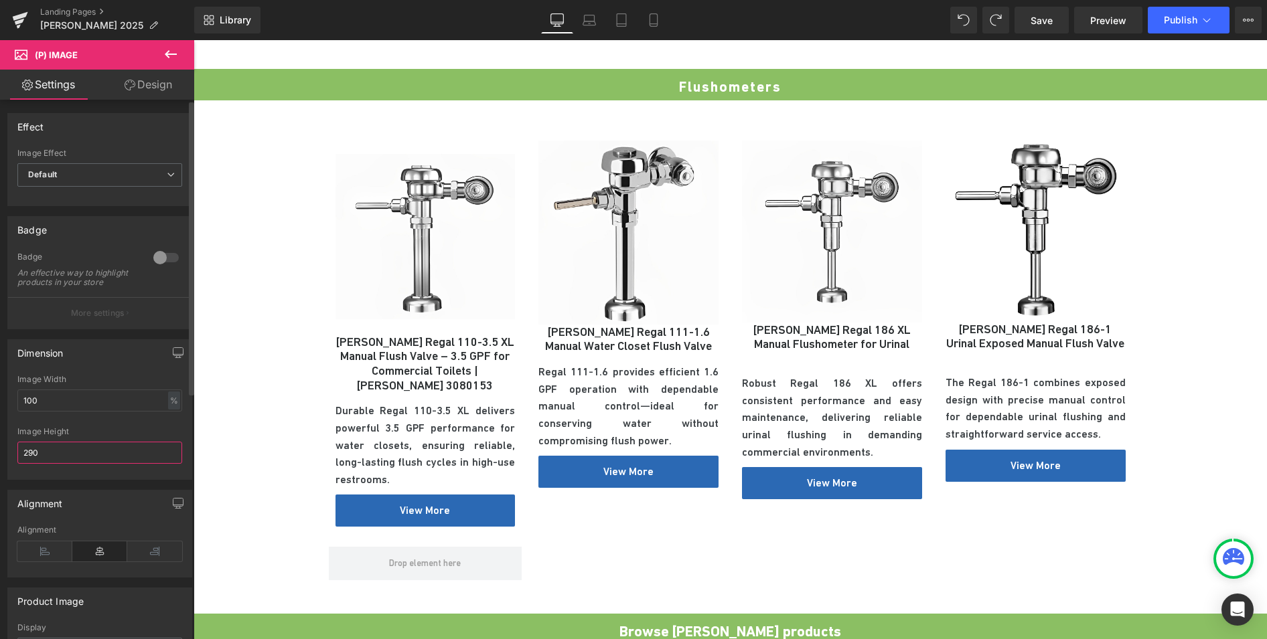
click at [50, 464] on input "290" at bounding box center [99, 453] width 165 height 22
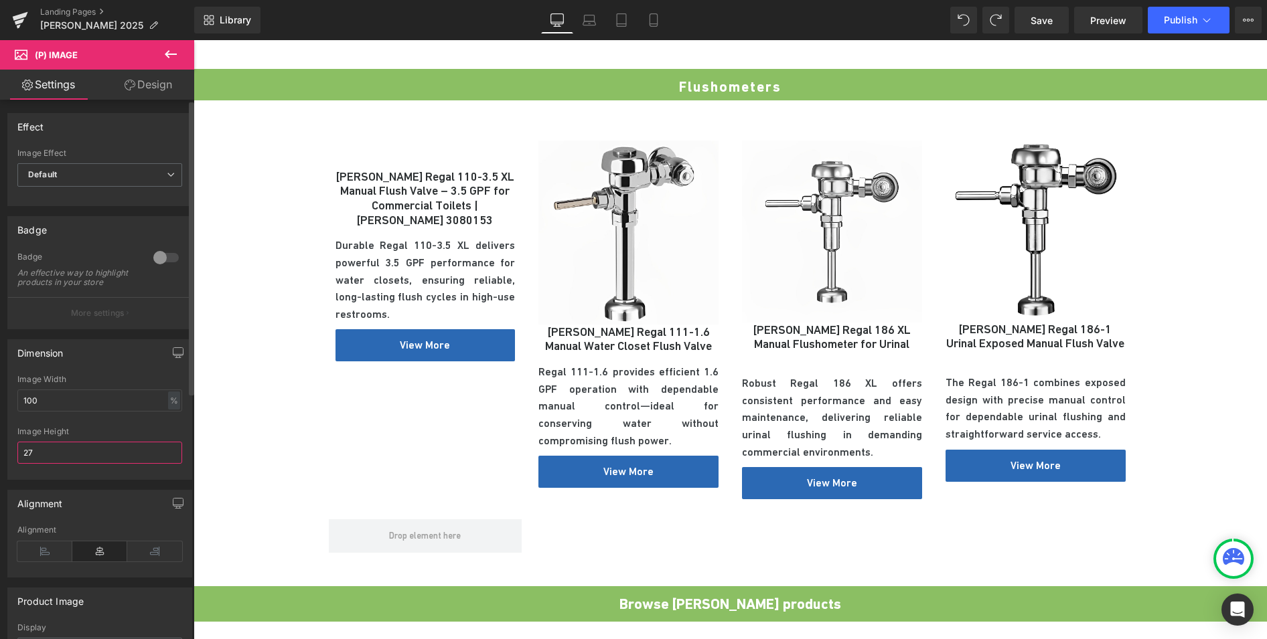
type input "275"
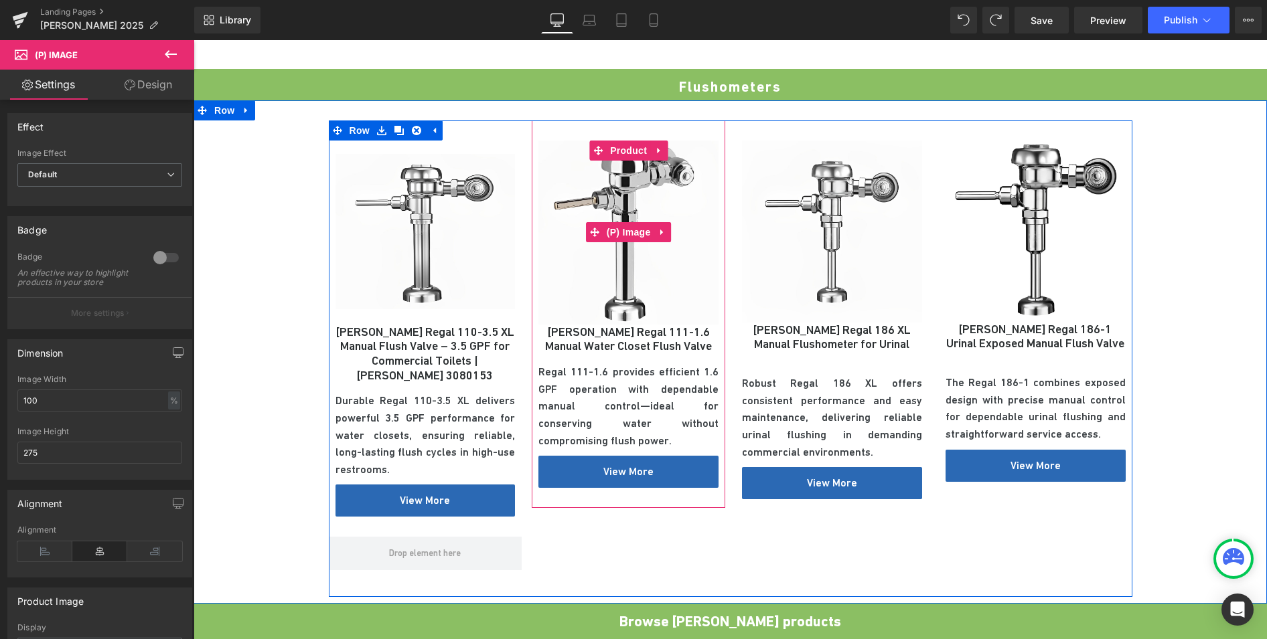
click at [632, 258] on img at bounding box center [628, 233] width 180 height 184
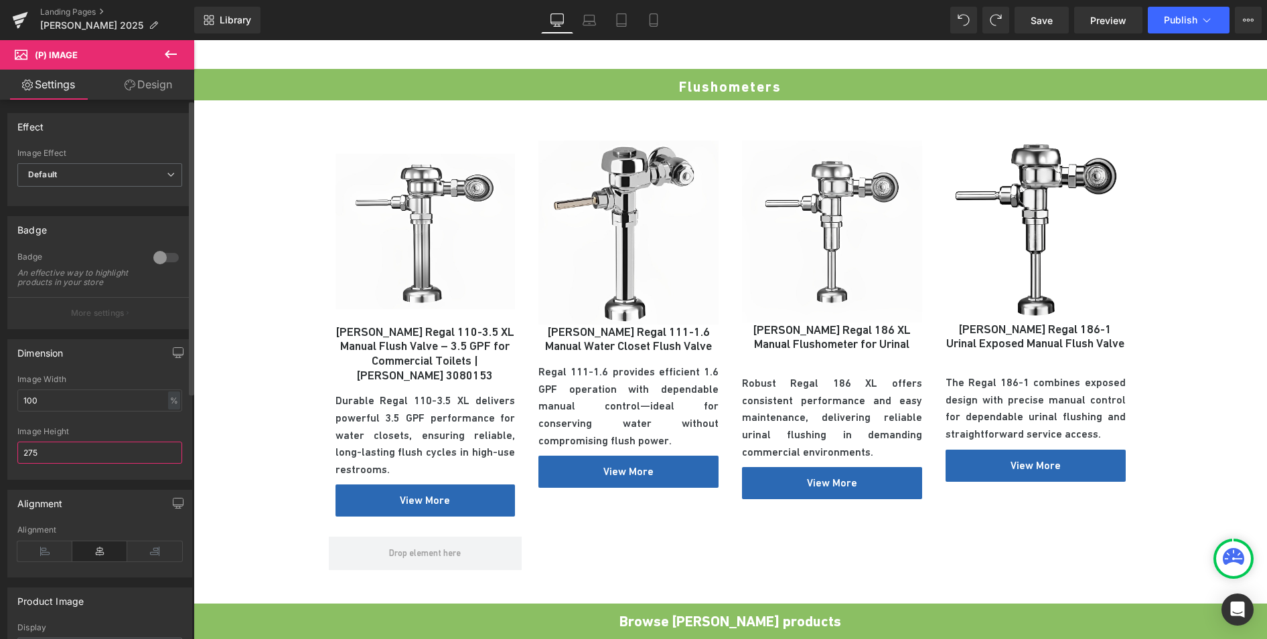
click at [56, 464] on input "275" at bounding box center [99, 453] width 165 height 22
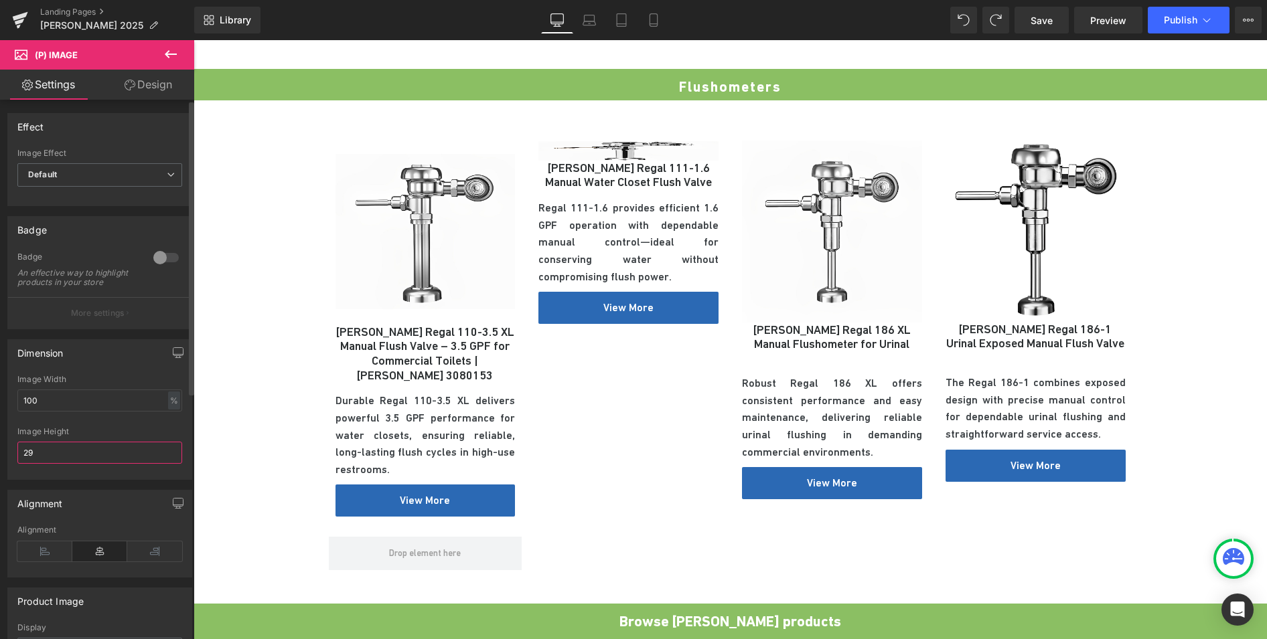
type input "295"
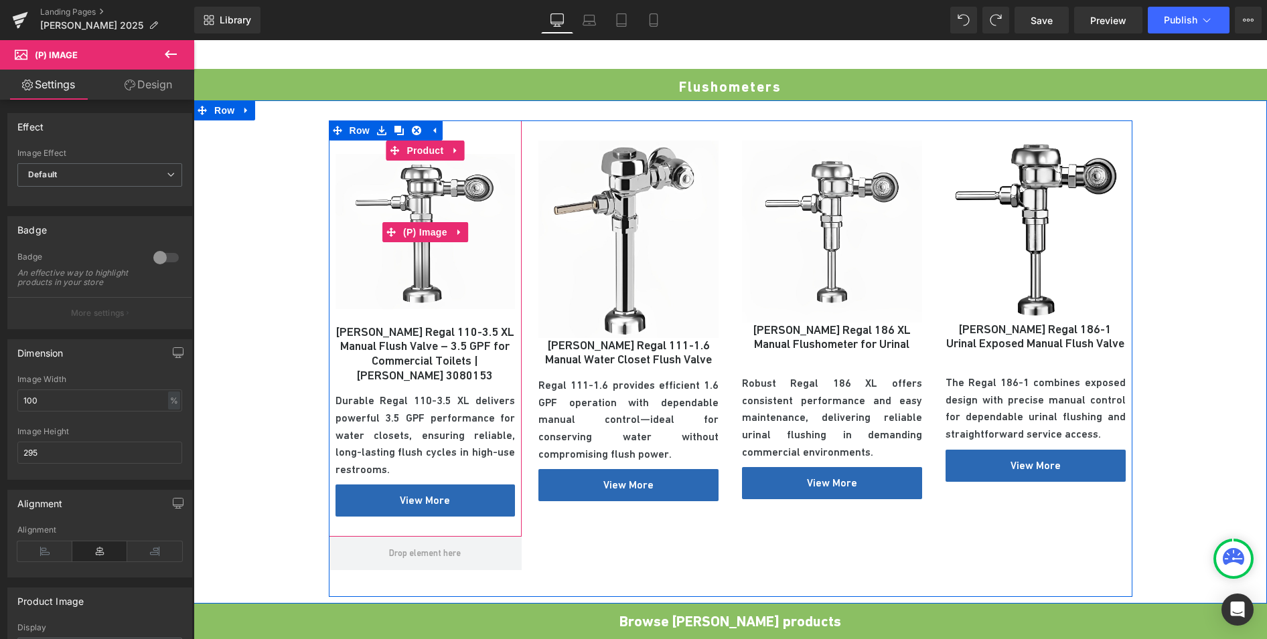
click at [422, 283] on img at bounding box center [425, 233] width 180 height 184
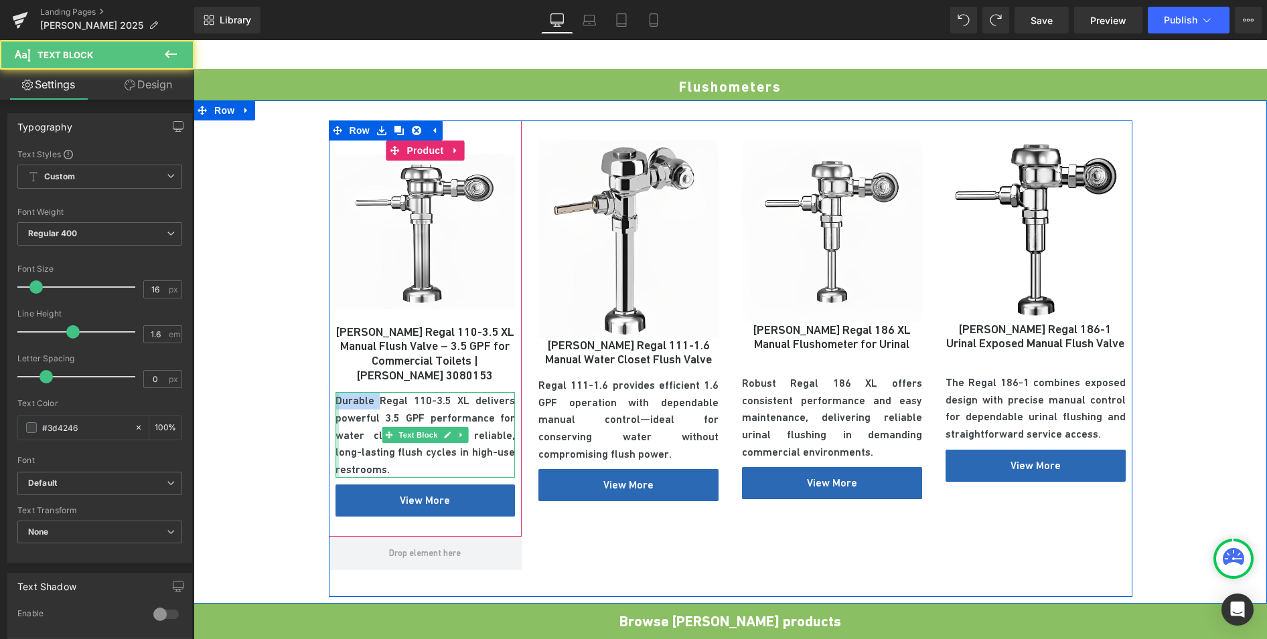
drag, startPoint x: 375, startPoint y: 386, endPoint x: 330, endPoint y: 386, distance: 44.9
click at [335, 392] on div "Durable Regal 110-3.5 XL delivers powerful 3.5 GPF performance for water closet…" at bounding box center [425, 435] width 180 height 86
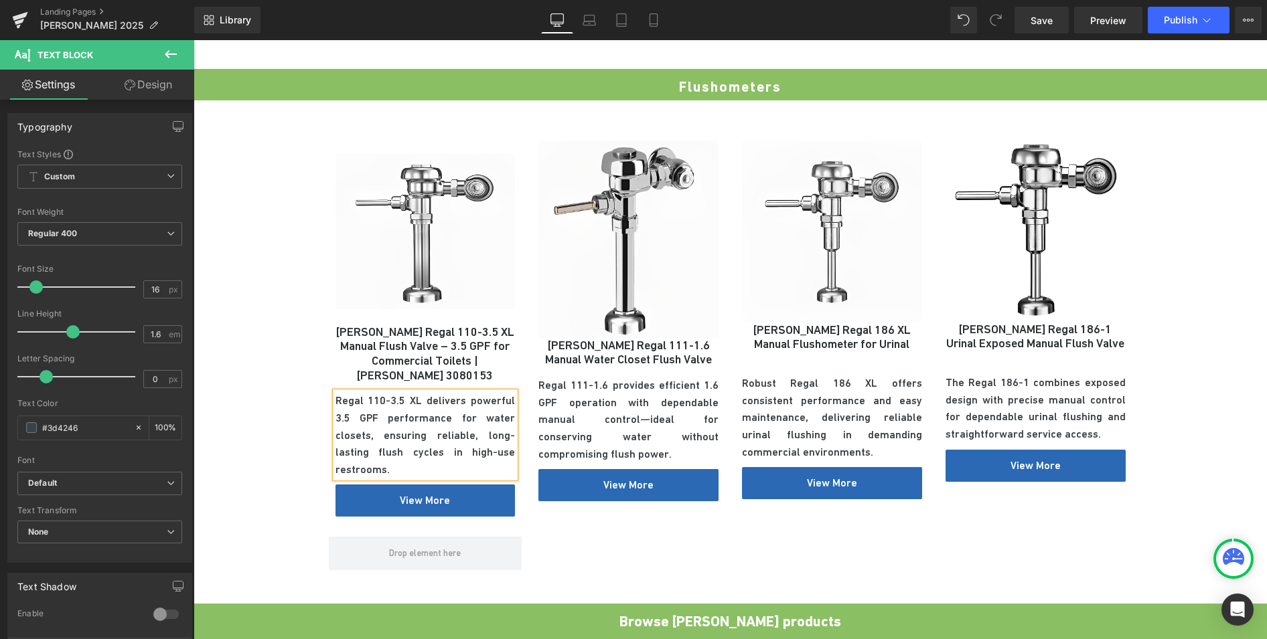
click at [290, 390] on div "Sale Off (P) Image [PERSON_NAME] Regal 110-3.5 XL Manual Flush Valve – 3.5 GPF …" at bounding box center [729, 358] width 1073 height 477
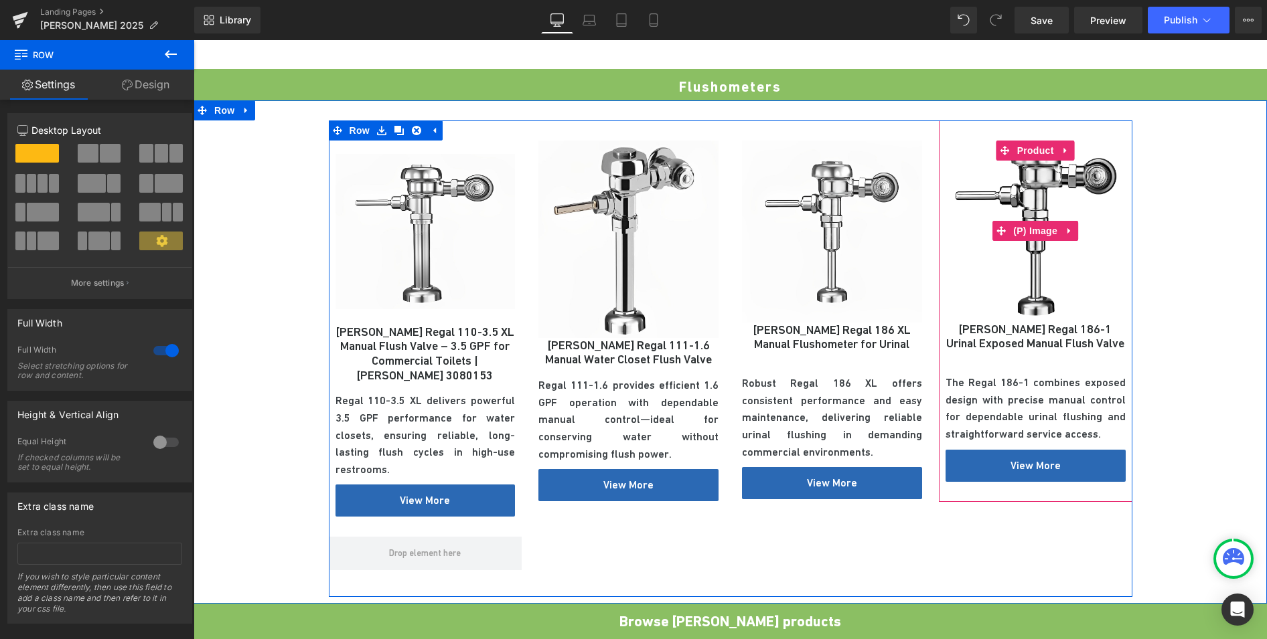
click at [987, 278] on img at bounding box center [1035, 231] width 180 height 181
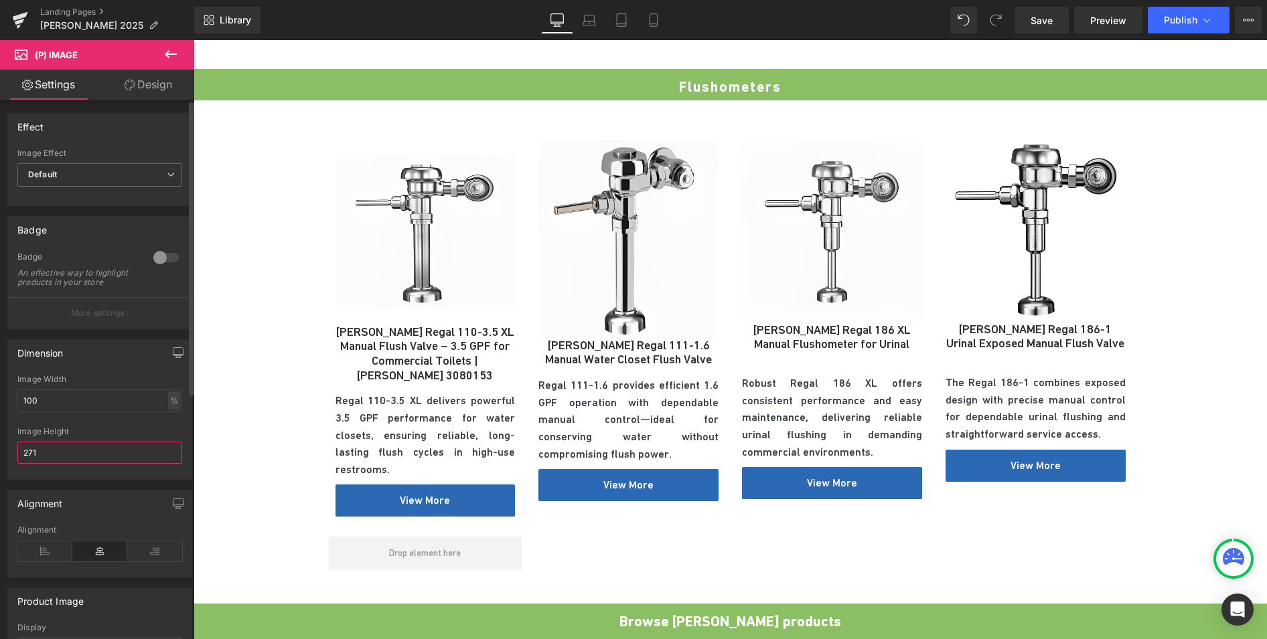
click at [76, 464] on input "271" at bounding box center [99, 453] width 165 height 22
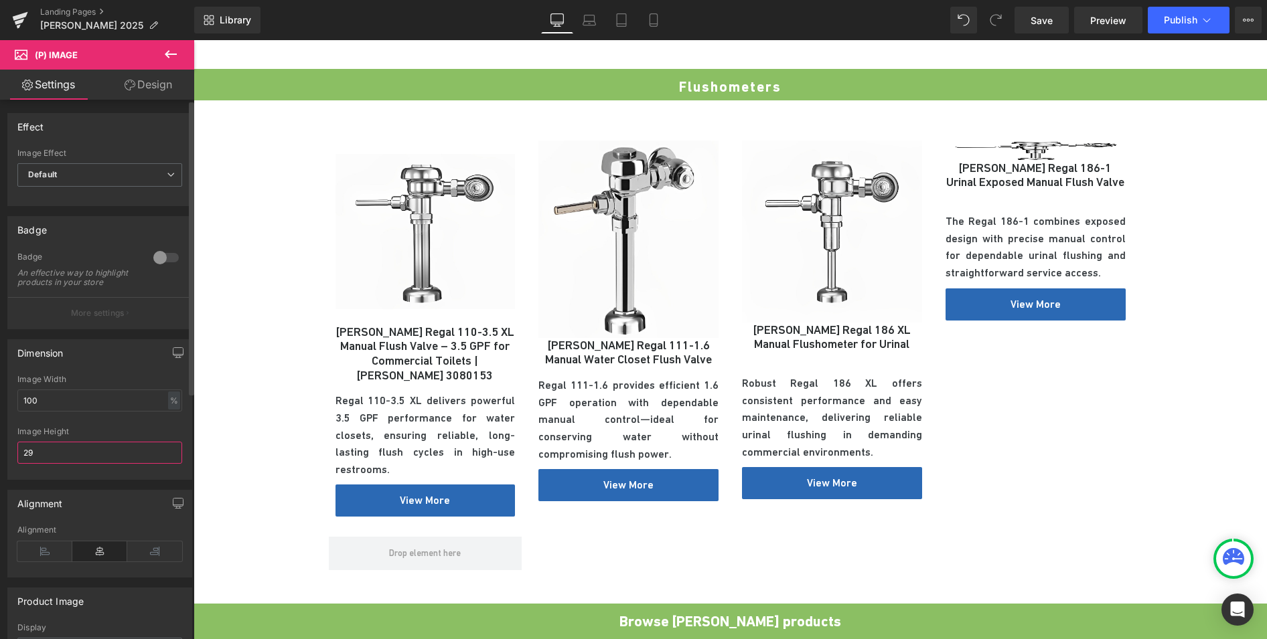
type input "295"
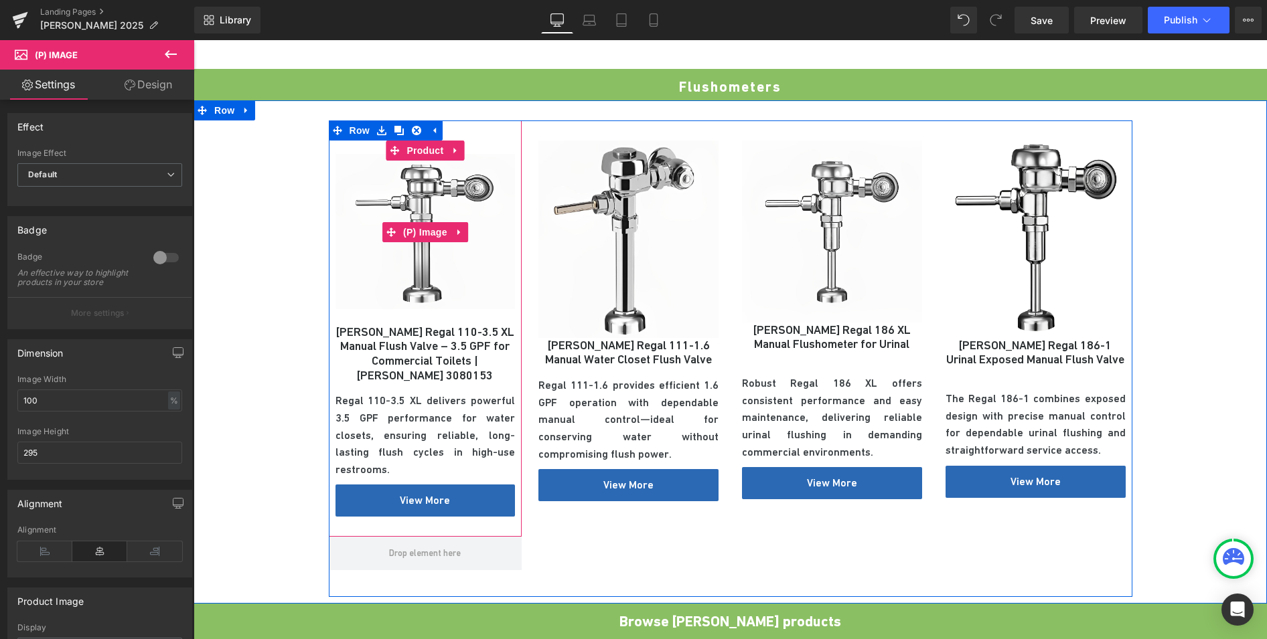
click at [439, 257] on img at bounding box center [425, 233] width 180 height 184
click at [428, 222] on span "(P) Image" at bounding box center [425, 232] width 51 height 20
click at [455, 228] on icon at bounding box center [459, 233] width 9 height 10
click at [449, 181] on img at bounding box center [425, 233] width 180 height 184
click at [396, 181] on img at bounding box center [425, 233] width 180 height 184
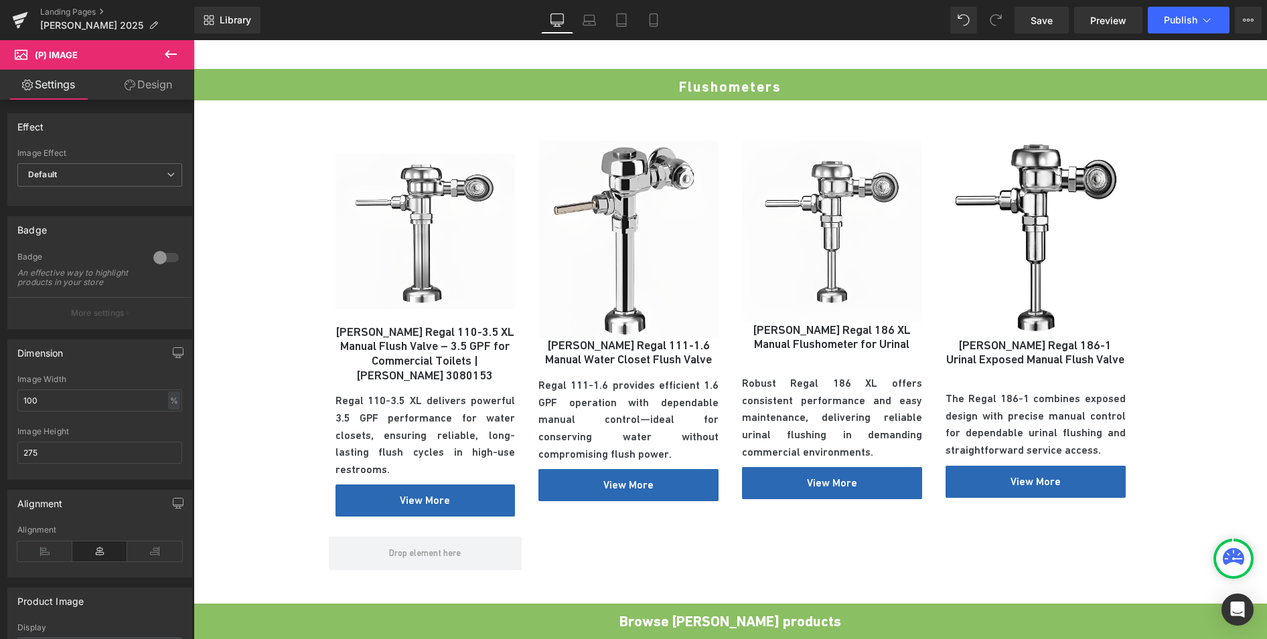
click at [137, 72] on link "Design" at bounding box center [148, 85] width 97 height 30
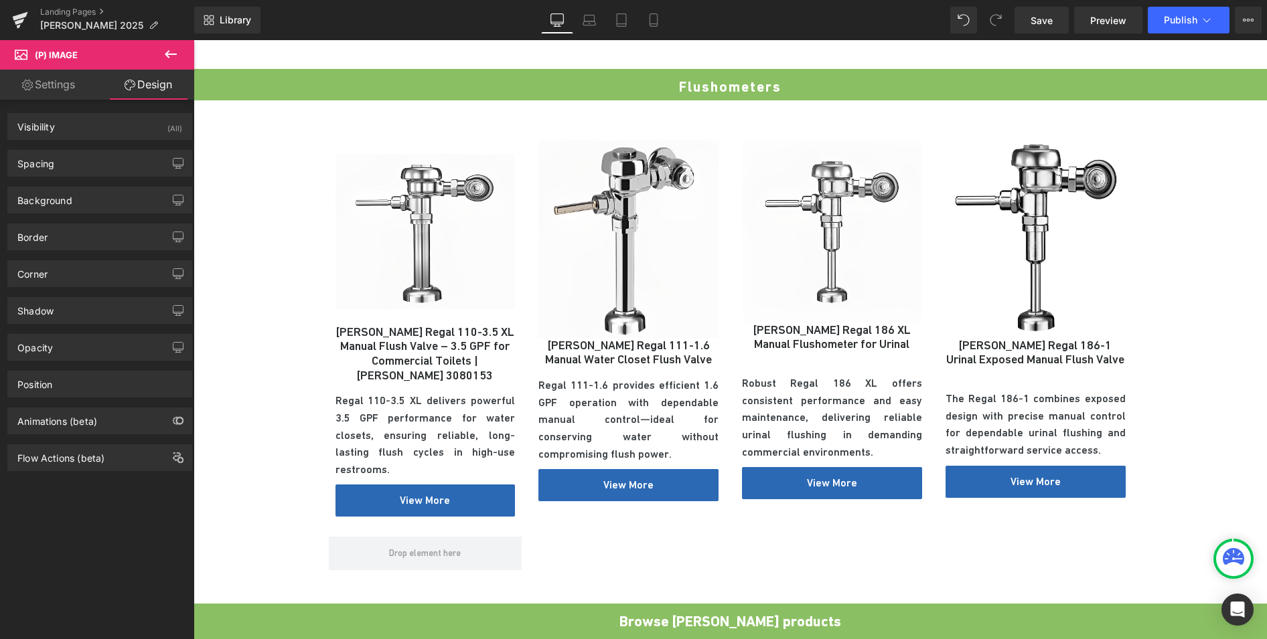
click at [67, 398] on div "Animations (beta)" at bounding box center [100, 416] width 200 height 37
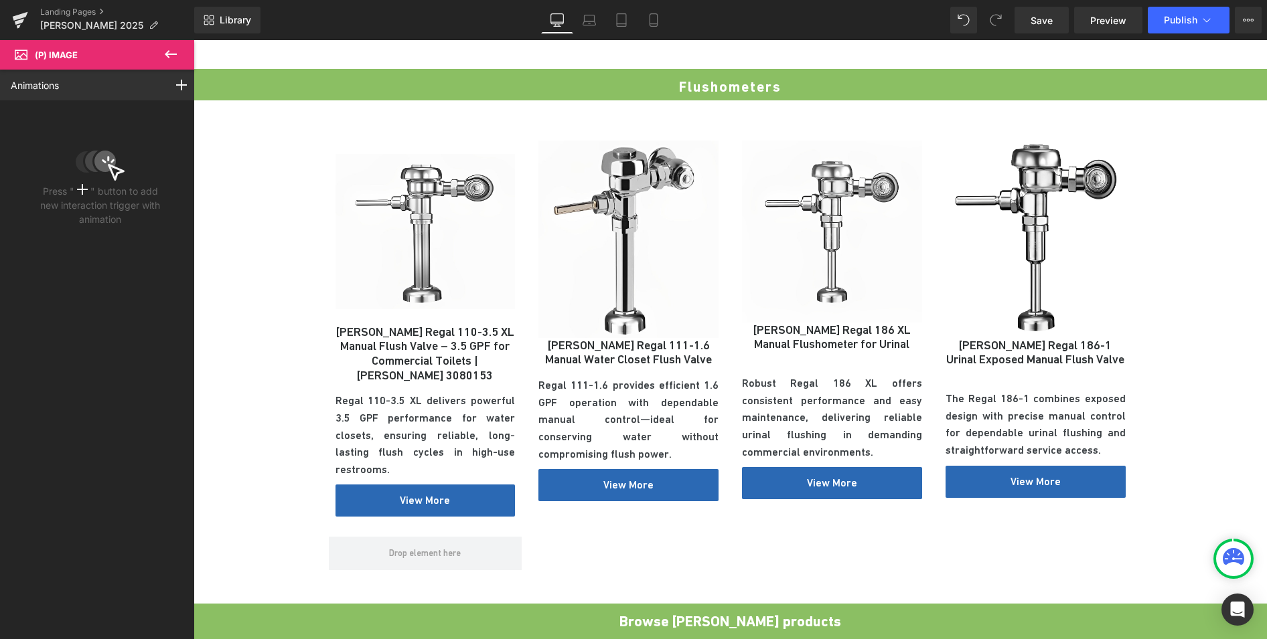
click at [163, 54] on icon at bounding box center [171, 54] width 16 height 16
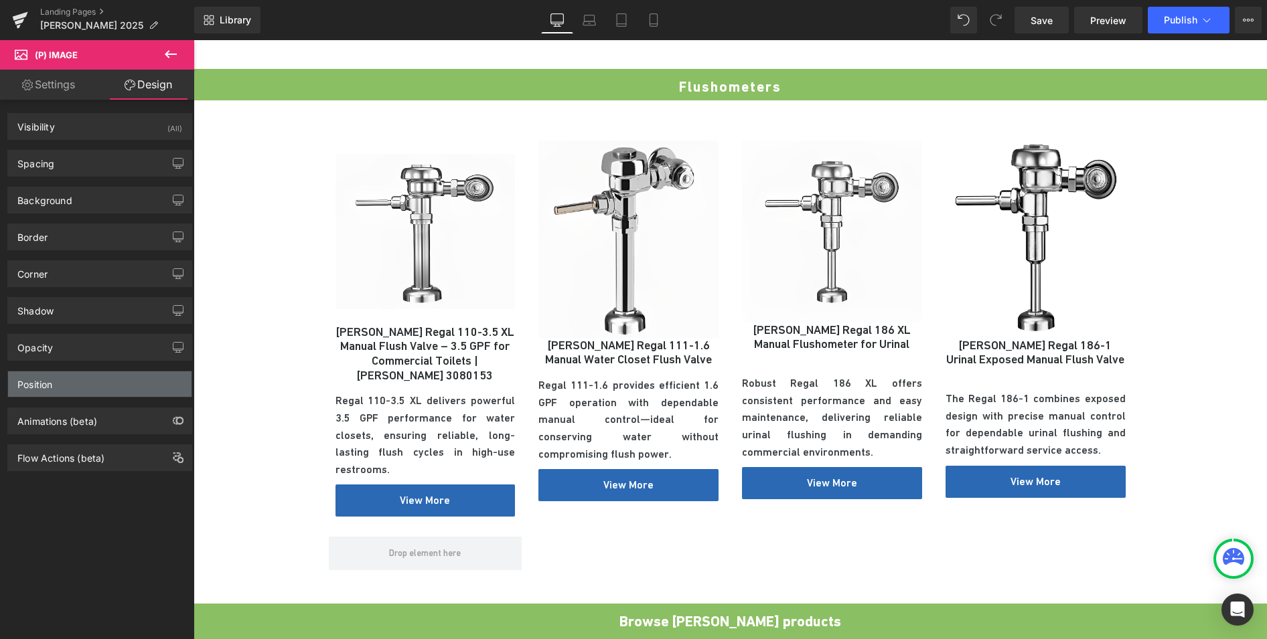
click at [48, 387] on div "Position" at bounding box center [34, 381] width 35 height 19
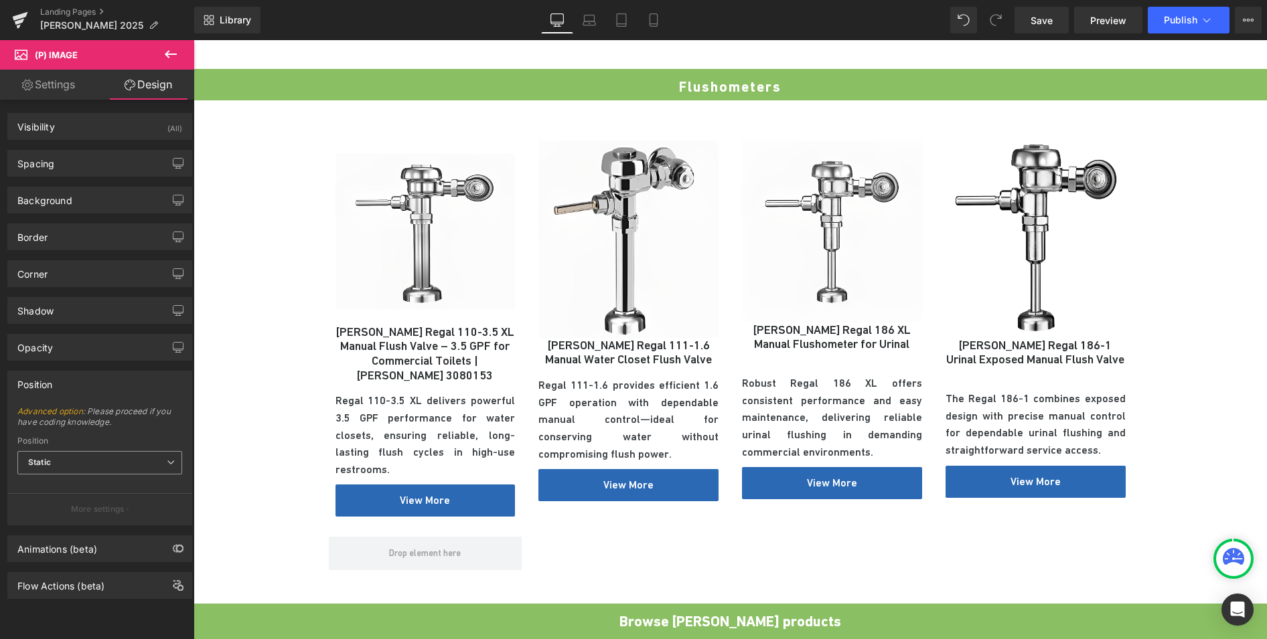
click at [106, 463] on span "Static" at bounding box center [99, 462] width 165 height 23
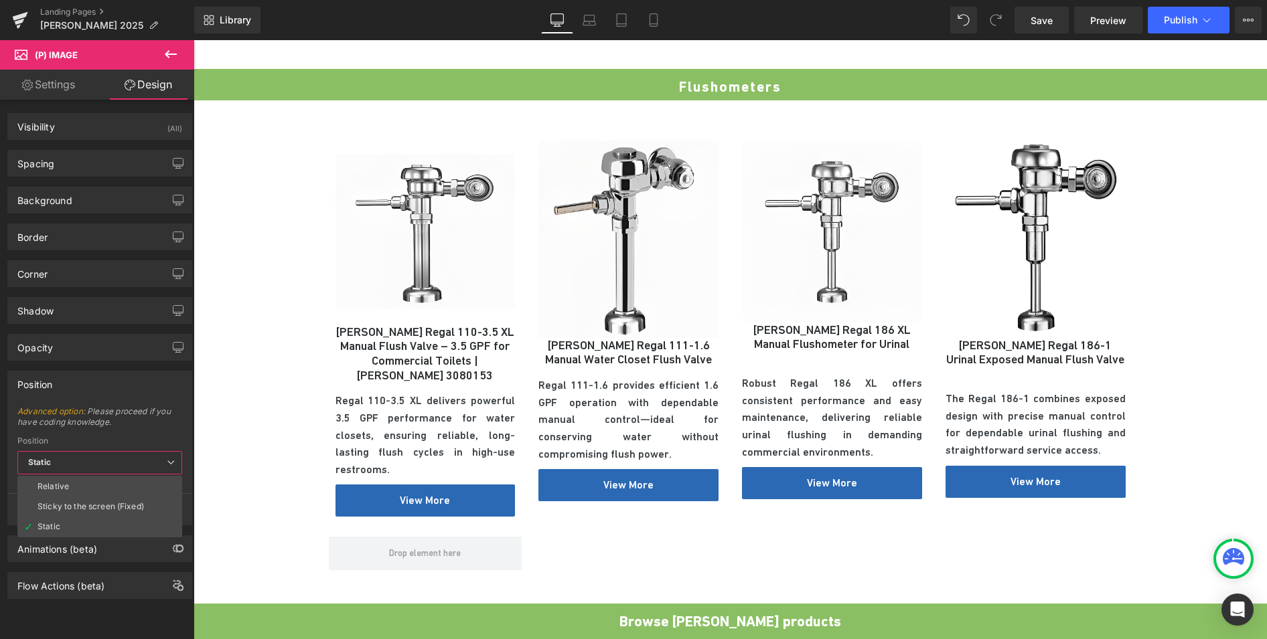
click at [106, 463] on span "Static" at bounding box center [99, 462] width 165 height 23
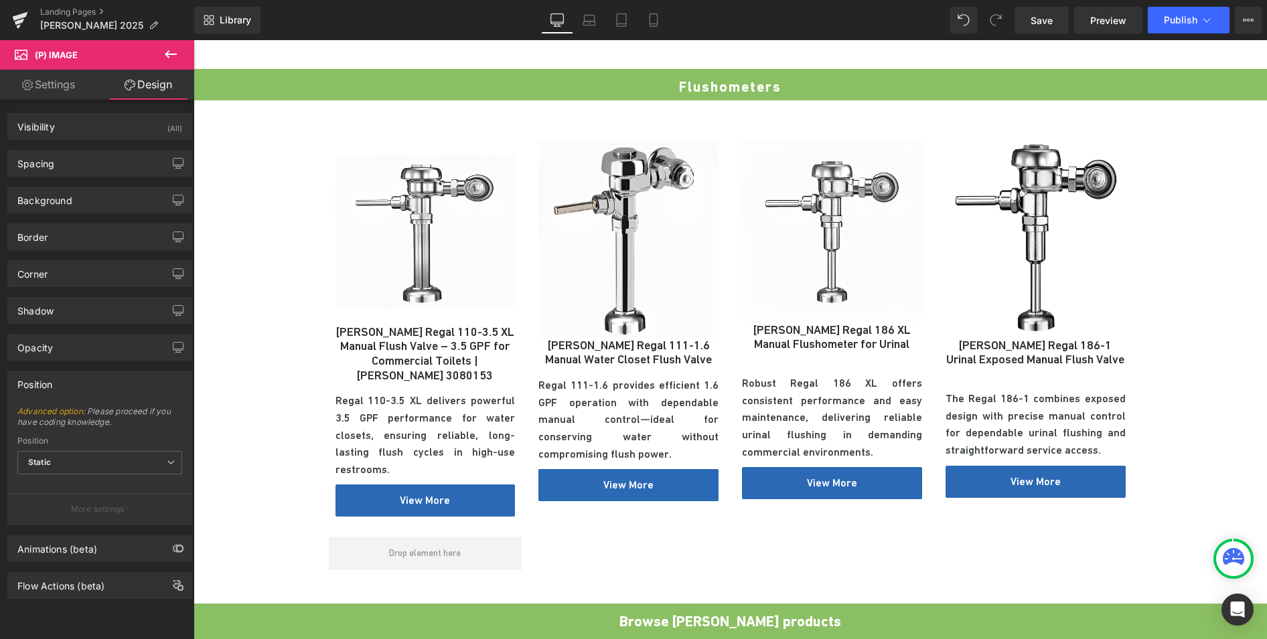
click at [60, 82] on link "Settings" at bounding box center [48, 85] width 97 height 30
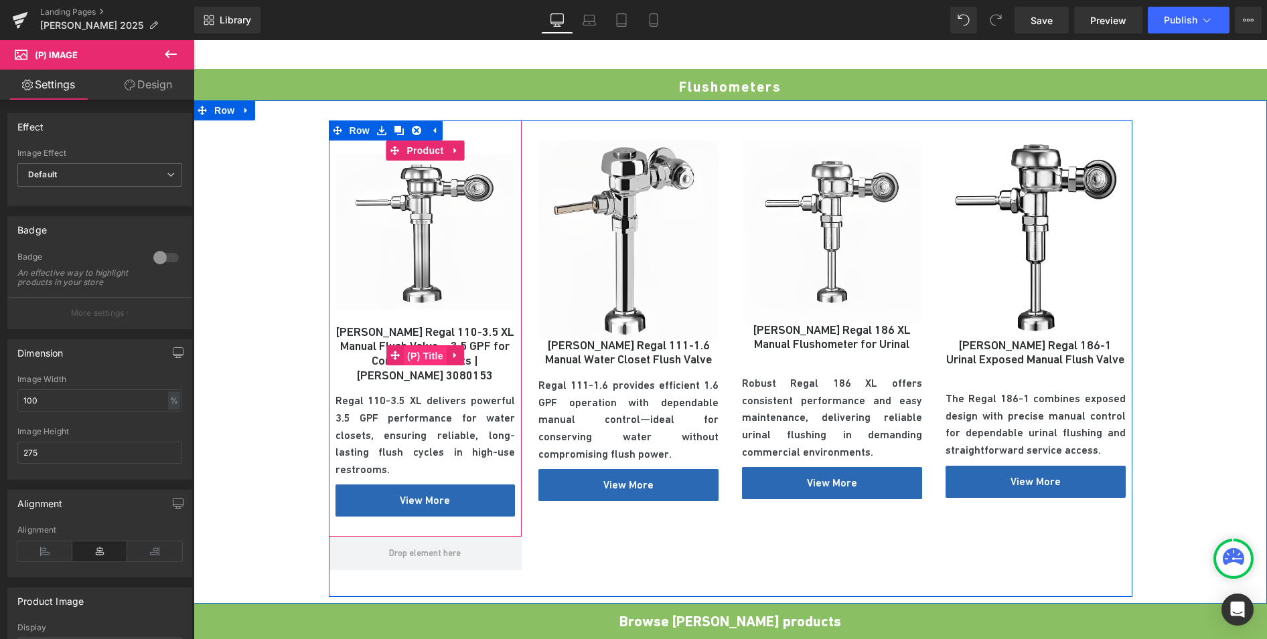
click at [428, 346] on span "(P) Title" at bounding box center [425, 356] width 43 height 20
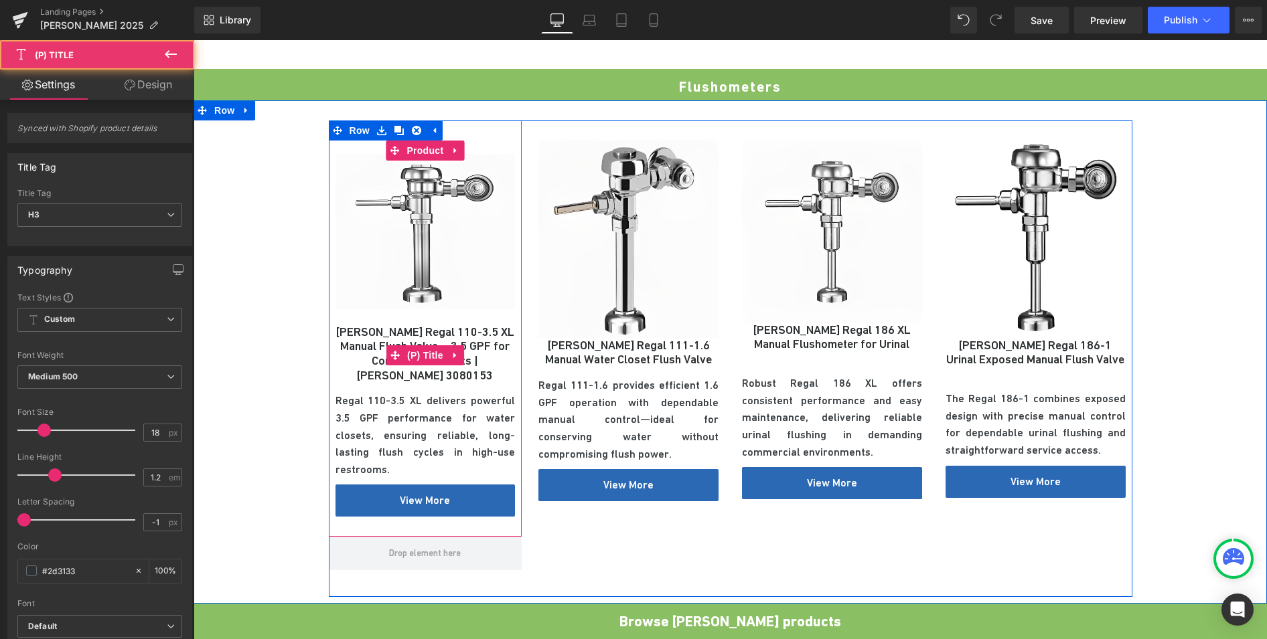
click at [477, 325] on link "[PERSON_NAME] Regal 110-3.5 XL Manual Flush Valve – 3.5 GPF for Commercial Toil…" at bounding box center [425, 354] width 180 height 58
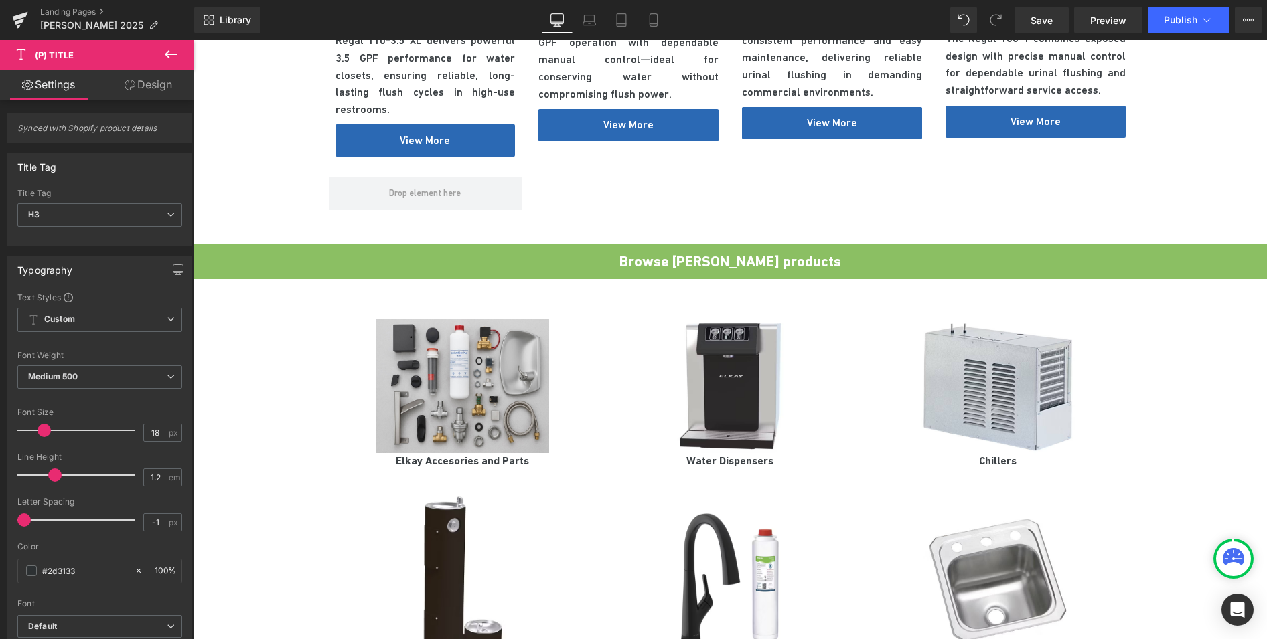
scroll to position [974, 0]
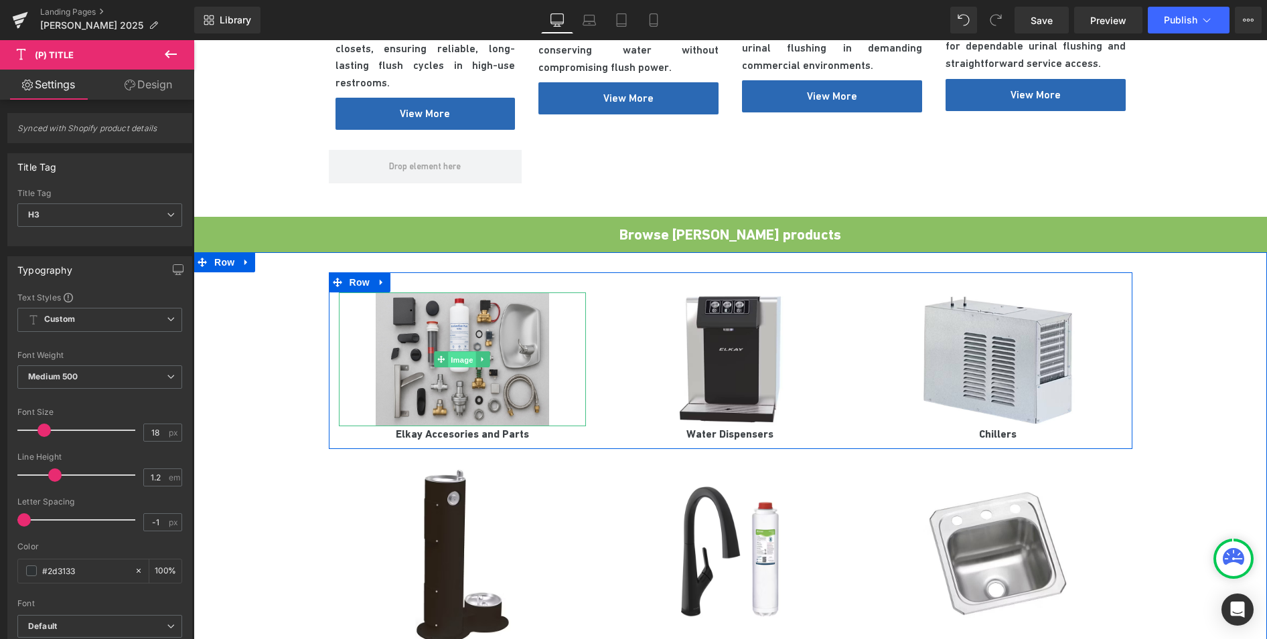
click at [467, 352] on span "Image" at bounding box center [463, 360] width 28 height 16
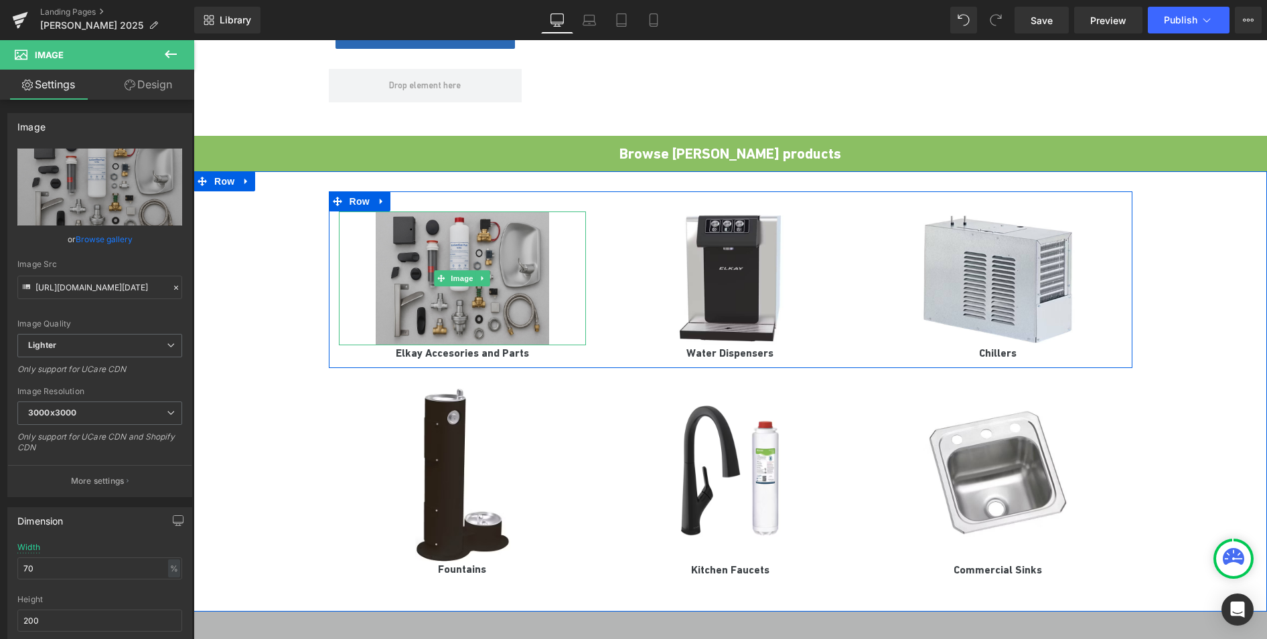
scroll to position [1121, 0]
